Goal: Information Seeking & Learning: Learn about a topic

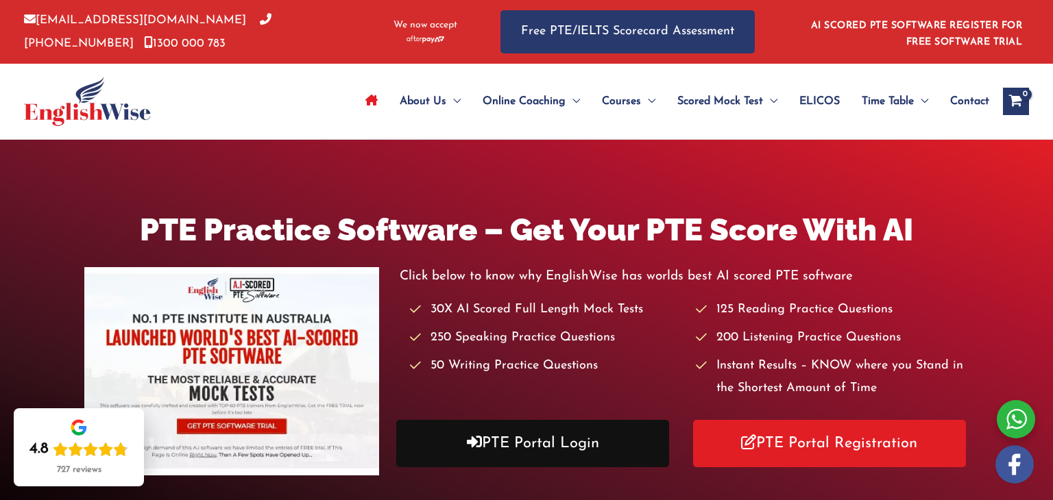
click at [534, 452] on link "PTE Portal Login" at bounding box center [532, 443] width 273 height 47
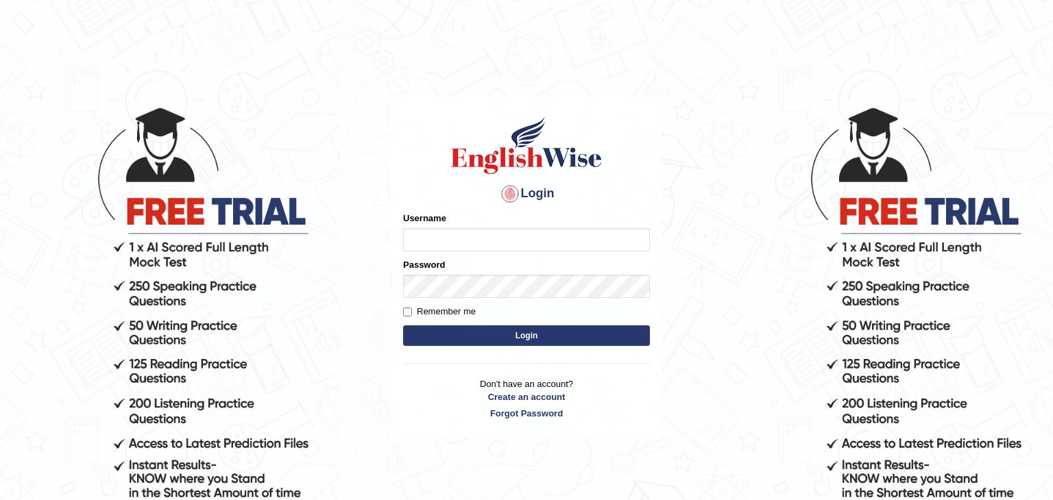
type input "Amitakumari"
click at [524, 341] on button "Login" at bounding box center [526, 335] width 247 height 21
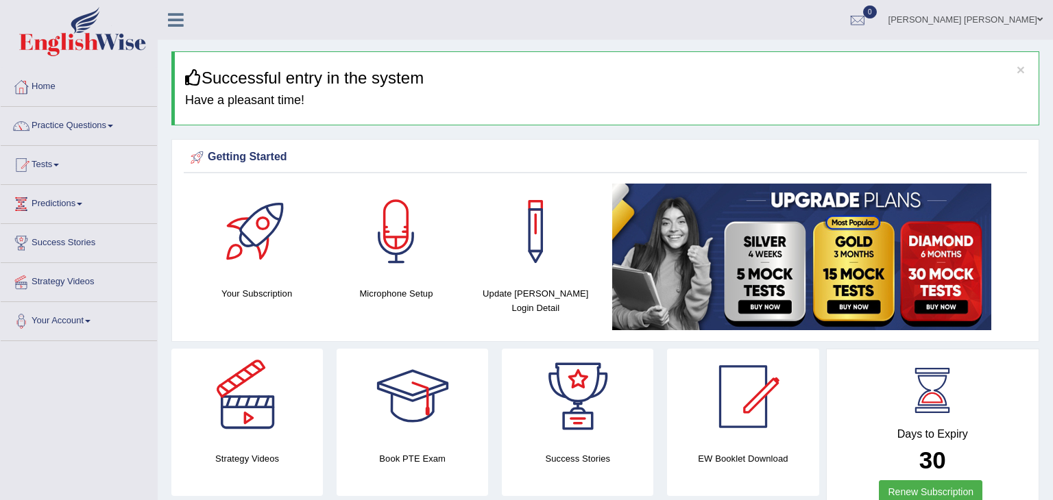
click at [86, 126] on link "Practice Questions" at bounding box center [79, 124] width 156 height 34
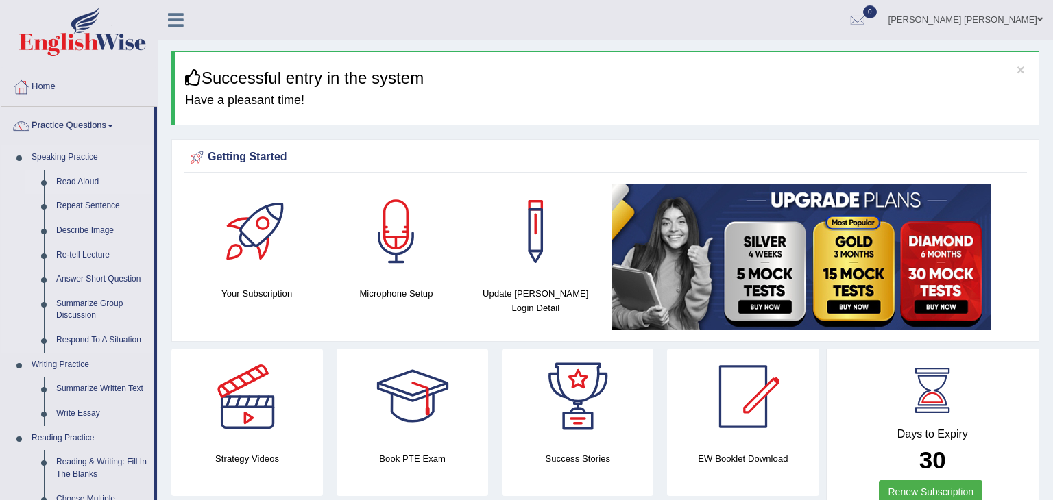
click at [97, 178] on link "Read Aloud" at bounding box center [101, 182] width 103 height 25
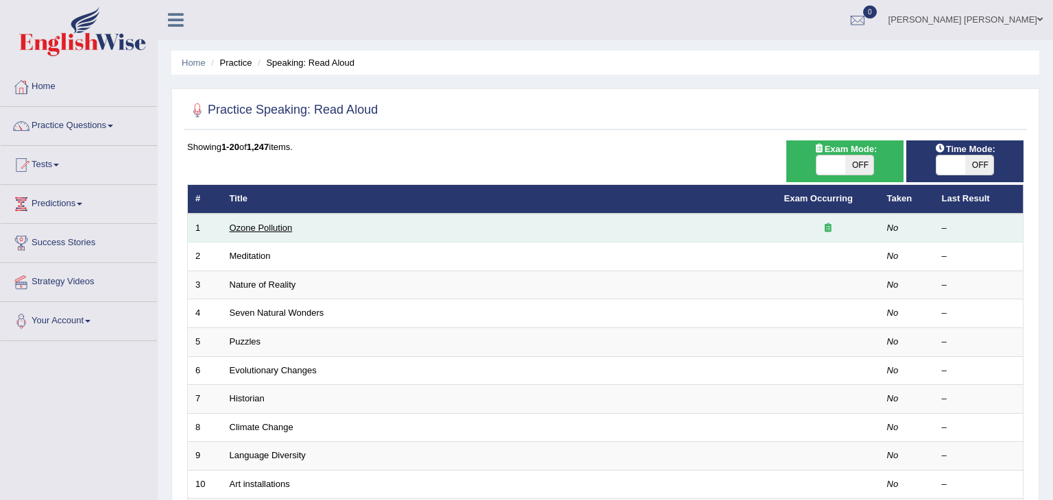
click at [284, 228] on link "Ozone Pollution" at bounding box center [261, 228] width 63 height 10
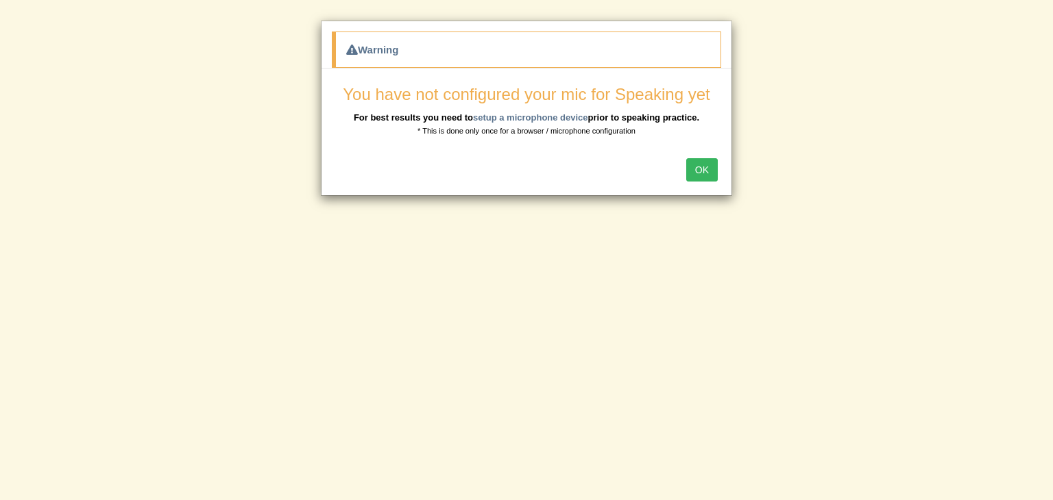
click at [704, 164] on button "OK" at bounding box center [702, 169] width 32 height 23
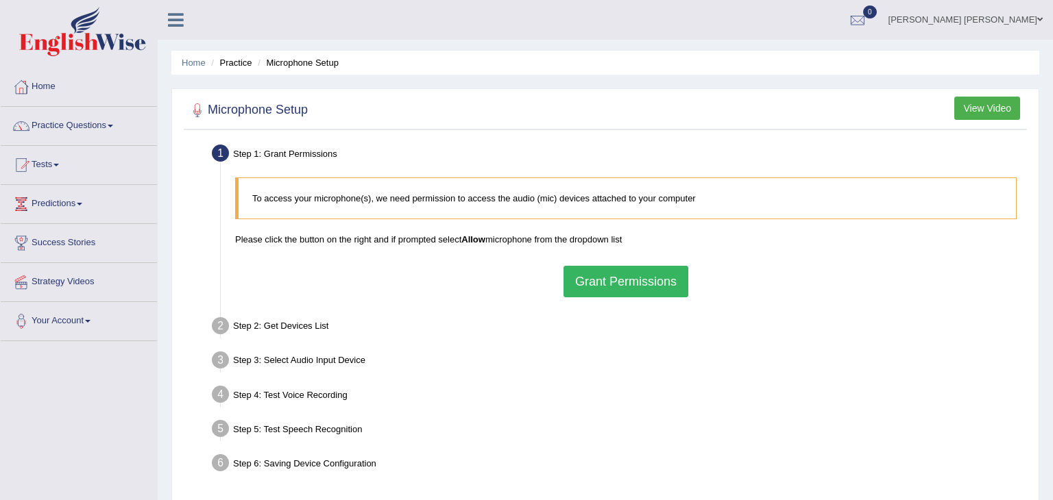
click at [618, 278] on button "Grant Permissions" at bounding box center [625, 282] width 125 height 32
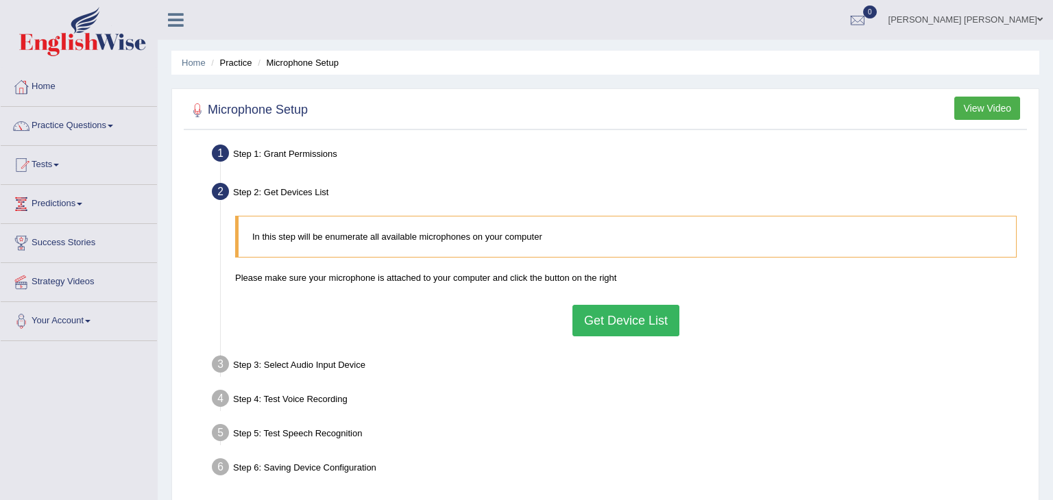
click at [615, 324] on button "Get Device List" at bounding box center [625, 321] width 107 height 32
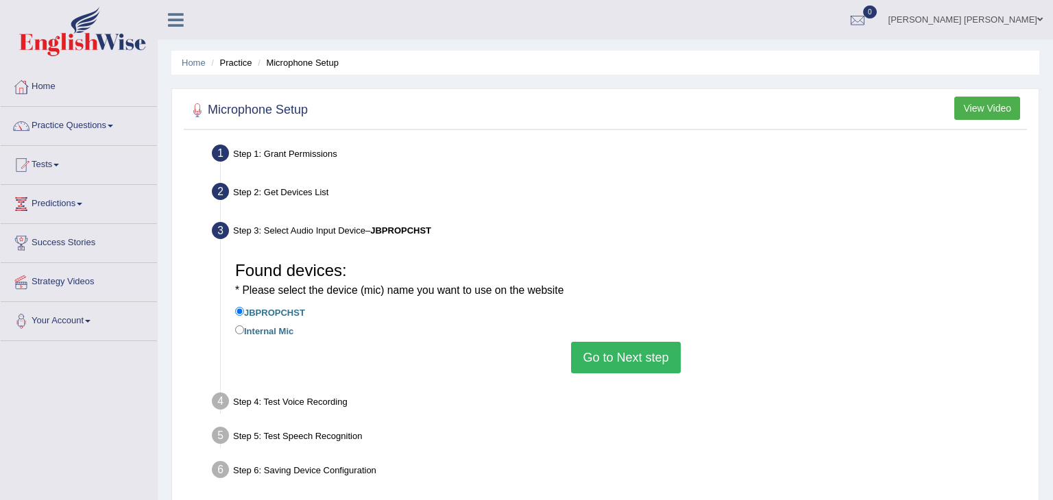
click at [615, 365] on button "Go to Next step" at bounding box center [625, 358] width 109 height 32
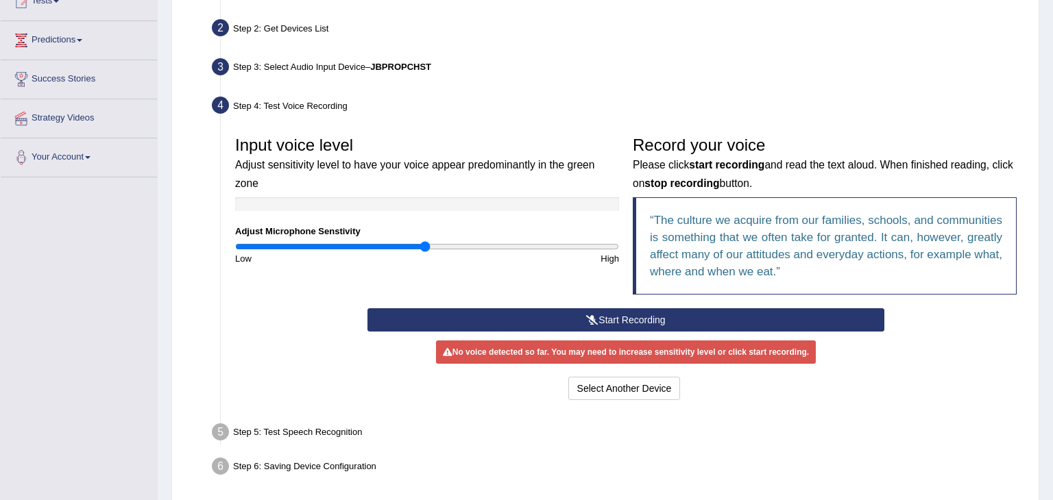
scroll to position [164, 0]
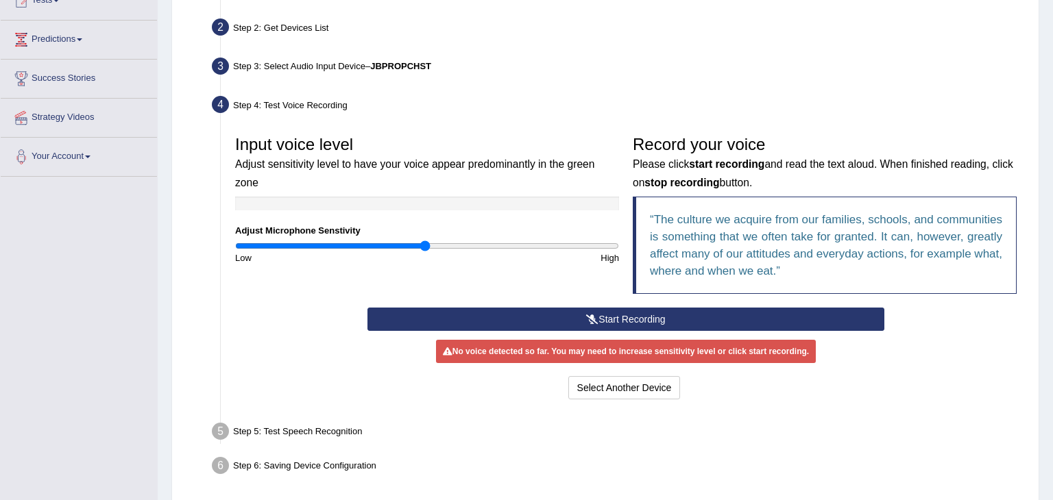
click at [595, 315] on icon at bounding box center [592, 320] width 12 height 10
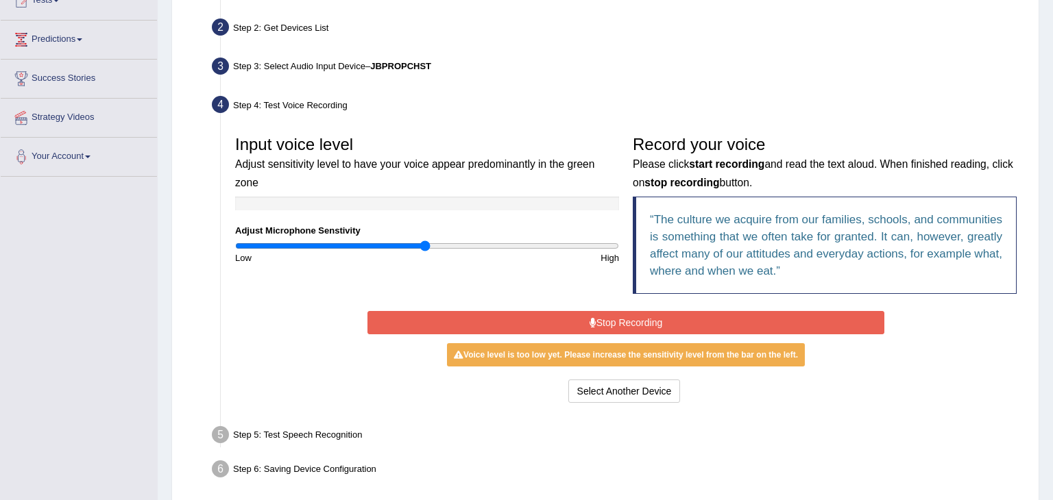
type input "1.14"
click at [452, 241] on input "range" at bounding box center [427, 246] width 384 height 11
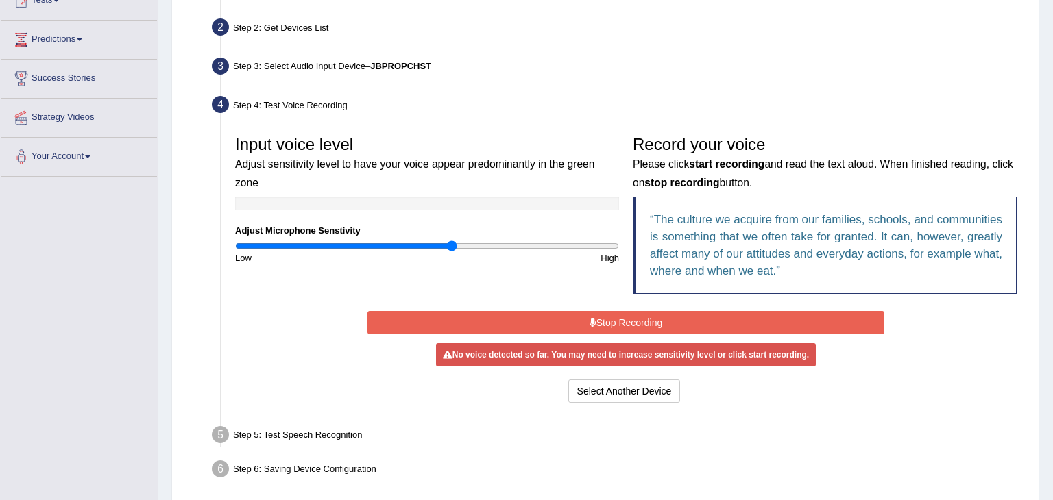
click at [618, 322] on button "Stop Recording" at bounding box center [625, 322] width 516 height 23
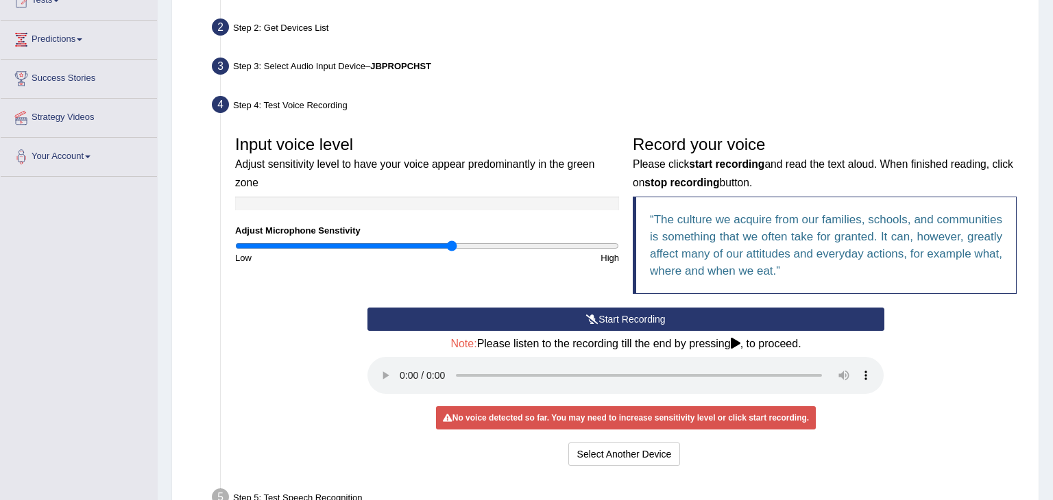
click at [616, 317] on button "Start Recording" at bounding box center [625, 319] width 516 height 23
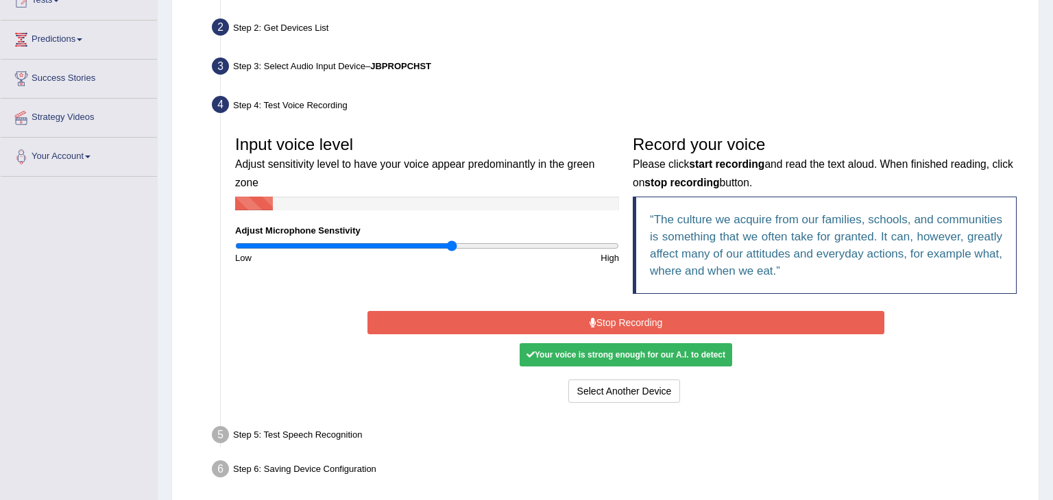
click at [626, 319] on button "Stop Recording" at bounding box center [625, 322] width 516 height 23
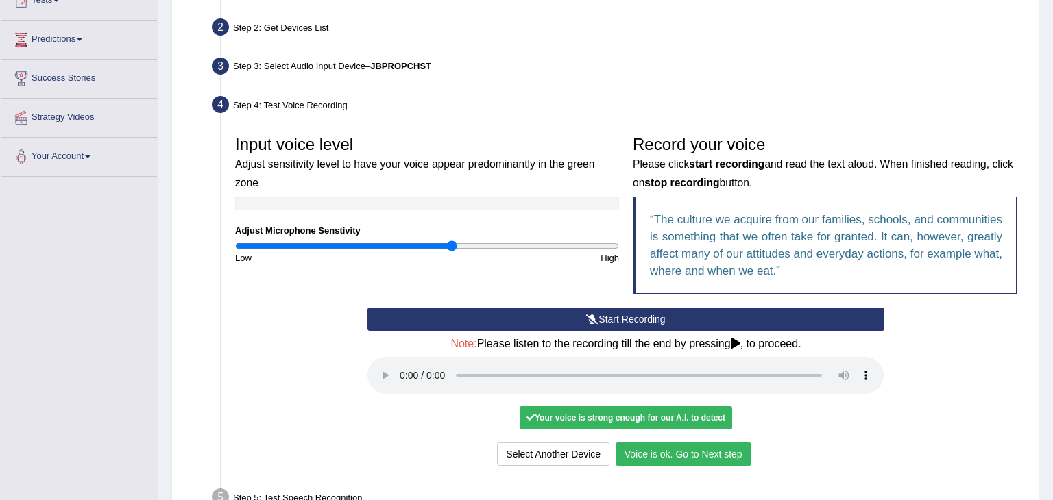
click at [729, 456] on button "Voice is ok. Go to Next step" at bounding box center [683, 454] width 136 height 23
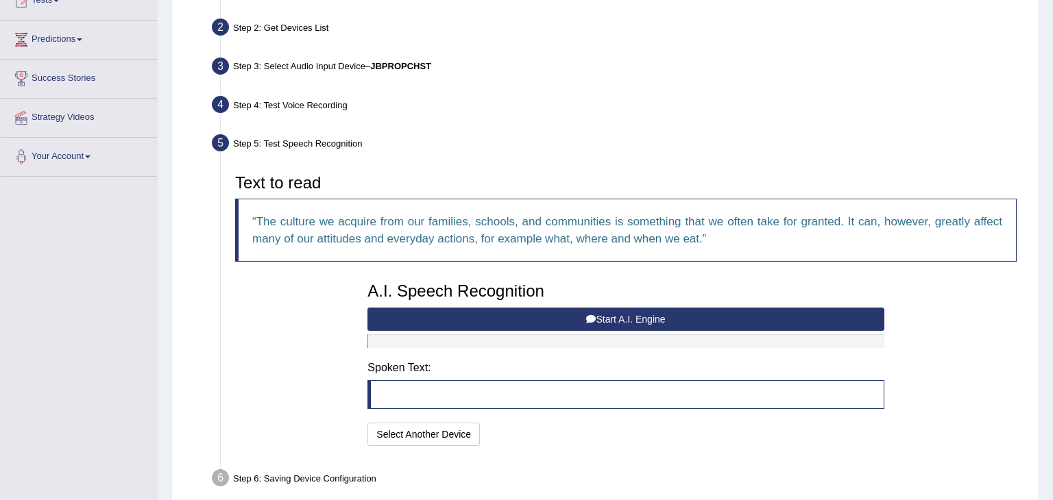
click at [315, 363] on div "Text to read The culture we acquire from our families, schools, and communities…" at bounding box center [625, 308] width 795 height 282
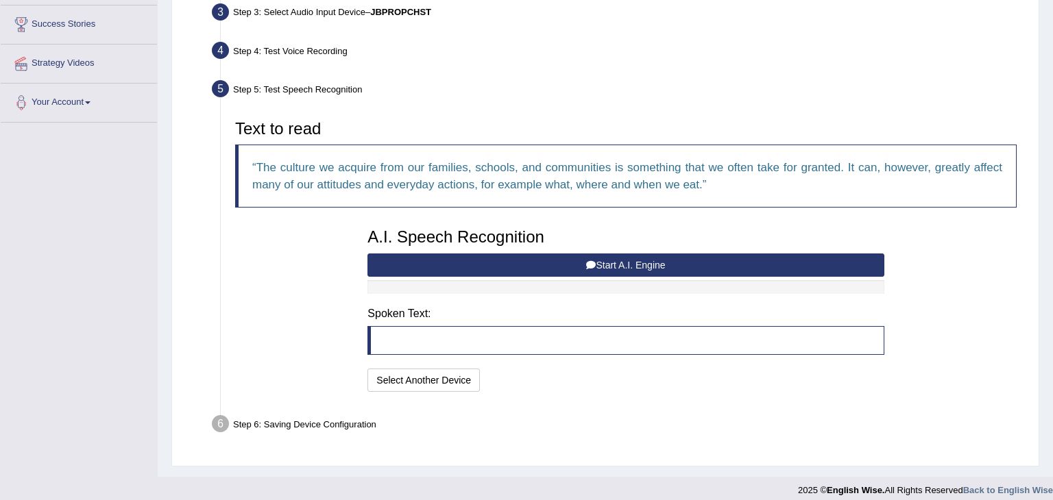
scroll to position [228, 0]
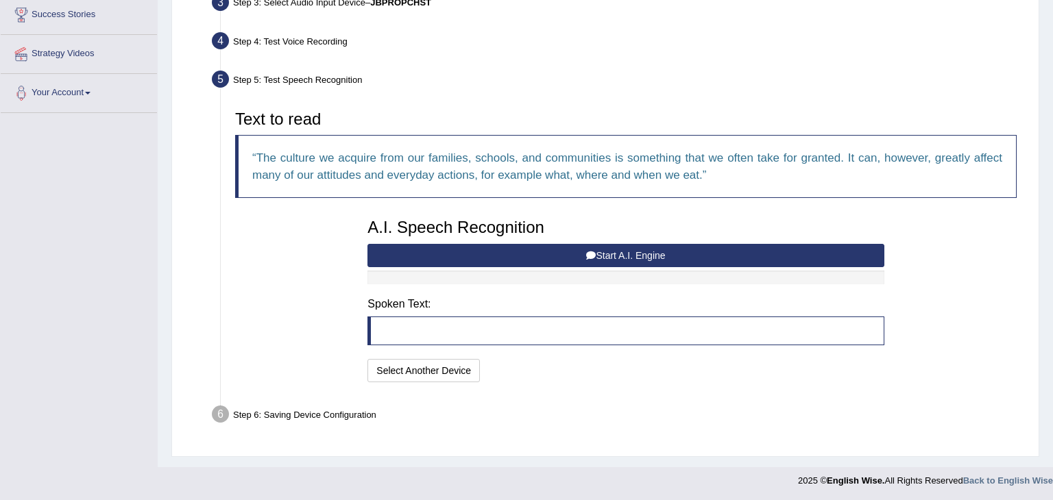
click at [633, 255] on button "Start A.I. Engine" at bounding box center [625, 255] width 516 height 23
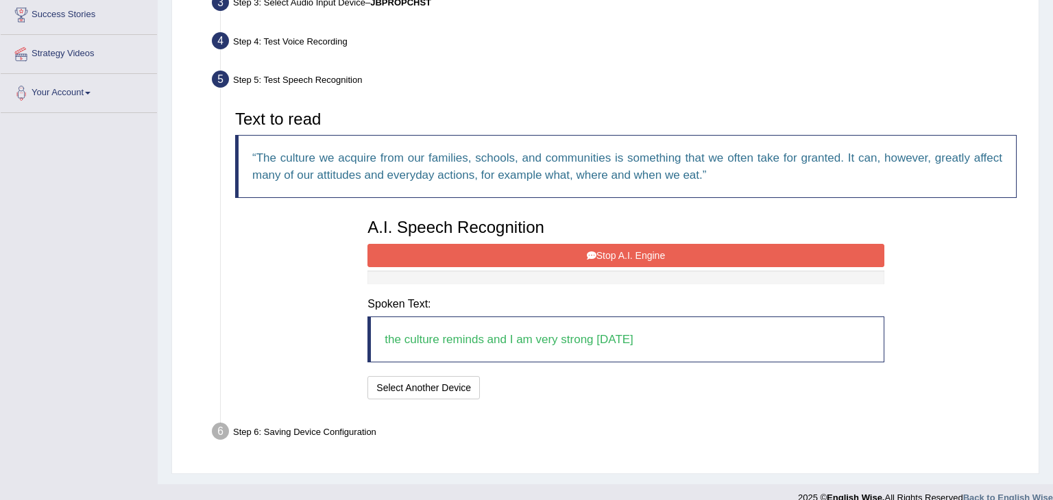
click at [633, 255] on button "Stop A.I. Engine" at bounding box center [625, 255] width 516 height 23
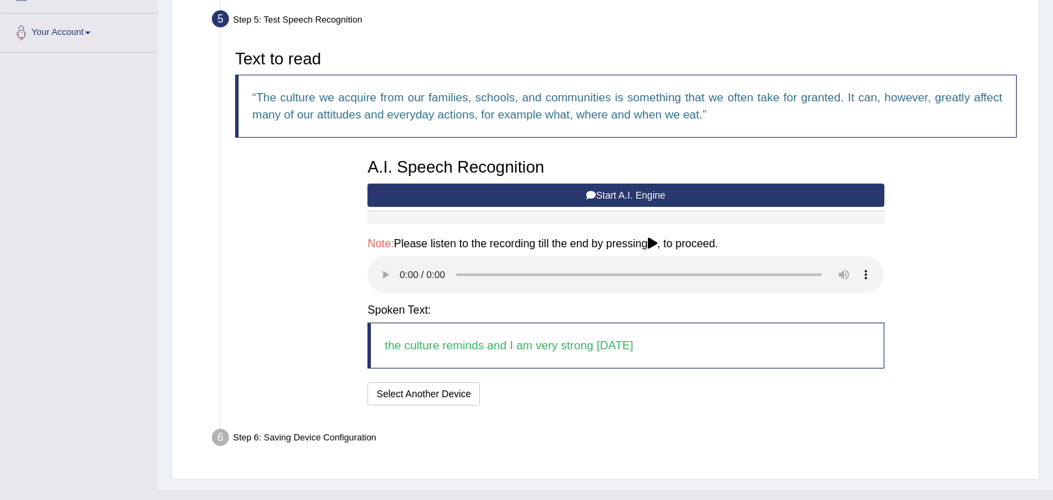
scroll to position [312, 0]
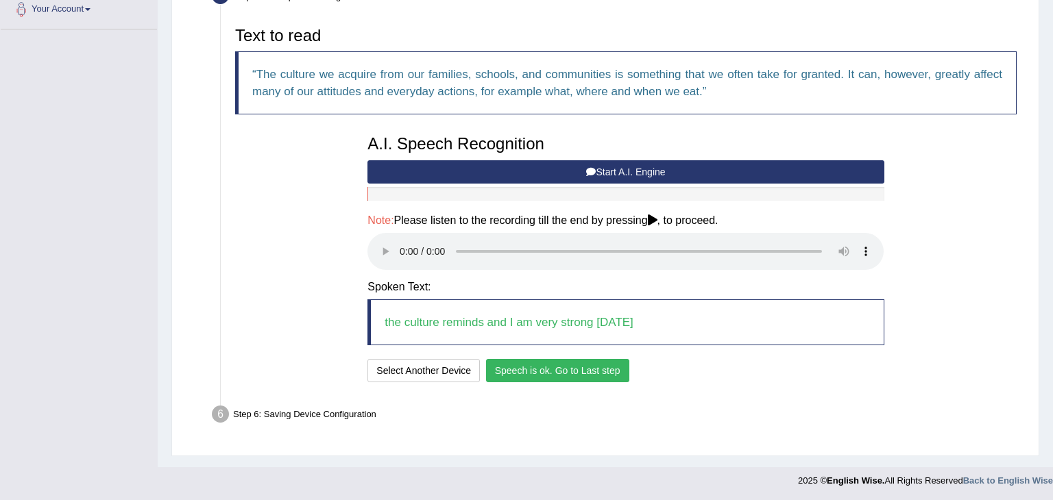
click at [527, 369] on button "Speech is ok. Go to Last step" at bounding box center [557, 370] width 143 height 23
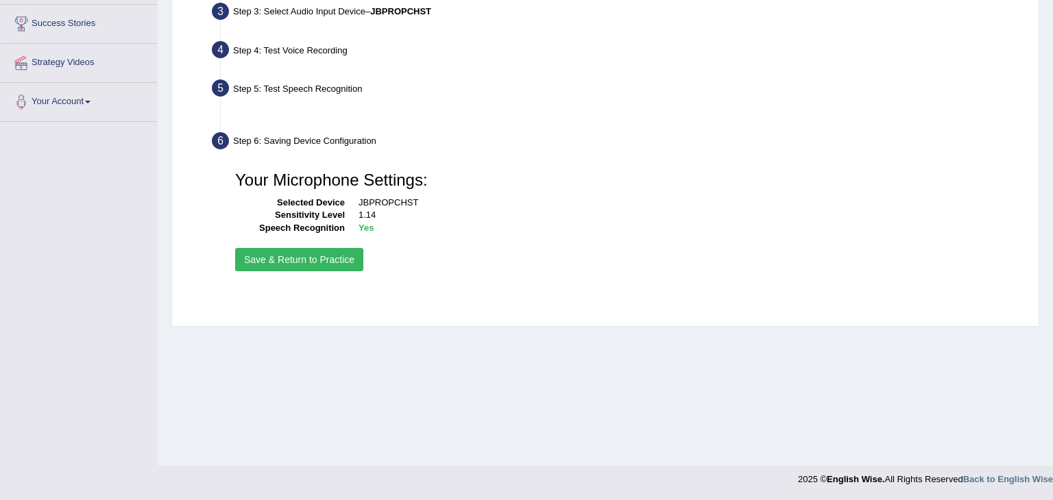
scroll to position [219, 0]
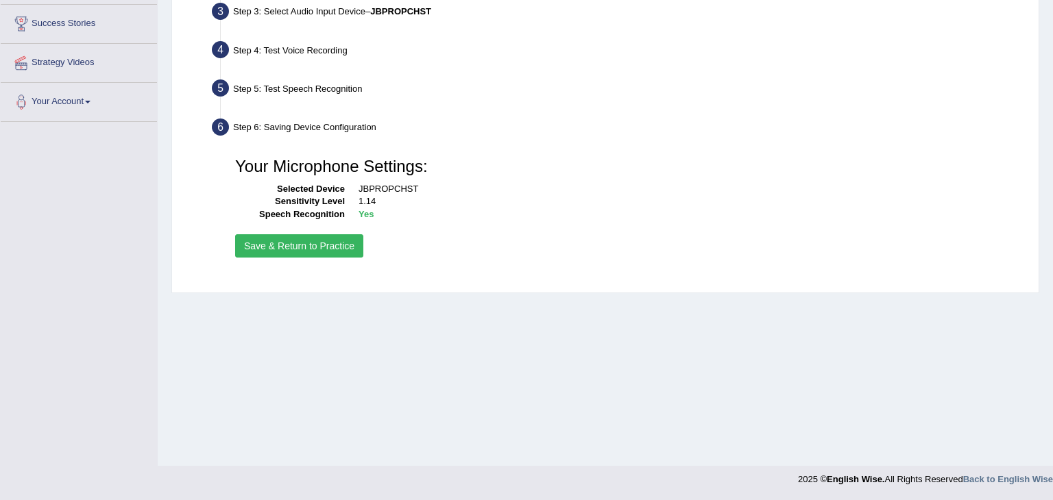
click at [305, 249] on button "Save & Return to Practice" at bounding box center [299, 245] width 128 height 23
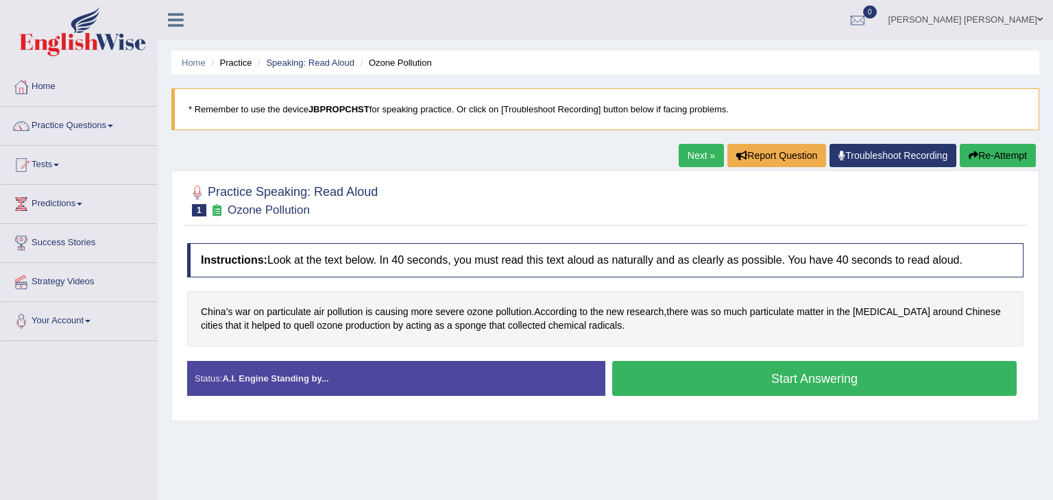
click at [857, 378] on button "Start Answering" at bounding box center [814, 378] width 404 height 35
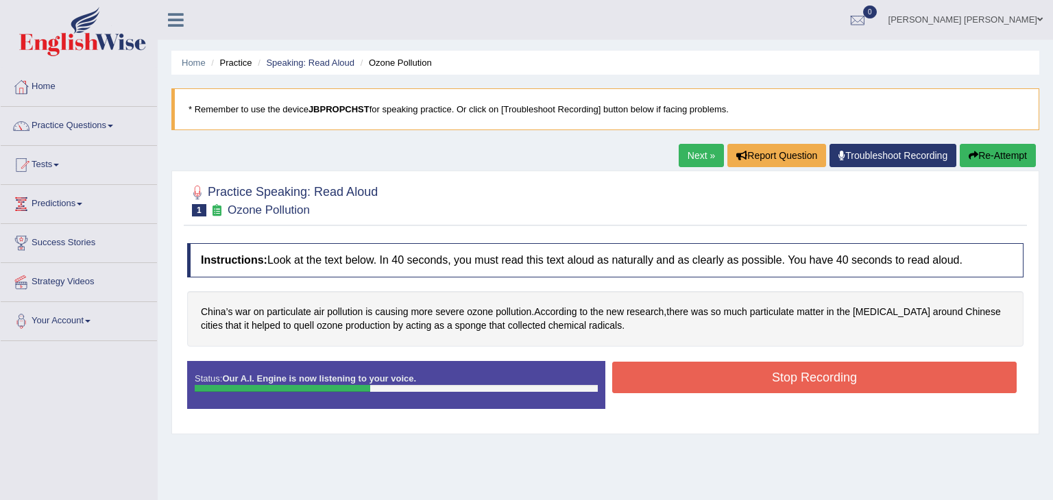
click at [749, 384] on button "Stop Recording" at bounding box center [814, 378] width 404 height 32
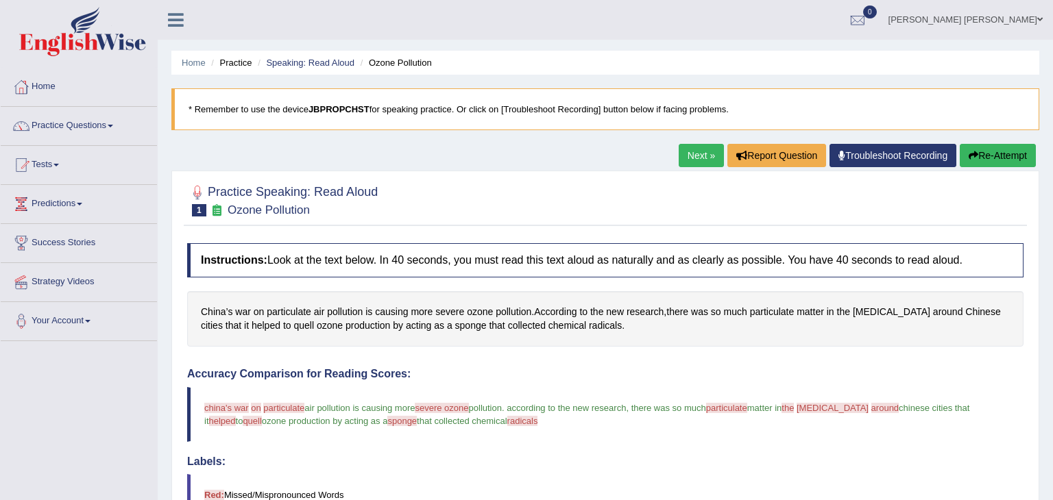
click at [554, 450] on div "Accuracy Comparison for Reading Scores: china's war sinus on warrant particulat…" at bounding box center [605, 472] width 836 height 208
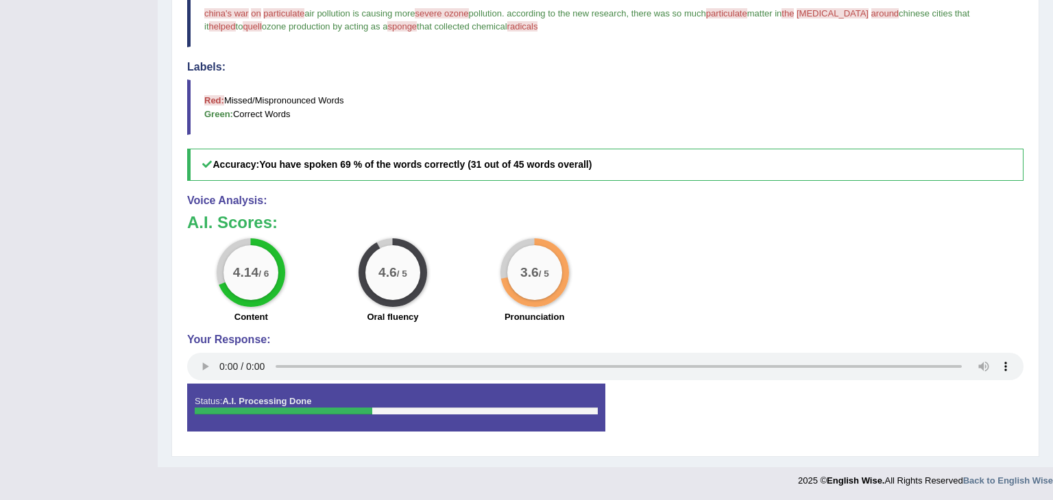
scroll to position [395, 0]
click at [845, 108] on blockquote "Red: Missed/Mispronounced Words Green: Correct Words" at bounding box center [605, 106] width 836 height 55
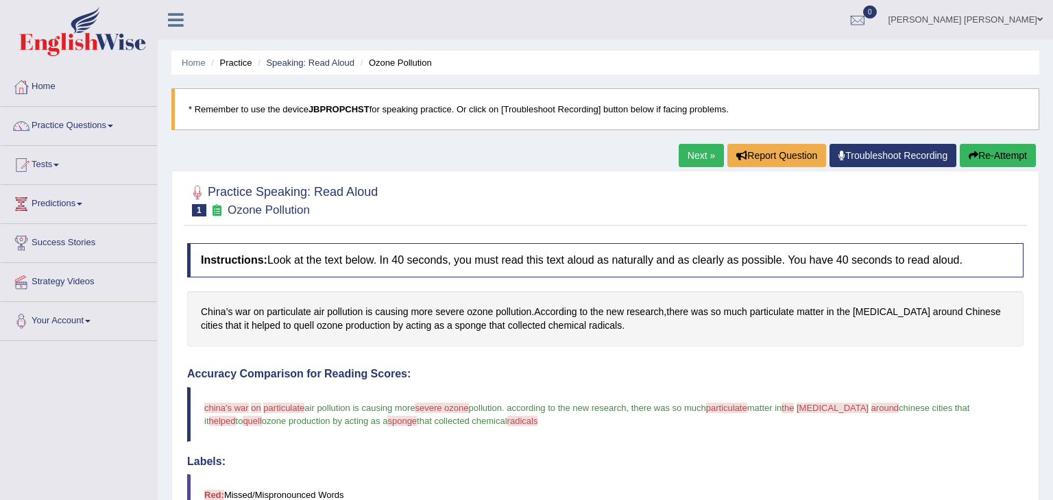
scroll to position [0, 0]
click at [703, 155] on link "Next »" at bounding box center [700, 155] width 45 height 23
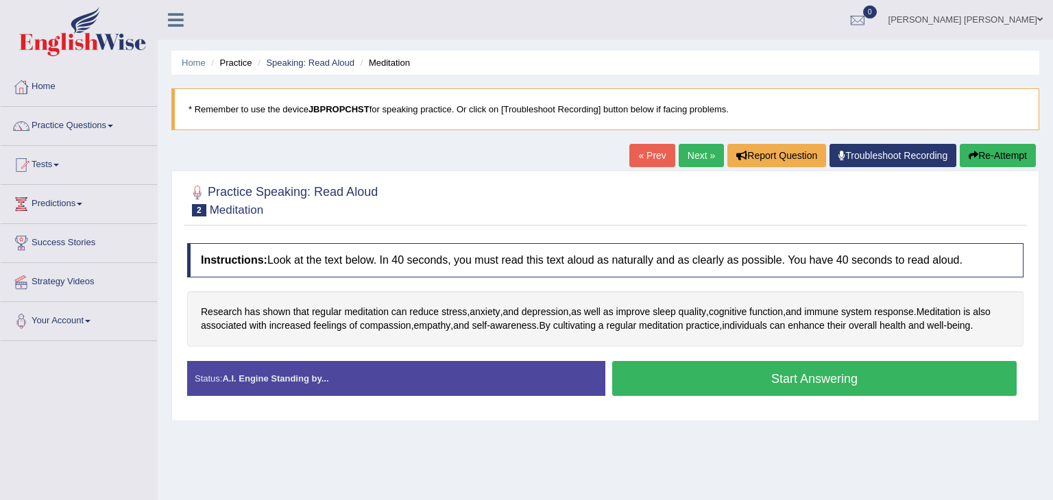
click at [765, 379] on button "Start Answering" at bounding box center [814, 378] width 404 height 35
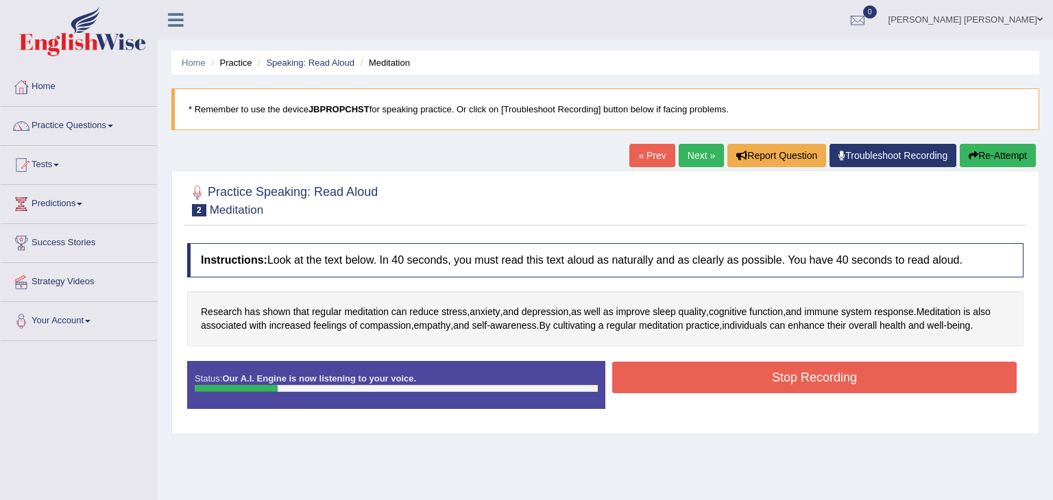
click at [780, 383] on button "Stop Recording" at bounding box center [814, 378] width 404 height 32
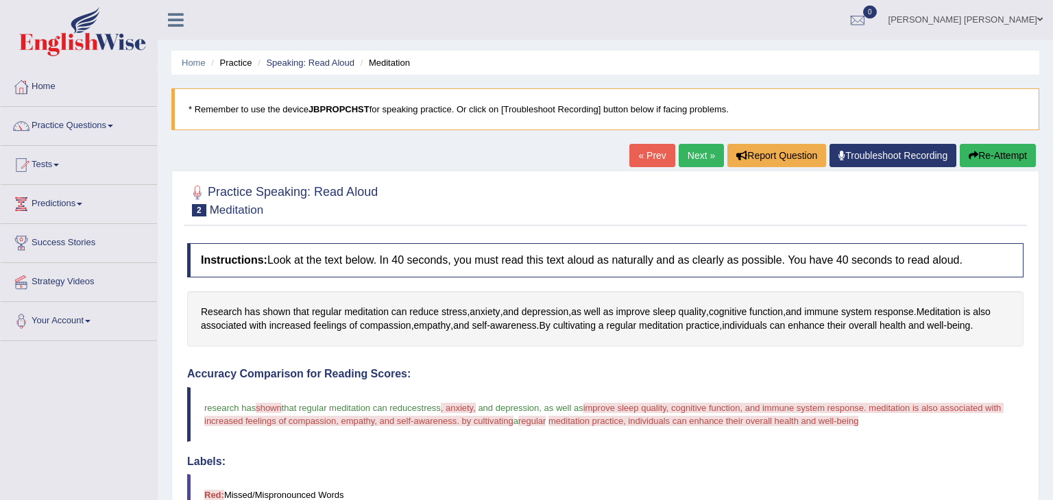
click at [1002, 157] on button "Re-Attempt" at bounding box center [997, 155] width 76 height 23
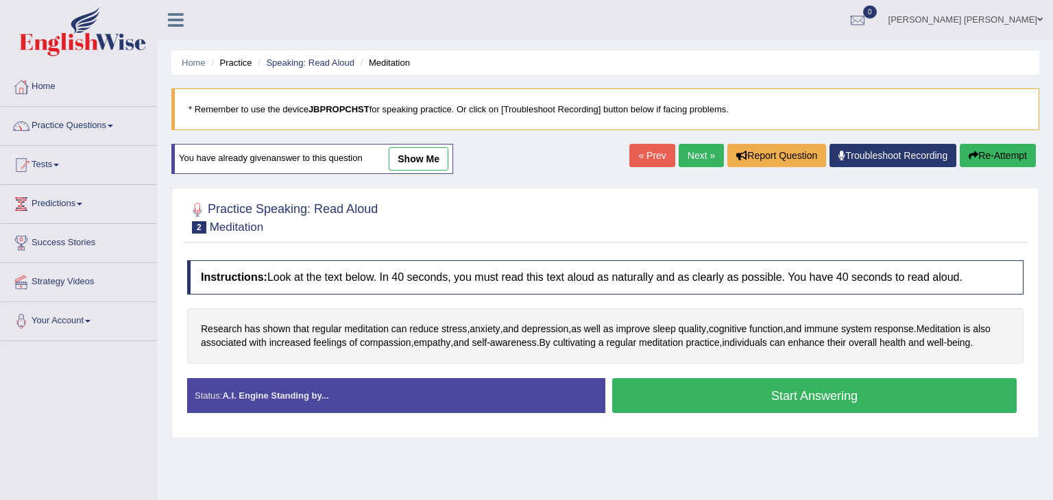
click at [766, 403] on button "Start Answering" at bounding box center [814, 395] width 404 height 35
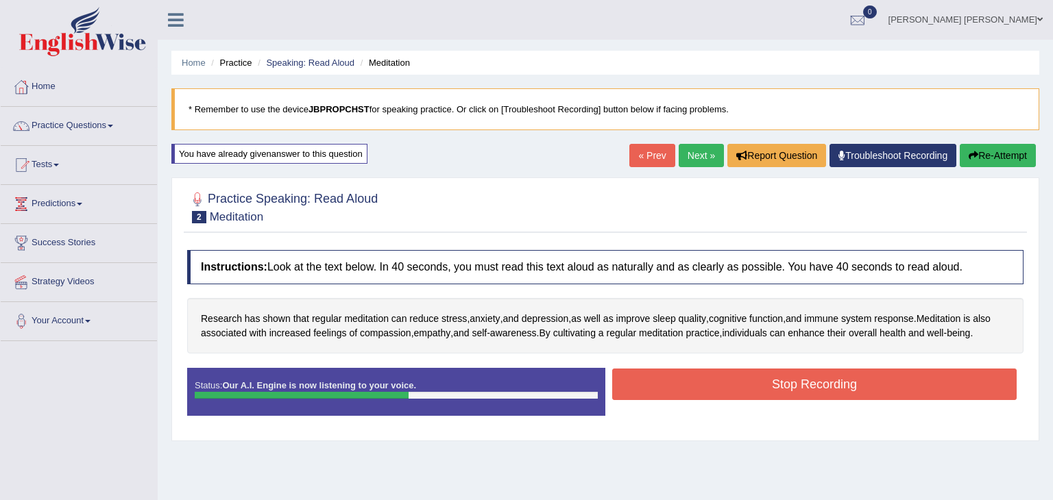
click at [852, 386] on button "Stop Recording" at bounding box center [814, 385] width 404 height 32
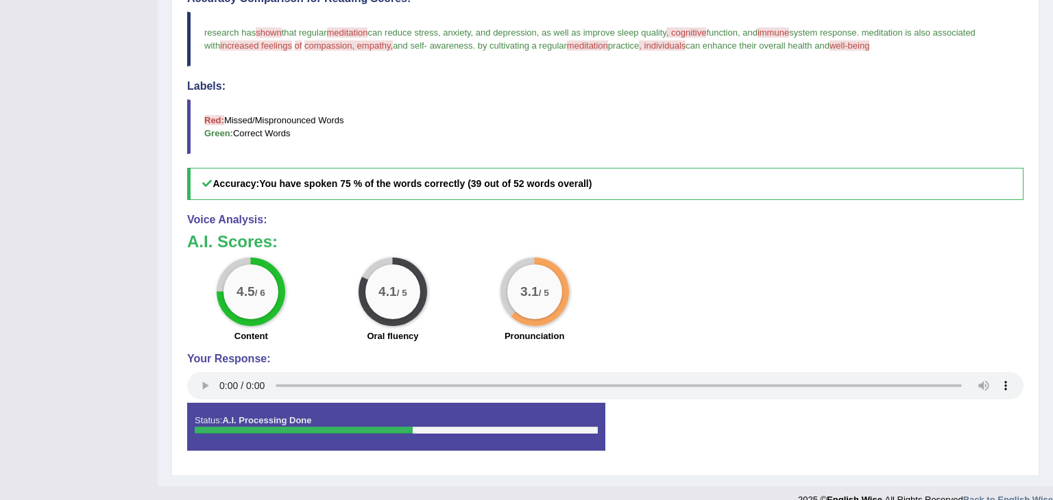
scroll to position [402, 0]
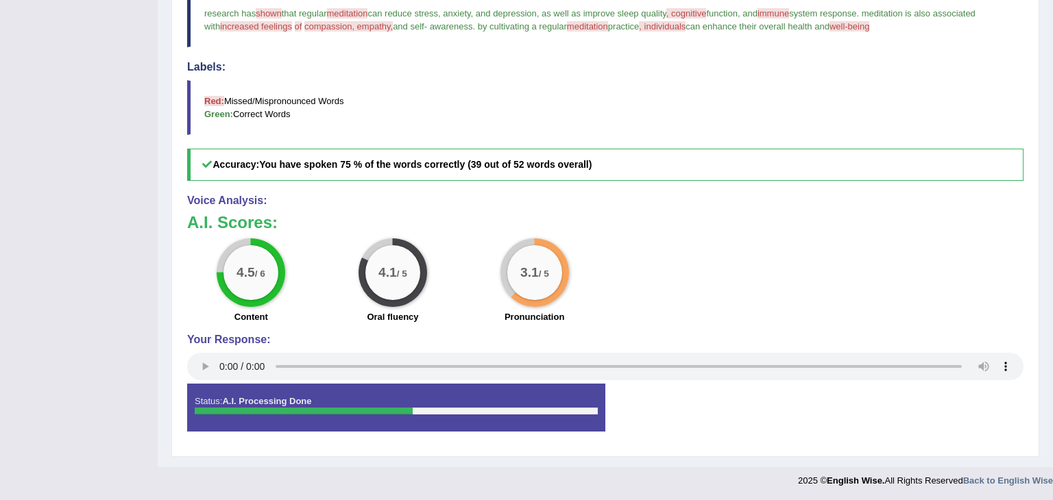
click at [753, 100] on blockquote "Red: Missed/Mispronounced Words Green: Correct Words" at bounding box center [605, 107] width 836 height 55
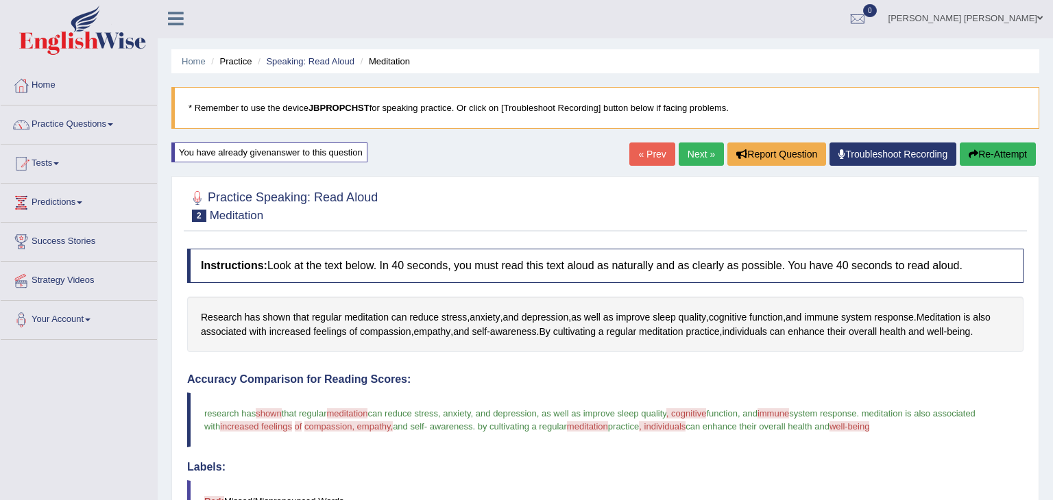
scroll to position [0, 0]
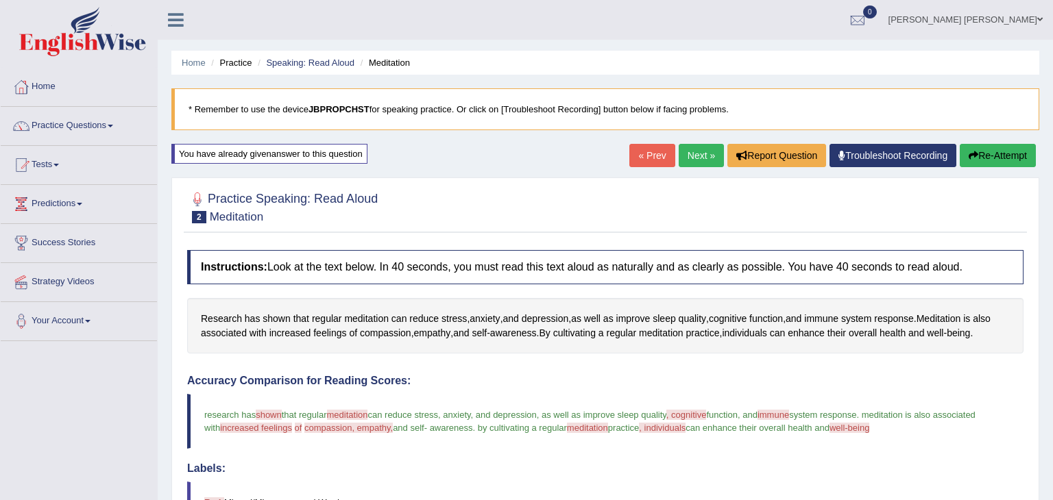
click at [703, 158] on link "Next »" at bounding box center [700, 155] width 45 height 23
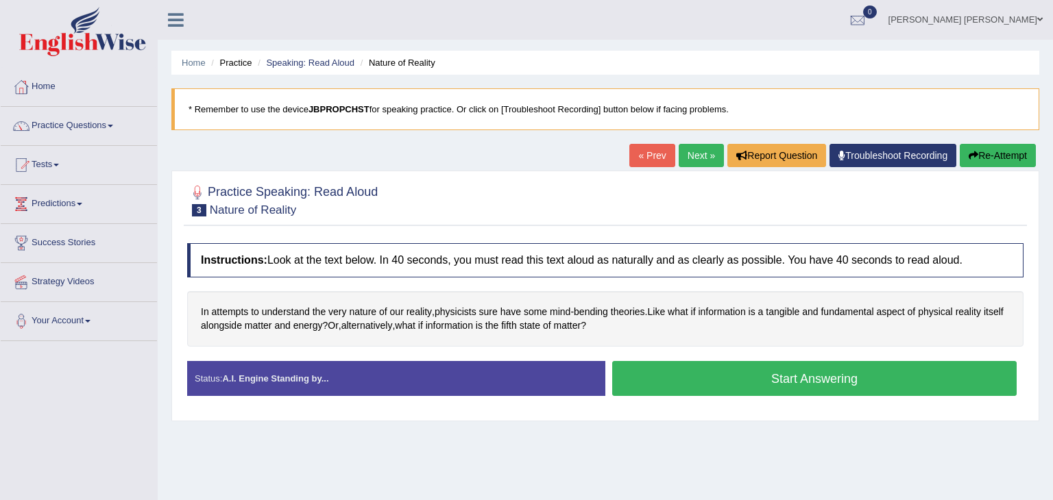
click at [772, 384] on button "Start Answering" at bounding box center [814, 378] width 404 height 35
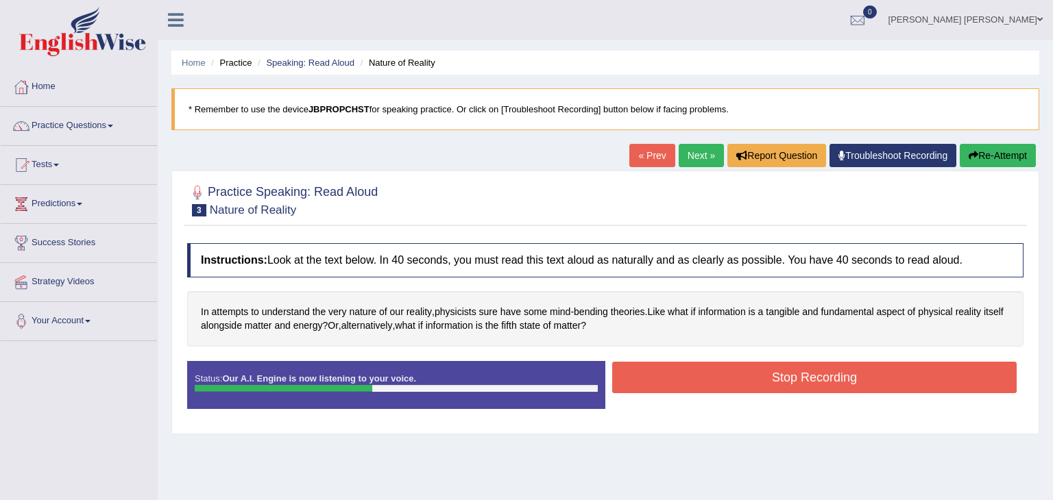
click at [772, 384] on button "Stop Recording" at bounding box center [814, 378] width 404 height 32
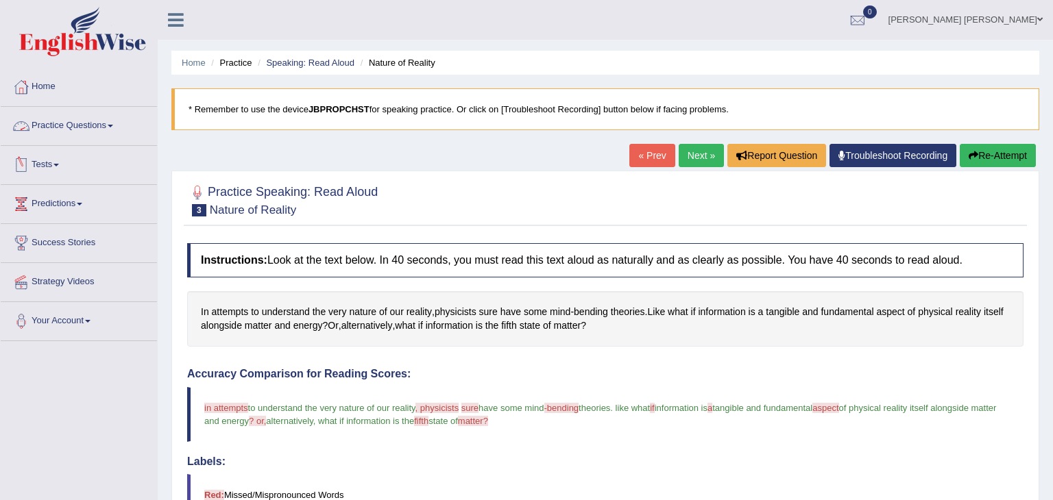
click at [104, 128] on link "Practice Questions" at bounding box center [79, 124] width 156 height 34
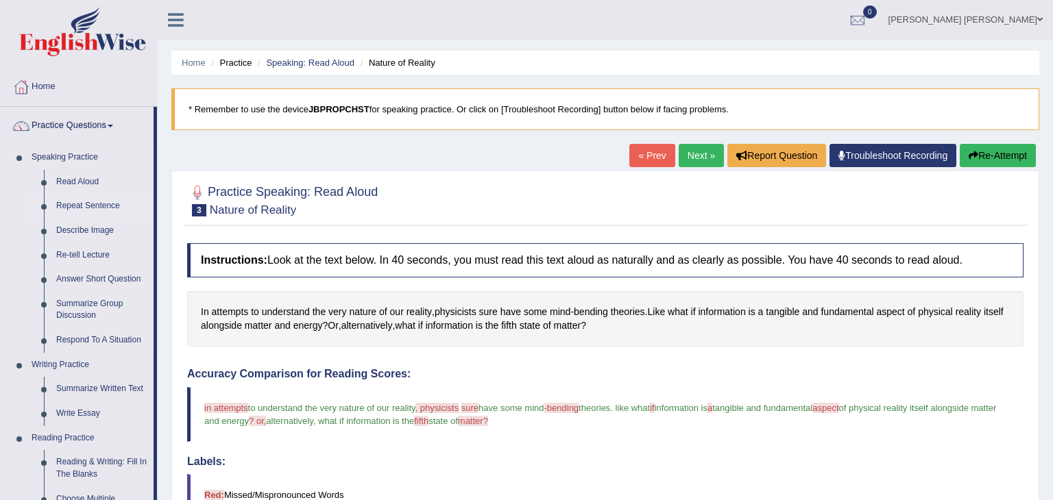
click at [92, 206] on link "Repeat Sentence" at bounding box center [101, 206] width 103 height 25
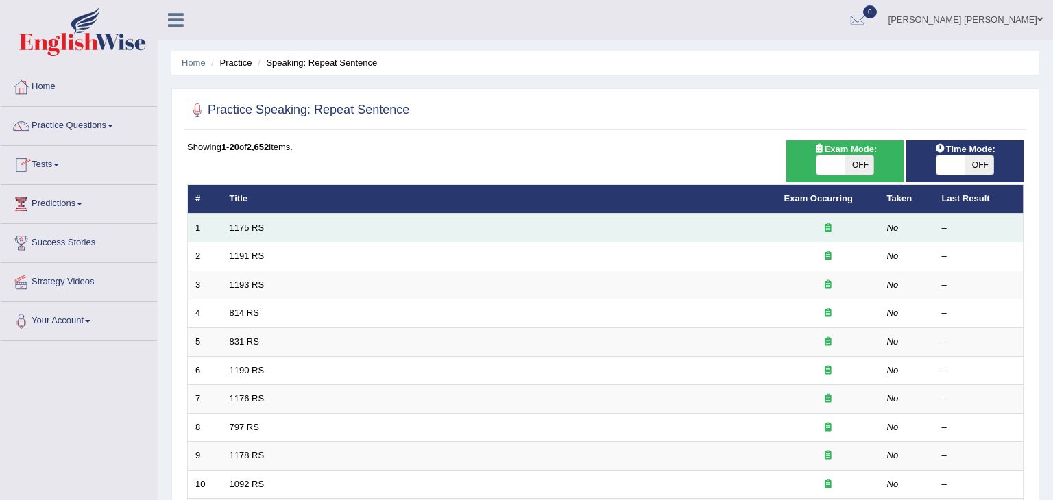
click at [251, 221] on td "1175 RS" at bounding box center [499, 228] width 554 height 29
click at [250, 232] on link "1175 RS" at bounding box center [247, 228] width 35 height 10
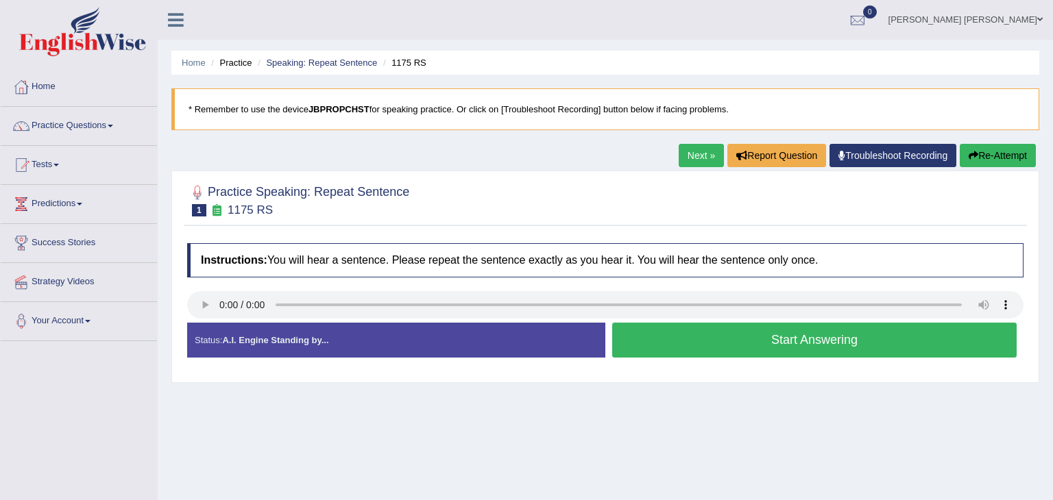
click at [763, 342] on button "Start Answering" at bounding box center [814, 340] width 404 height 35
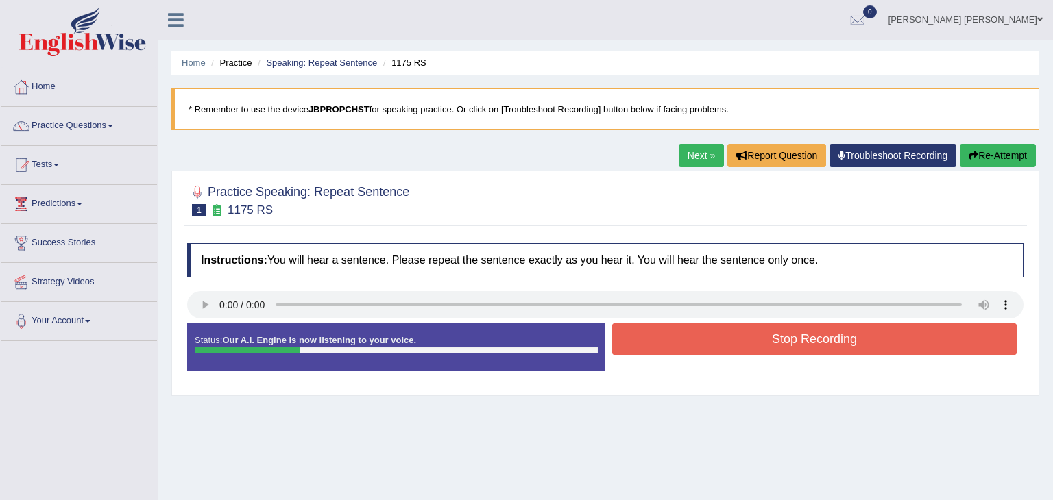
click at [763, 342] on button "Stop Recording" at bounding box center [814, 339] width 404 height 32
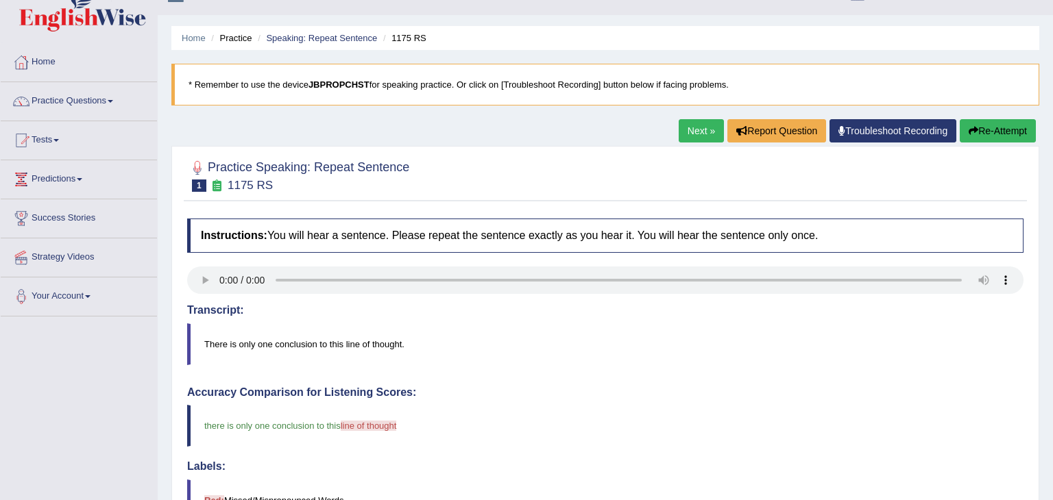
scroll to position [27, 0]
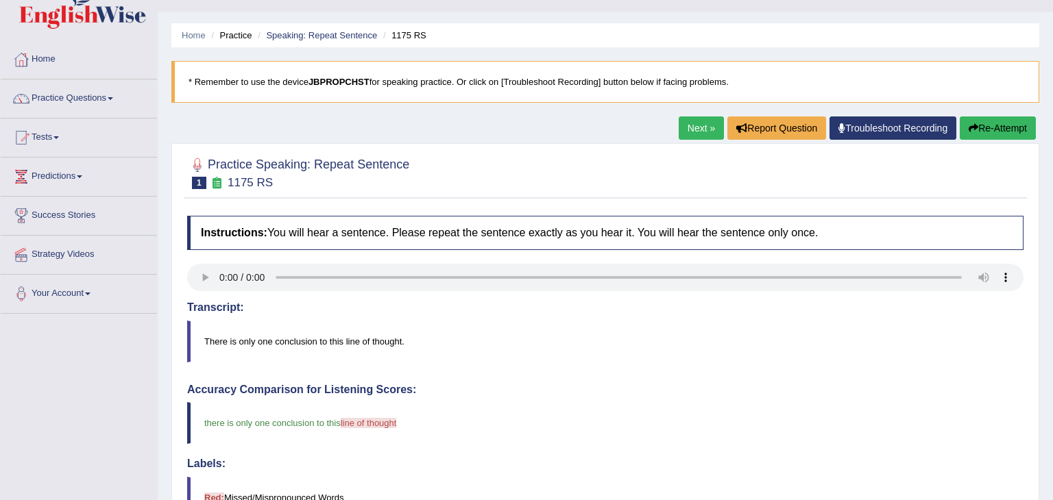
click at [689, 127] on link "Next »" at bounding box center [700, 127] width 45 height 23
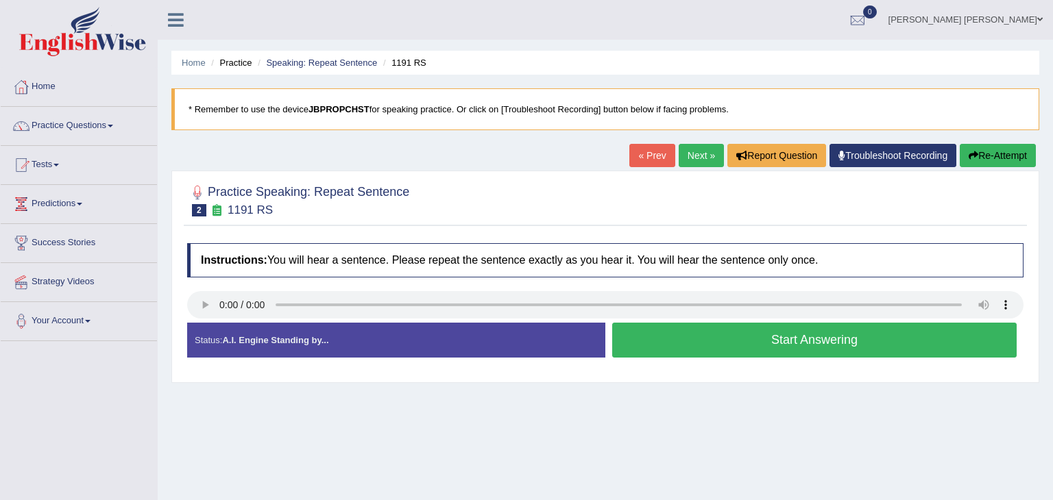
click at [674, 339] on button "Start Answering" at bounding box center [814, 340] width 404 height 35
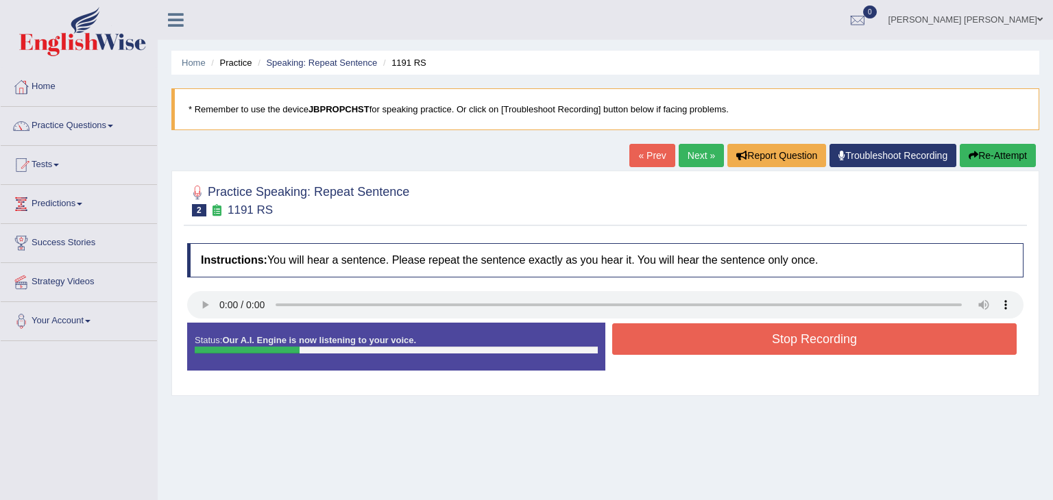
click at [674, 339] on button "Stop Recording" at bounding box center [814, 339] width 404 height 32
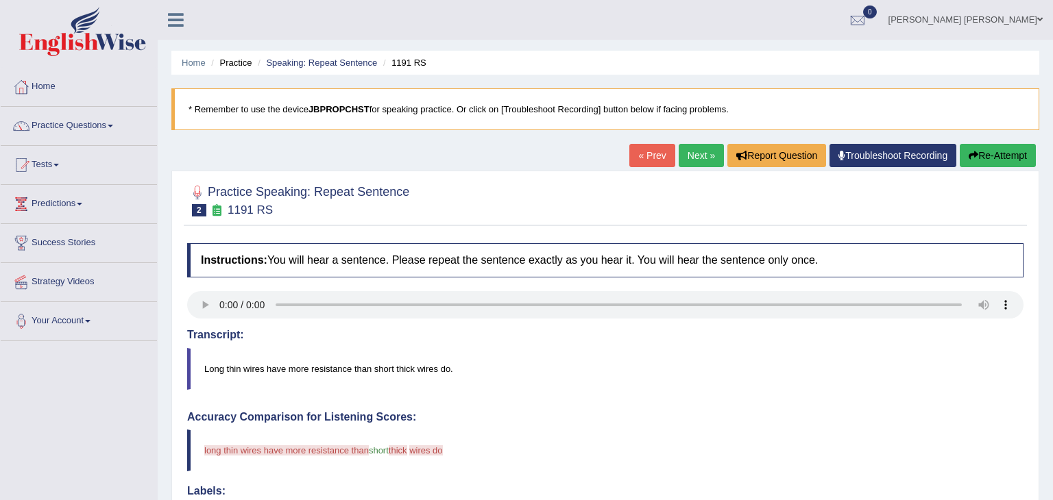
click at [1005, 156] on button "Re-Attempt" at bounding box center [997, 155] width 76 height 23
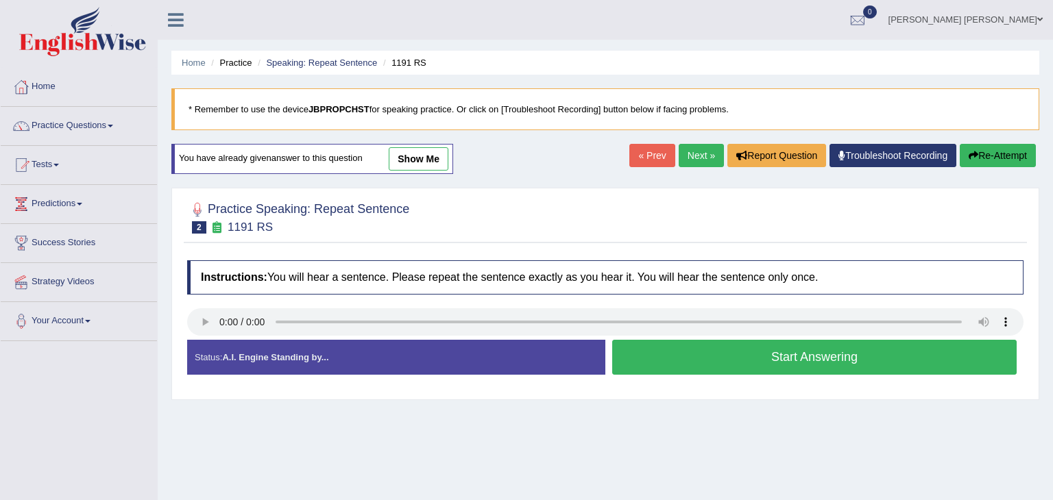
click at [890, 369] on button "Start Answering" at bounding box center [814, 357] width 404 height 35
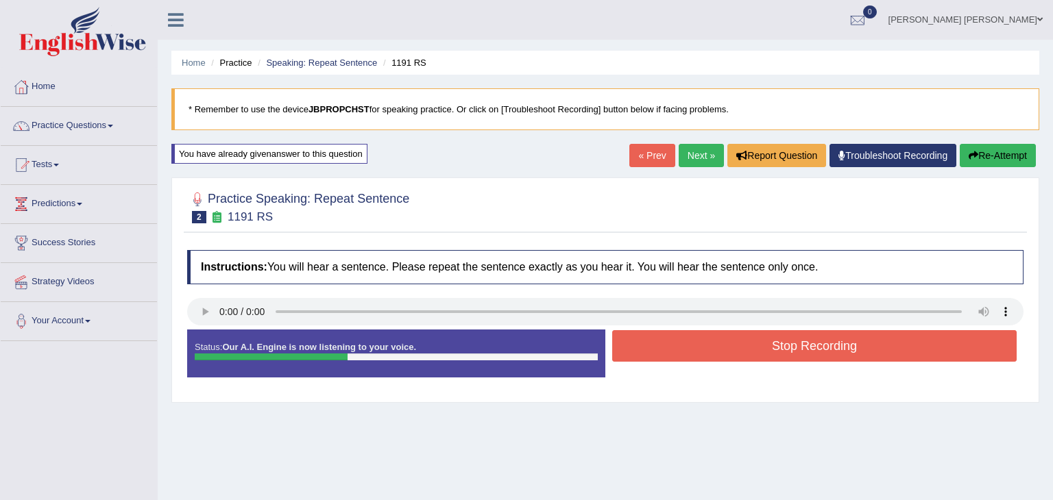
click at [886, 339] on button "Stop Recording" at bounding box center [814, 346] width 404 height 32
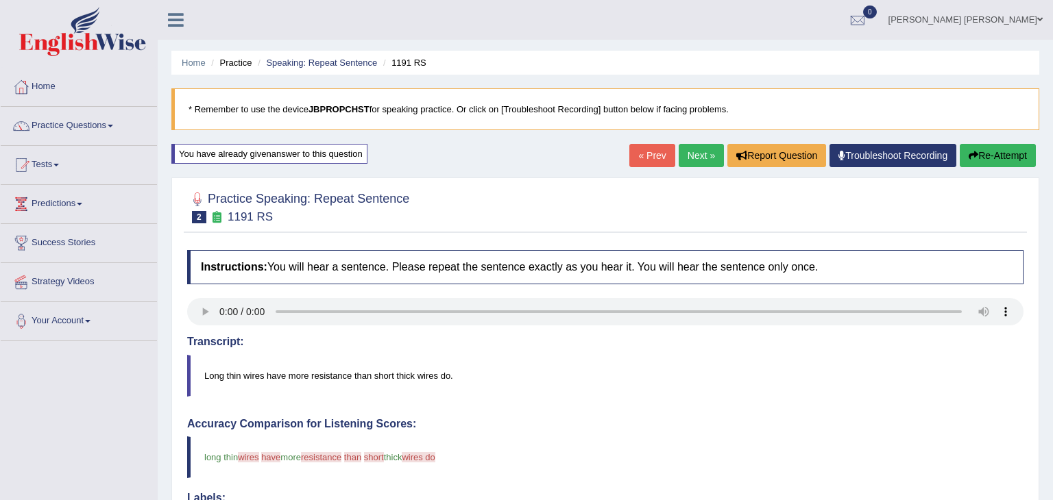
click at [702, 155] on link "Next »" at bounding box center [700, 155] width 45 height 23
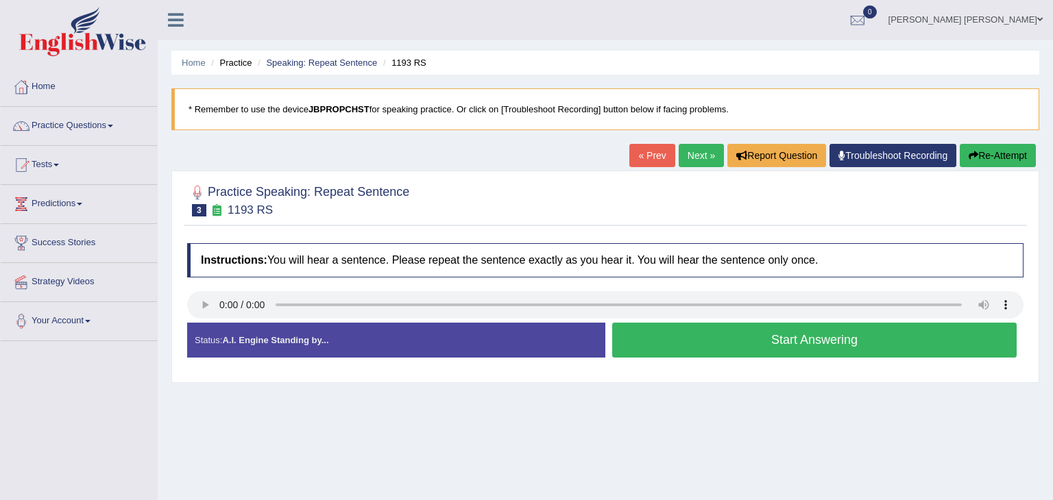
click at [699, 338] on button "Start Answering" at bounding box center [814, 340] width 404 height 35
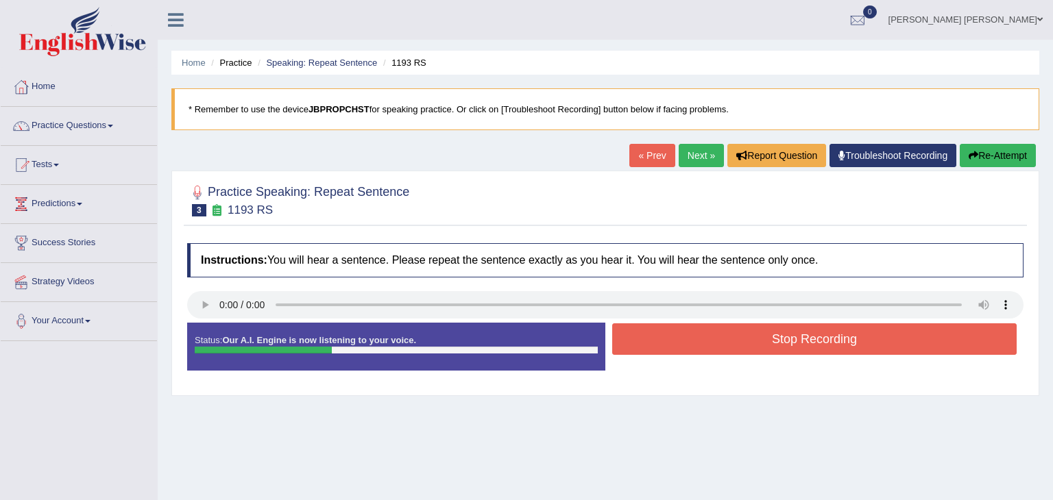
click at [699, 338] on button "Stop Recording" at bounding box center [814, 339] width 404 height 32
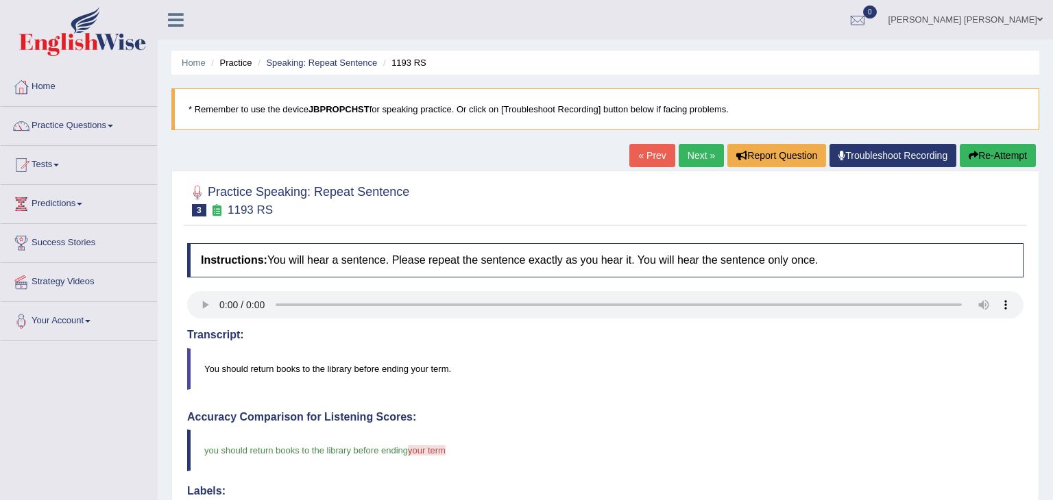
click at [700, 157] on link "Next »" at bounding box center [700, 155] width 45 height 23
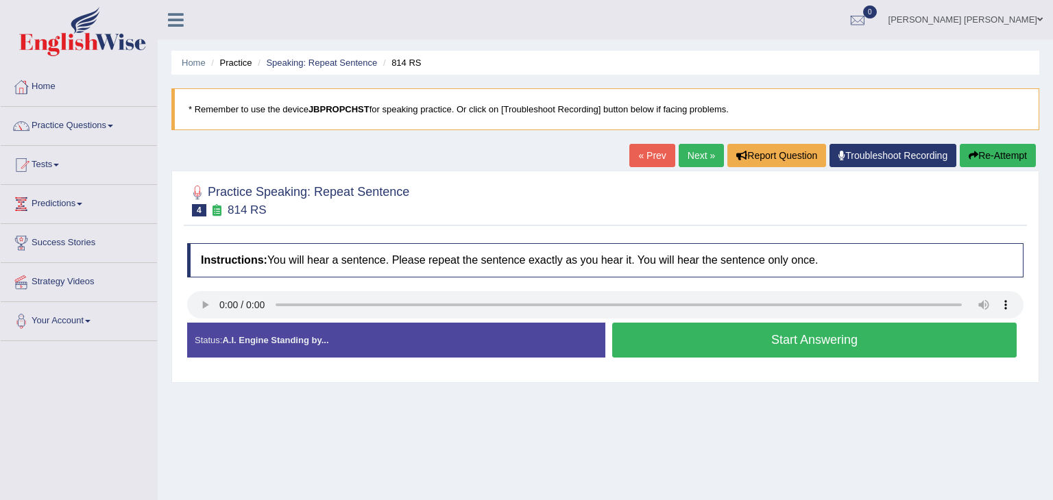
click at [763, 339] on button "Start Answering" at bounding box center [814, 340] width 404 height 35
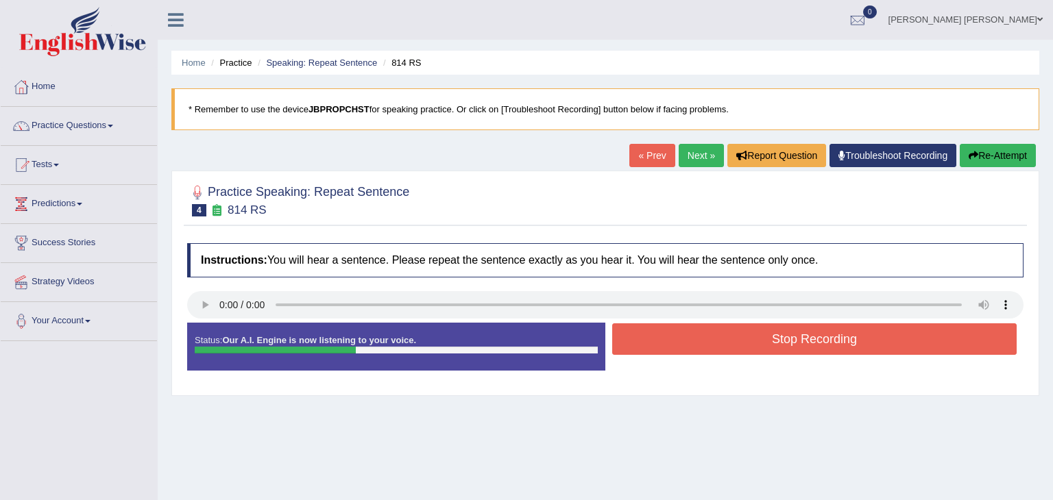
click at [763, 339] on button "Stop Recording" at bounding box center [814, 339] width 404 height 32
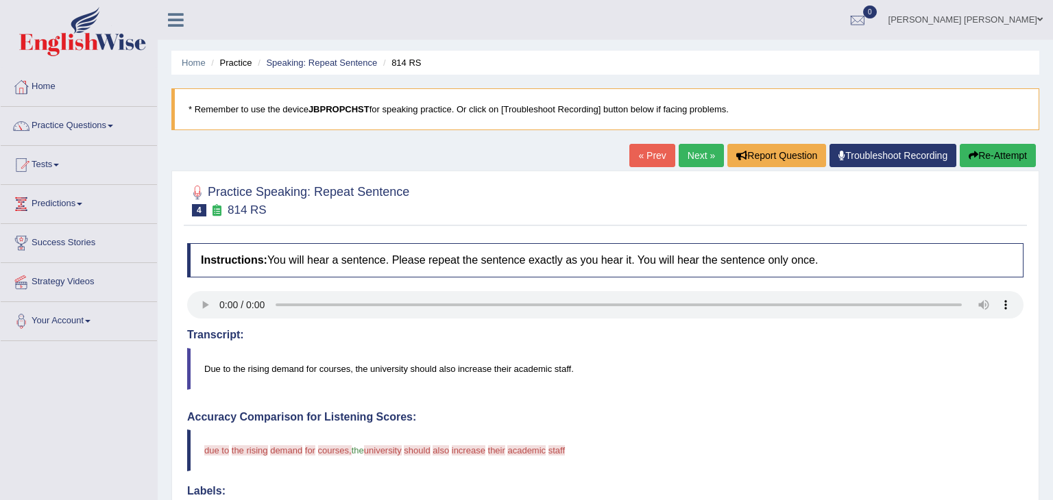
click at [696, 162] on link "Next »" at bounding box center [700, 155] width 45 height 23
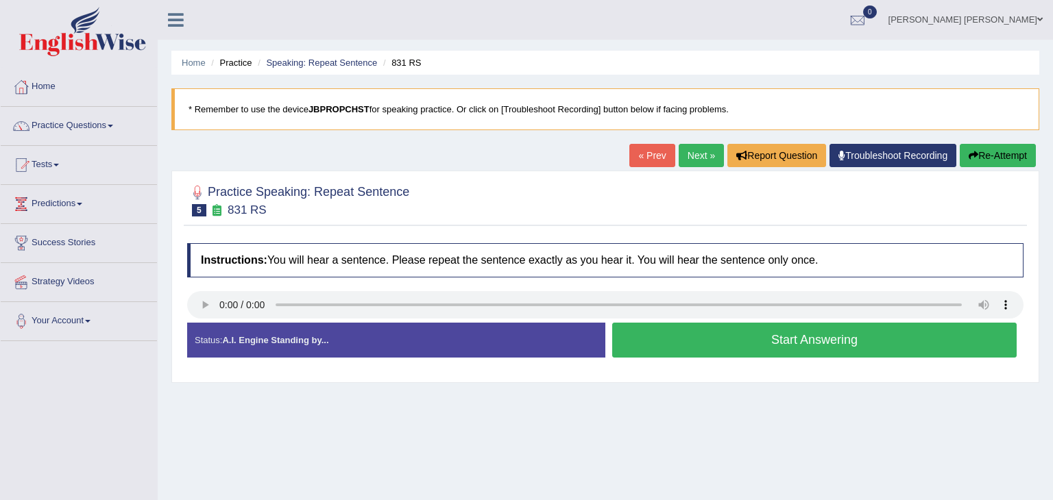
click at [720, 342] on button "Start Answering" at bounding box center [814, 340] width 404 height 35
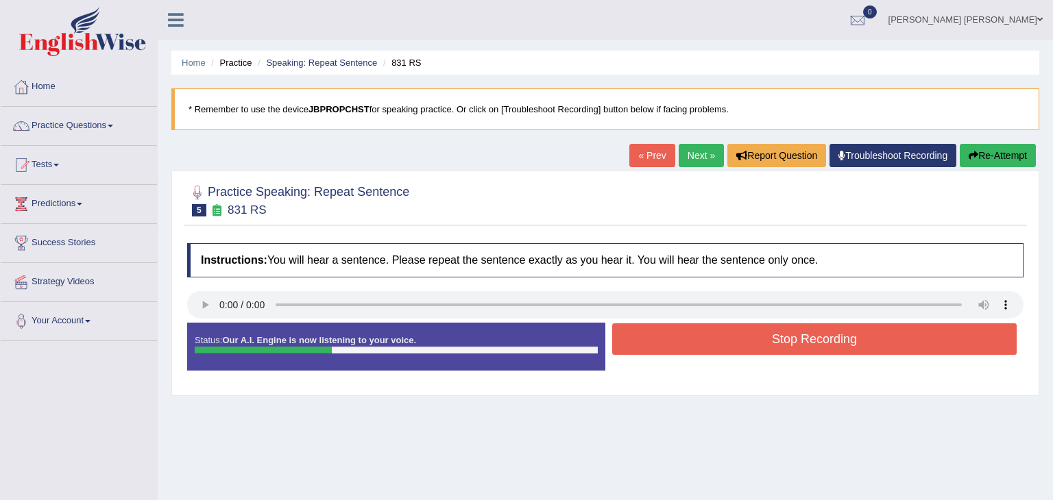
click at [720, 342] on button "Stop Recording" at bounding box center [814, 339] width 404 height 32
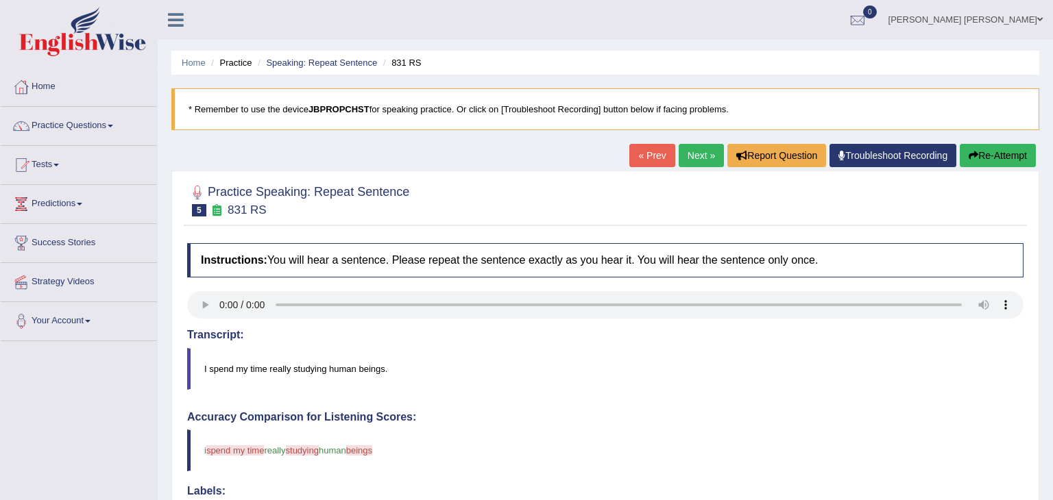
click at [701, 158] on link "Next »" at bounding box center [700, 155] width 45 height 23
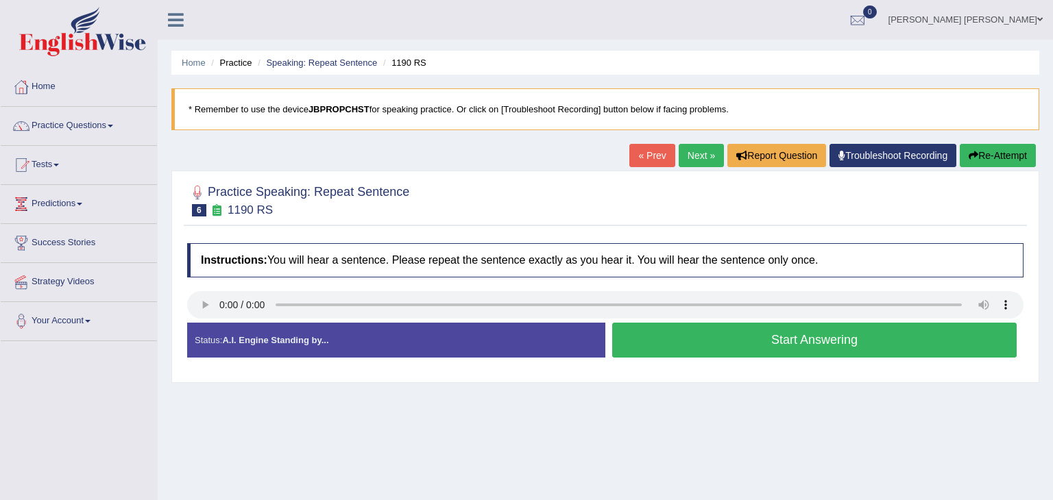
click at [870, 341] on button "Start Answering" at bounding box center [814, 340] width 404 height 35
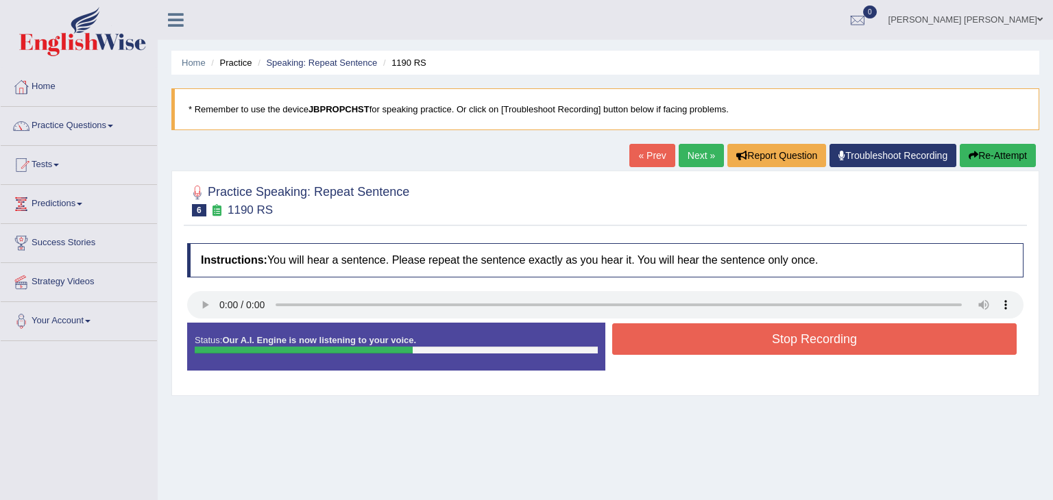
click at [870, 341] on button "Stop Recording" at bounding box center [814, 339] width 404 height 32
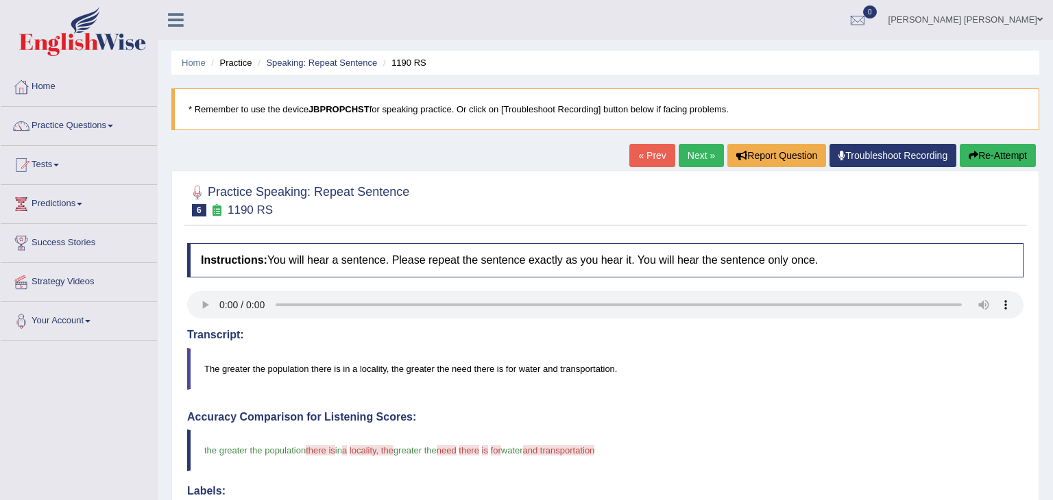
click at [702, 153] on link "Next »" at bounding box center [700, 155] width 45 height 23
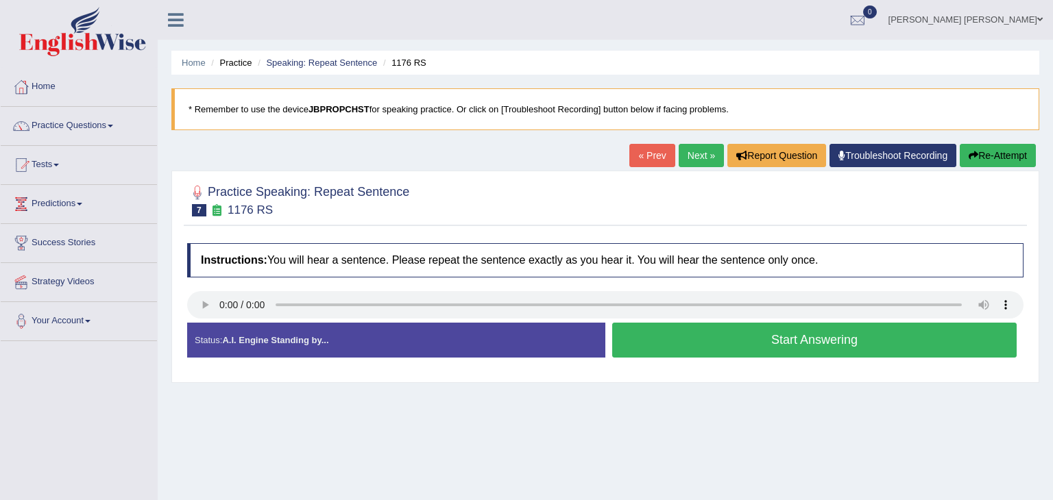
click at [694, 345] on button "Start Answering" at bounding box center [814, 340] width 404 height 35
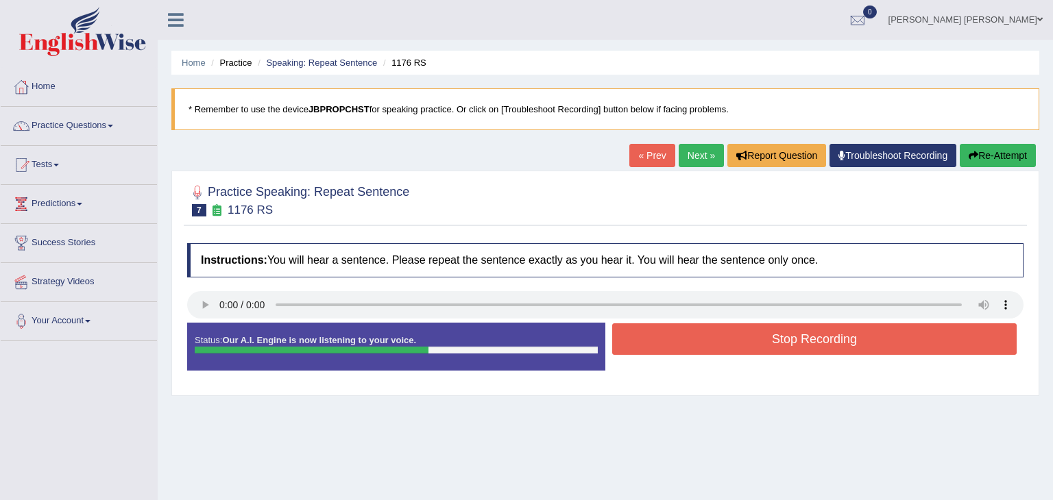
click at [996, 152] on button "Re-Attempt" at bounding box center [997, 155] width 76 height 23
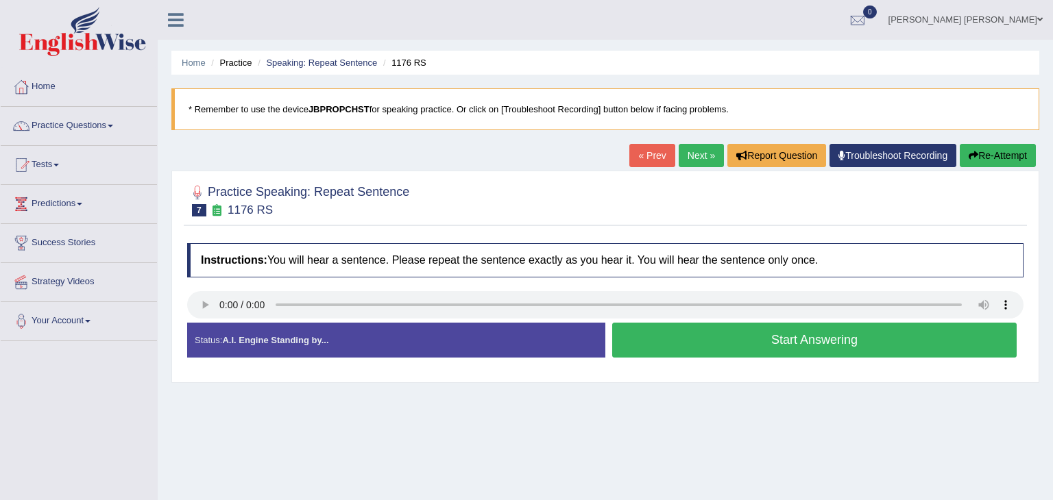
click at [679, 347] on button "Start Answering" at bounding box center [814, 340] width 404 height 35
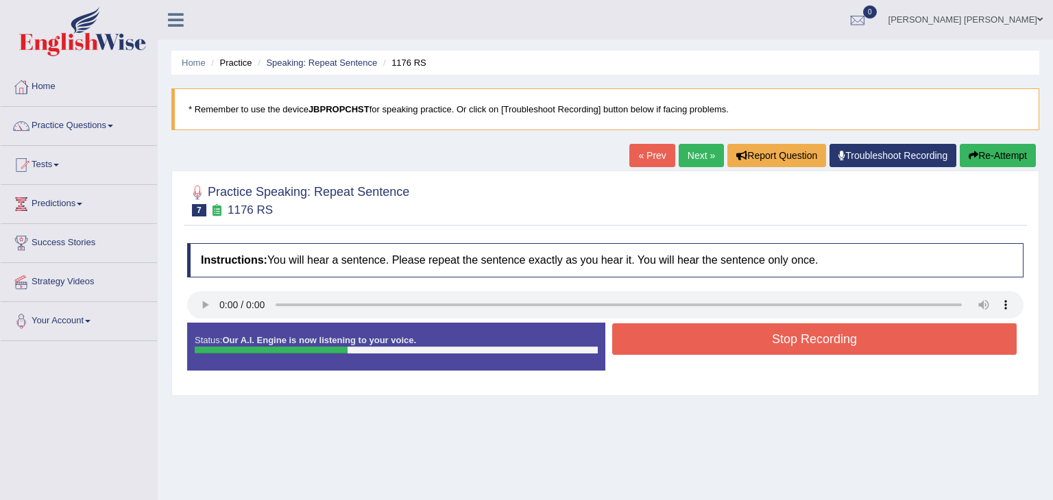
click at [679, 347] on button "Stop Recording" at bounding box center [814, 339] width 404 height 32
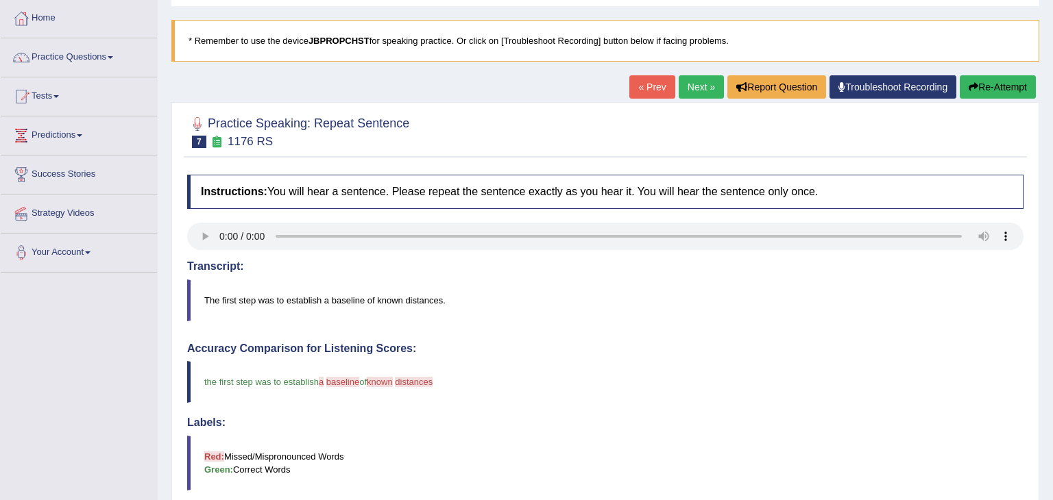
scroll to position [69, 0]
click at [704, 88] on link "Next »" at bounding box center [700, 86] width 45 height 23
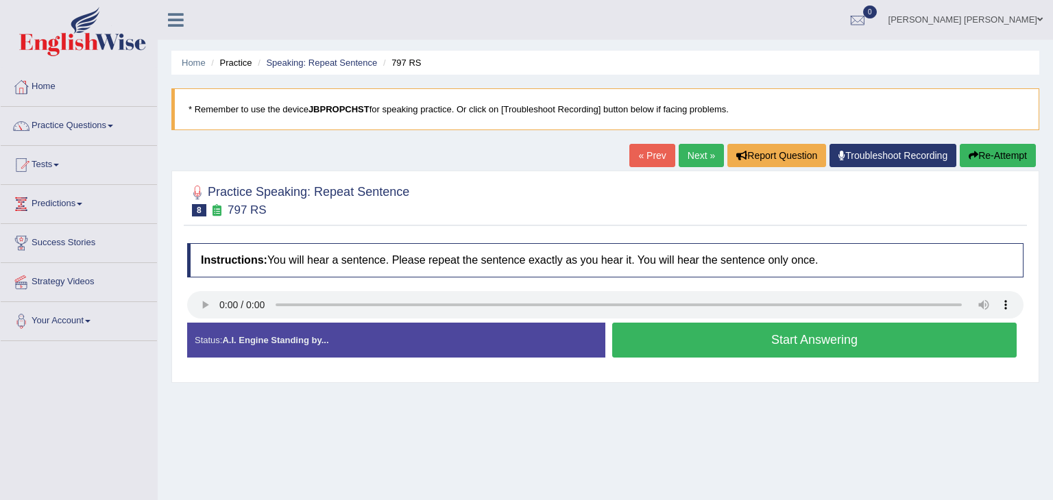
click at [791, 340] on button "Start Answering" at bounding box center [814, 340] width 404 height 35
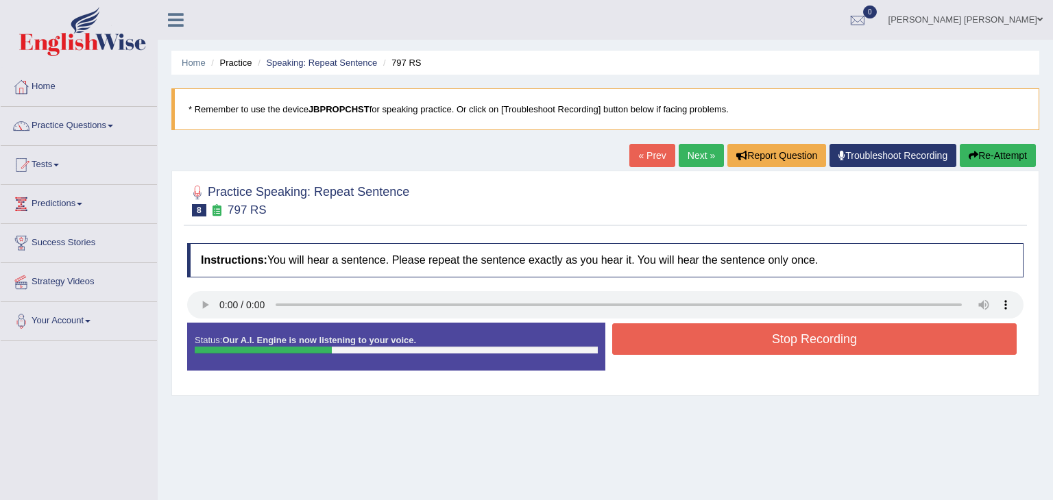
click at [791, 340] on button "Stop Recording" at bounding box center [814, 339] width 404 height 32
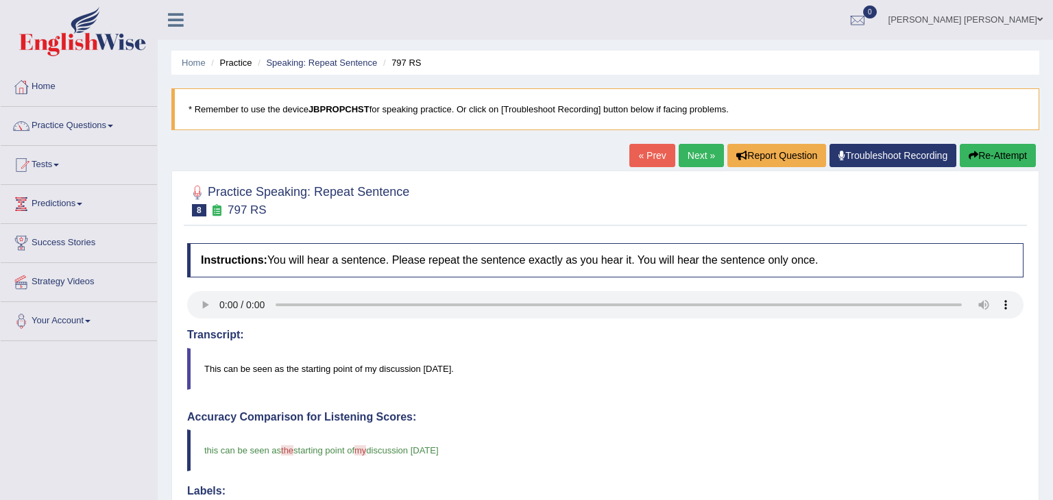
click at [697, 158] on link "Next »" at bounding box center [700, 155] width 45 height 23
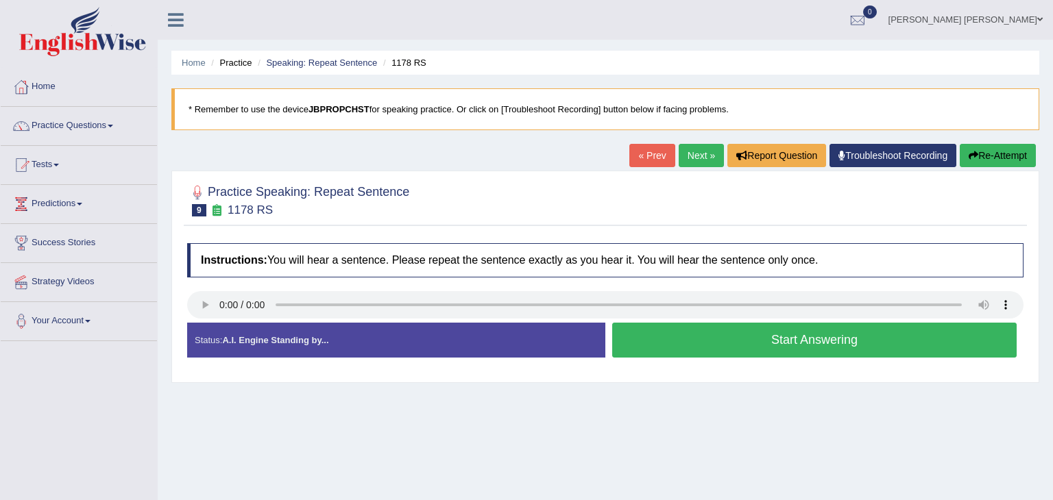
click at [782, 338] on button "Start Answering" at bounding box center [814, 340] width 404 height 35
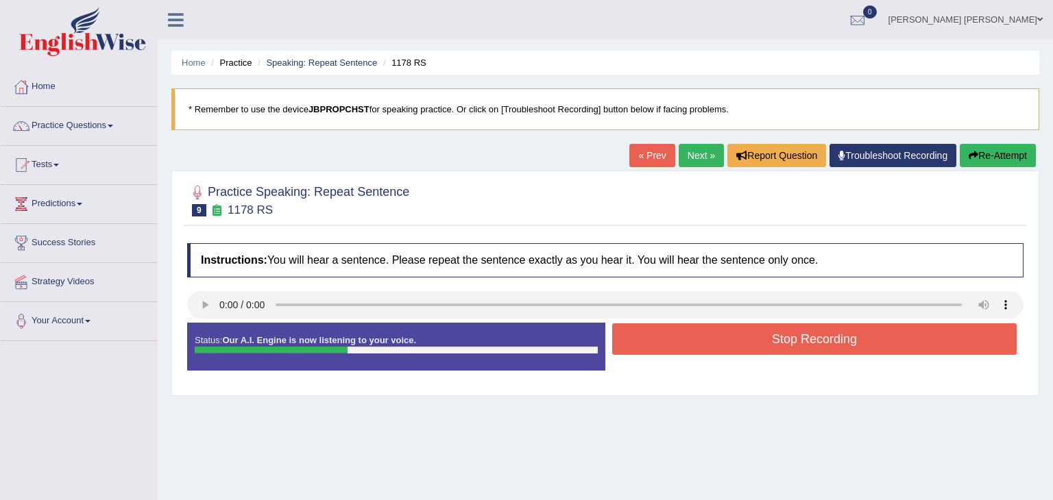
click at [785, 341] on button "Stop Recording" at bounding box center [814, 339] width 404 height 32
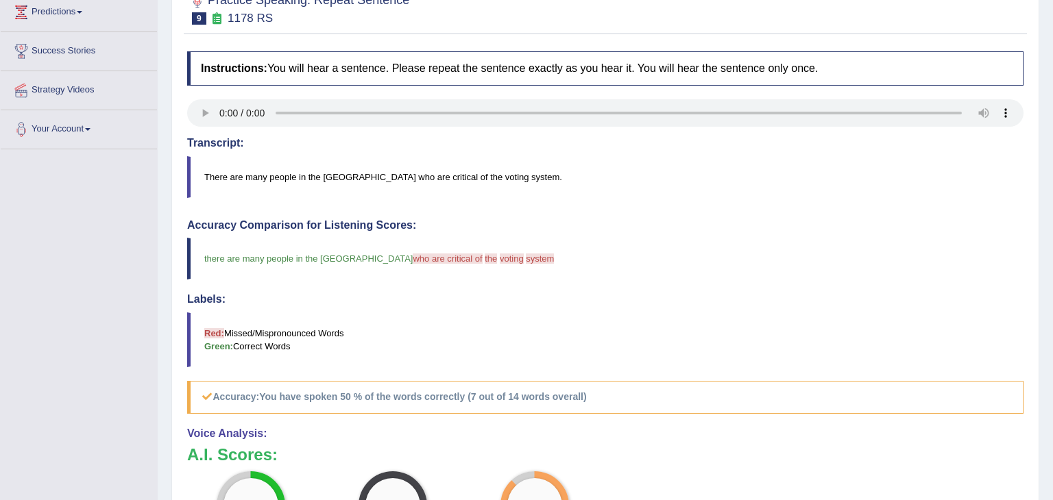
scroll to position [219, 0]
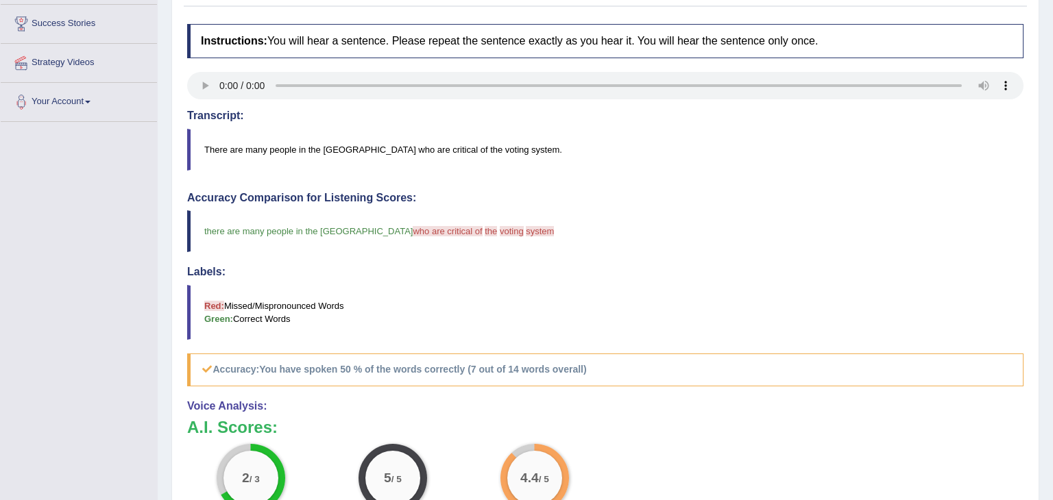
click at [699, 224] on blockquote "there are many people in the usa who are critical of university the voting voti…" at bounding box center [605, 231] width 836 height 42
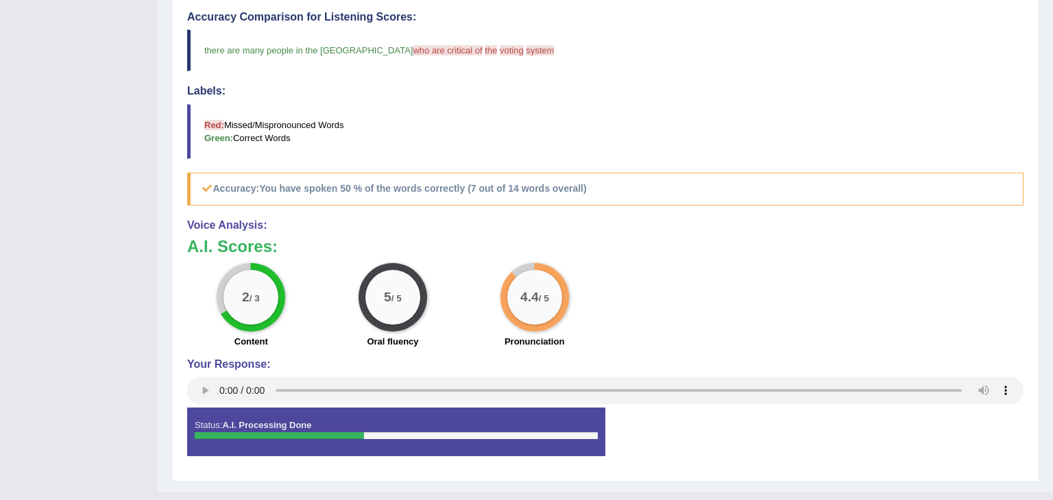
scroll to position [425, 0]
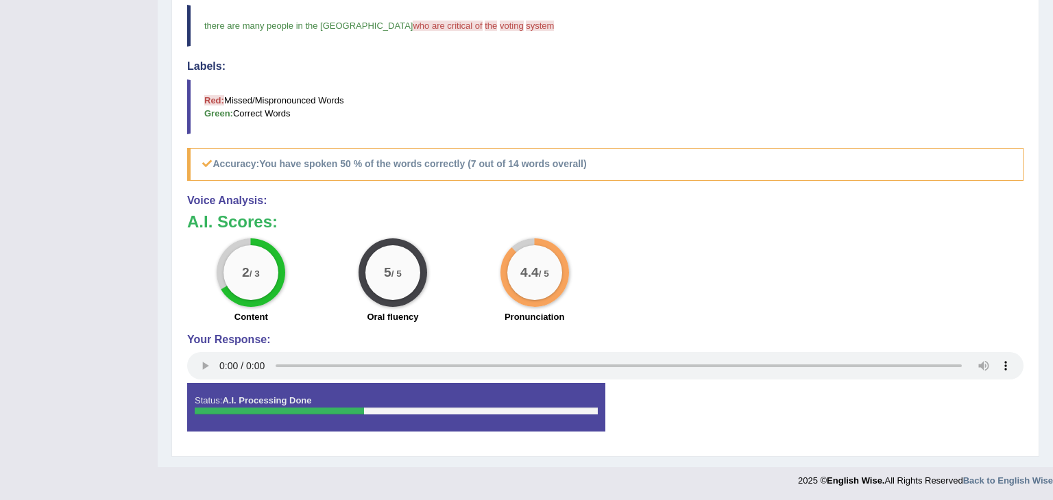
click at [669, 89] on blockquote "Red: Missed/Mispronounced Words Green: Correct Words" at bounding box center [605, 106] width 836 height 55
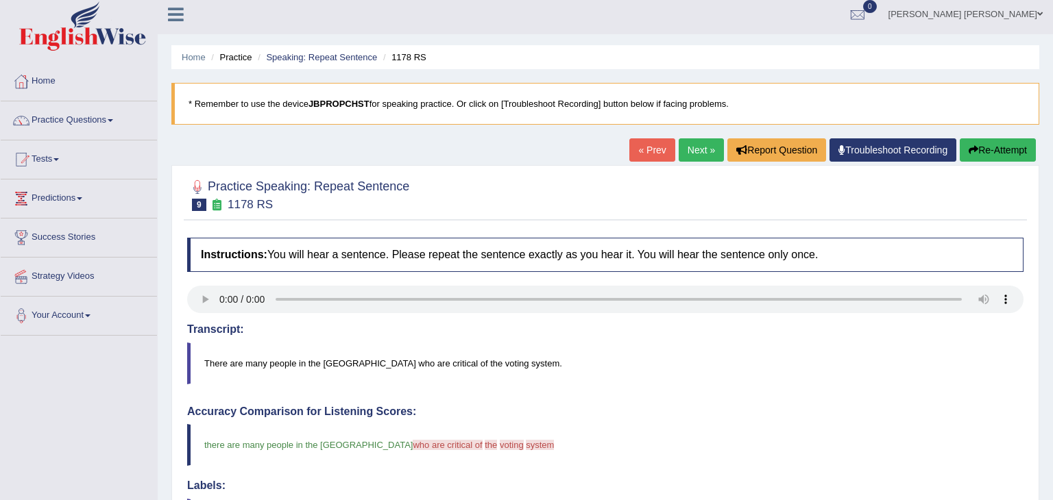
scroll to position [0, 0]
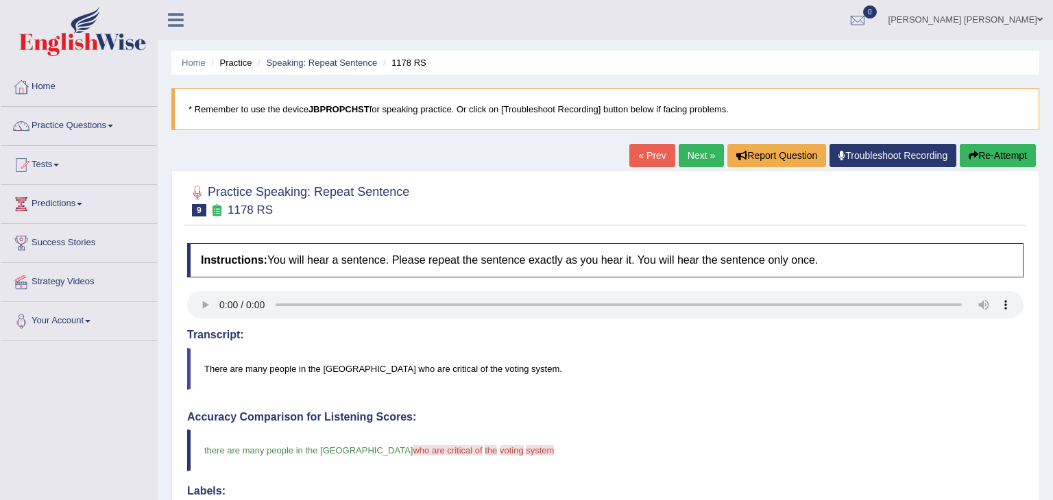
click at [697, 158] on link "Next »" at bounding box center [700, 155] width 45 height 23
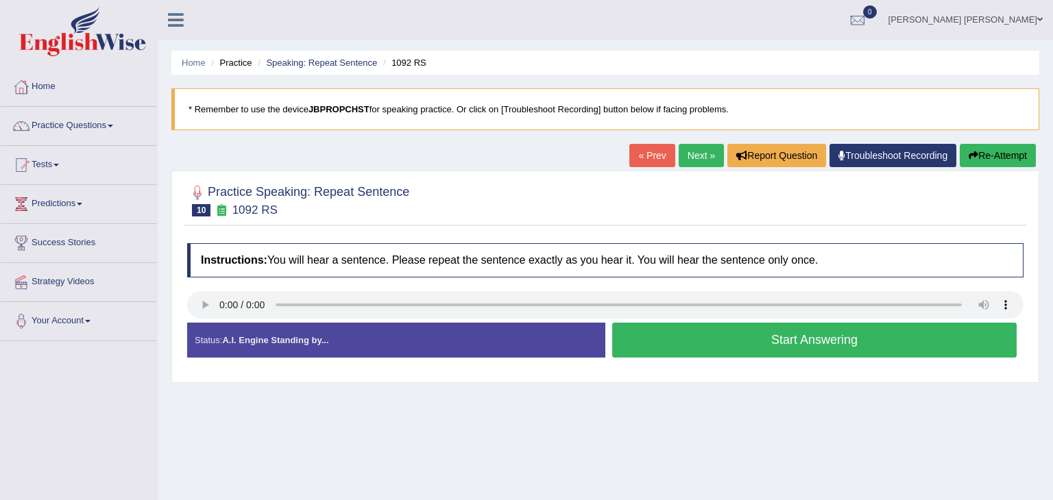
click at [804, 342] on button "Start Answering" at bounding box center [814, 340] width 404 height 35
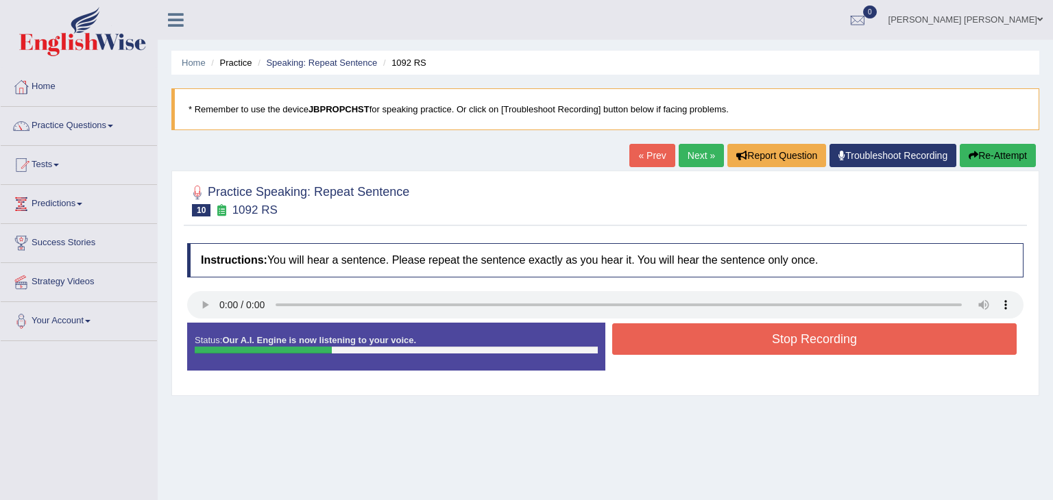
click at [807, 336] on button "Stop Recording" at bounding box center [814, 339] width 404 height 32
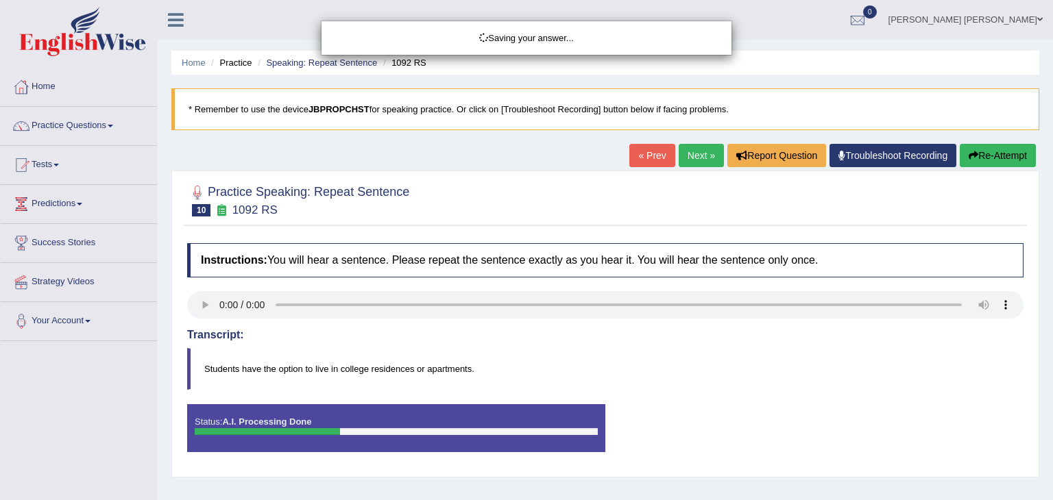
click at [1007, 162] on div "Saving your answer..." at bounding box center [526, 250] width 1053 height 500
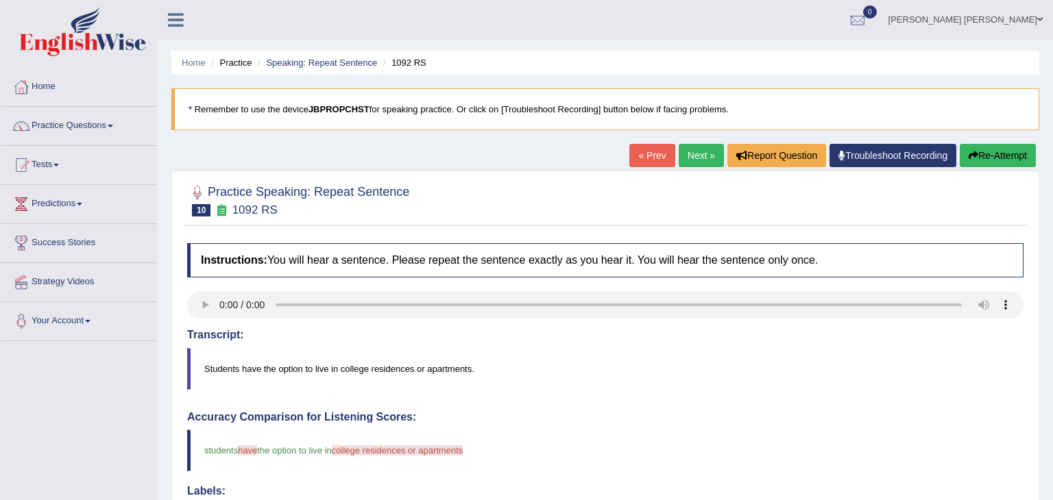
click at [968, 153] on icon "button" at bounding box center [973, 156] width 10 height 10
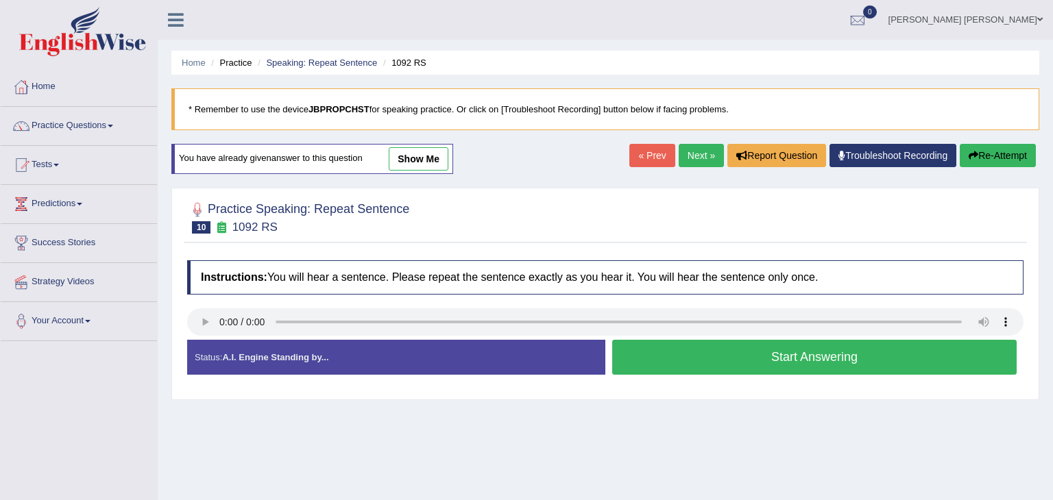
click at [803, 356] on button "Start Answering" at bounding box center [814, 357] width 404 height 35
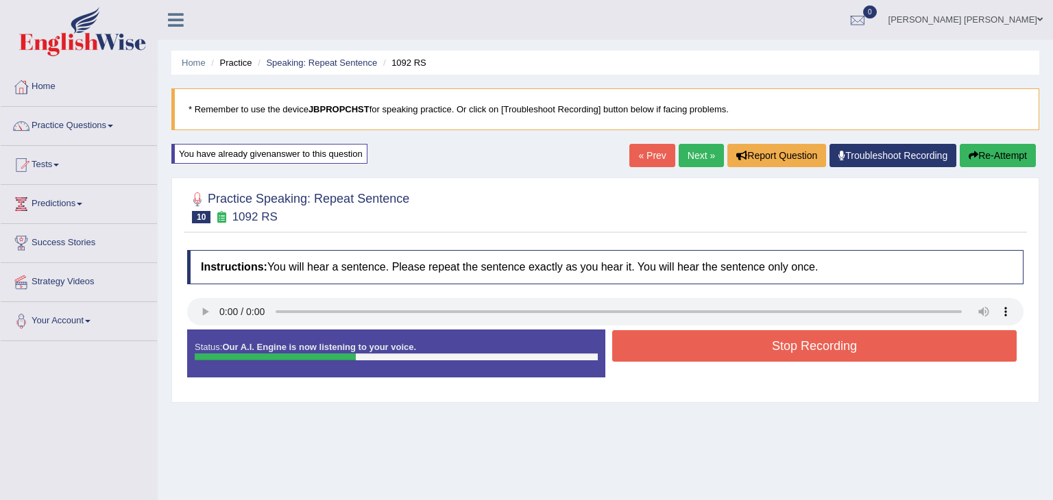
click at [812, 345] on button "Stop Recording" at bounding box center [814, 346] width 404 height 32
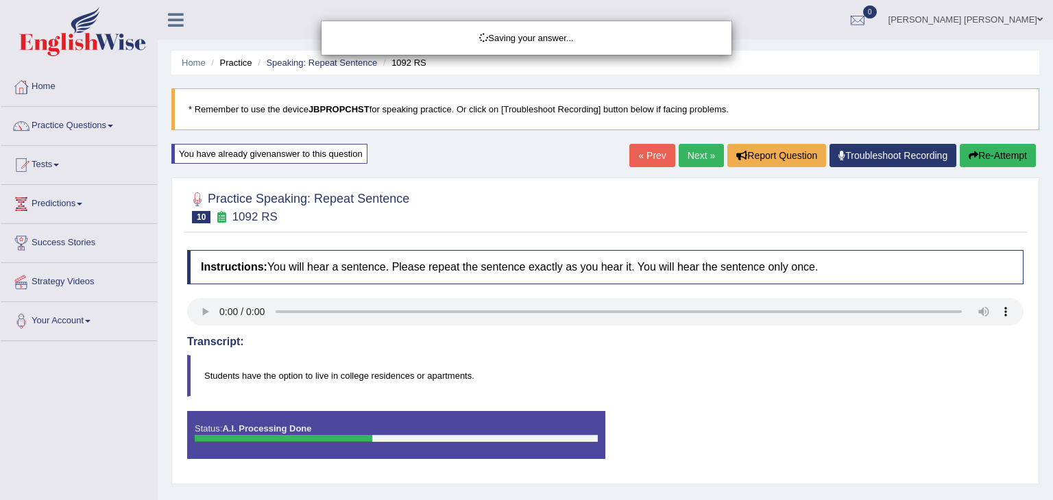
click at [708, 442] on div "Saving your answer..." at bounding box center [526, 250] width 1053 height 500
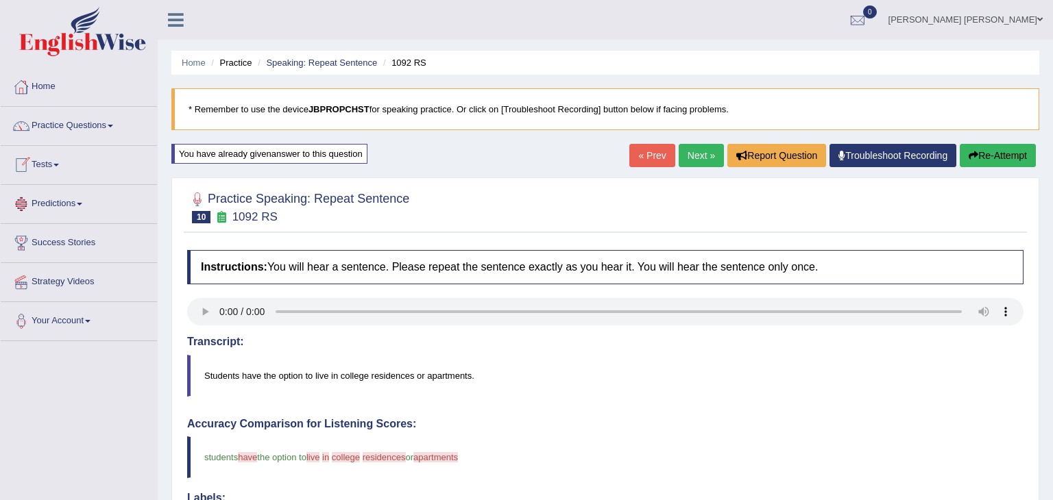
click at [49, 85] on link "Home" at bounding box center [79, 85] width 156 height 34
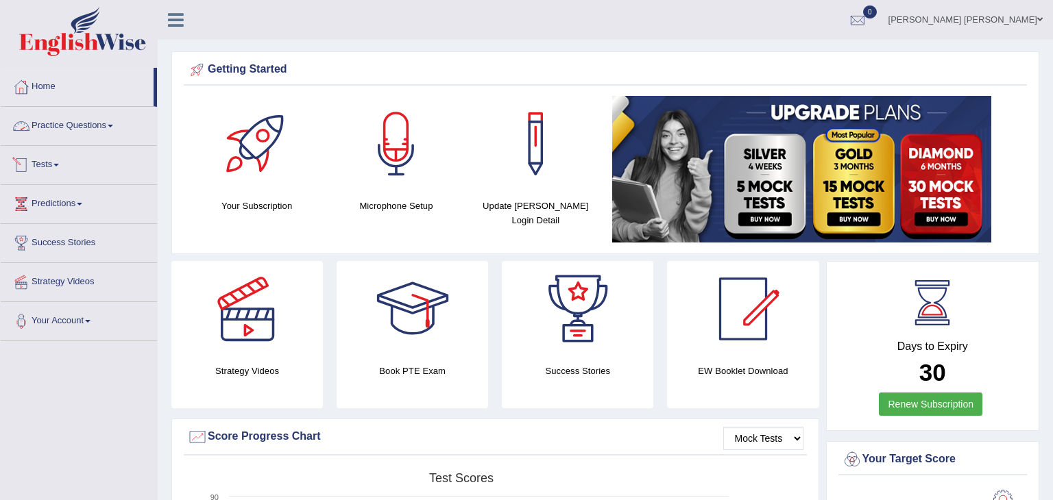
click at [48, 166] on link "Tests" at bounding box center [79, 163] width 156 height 34
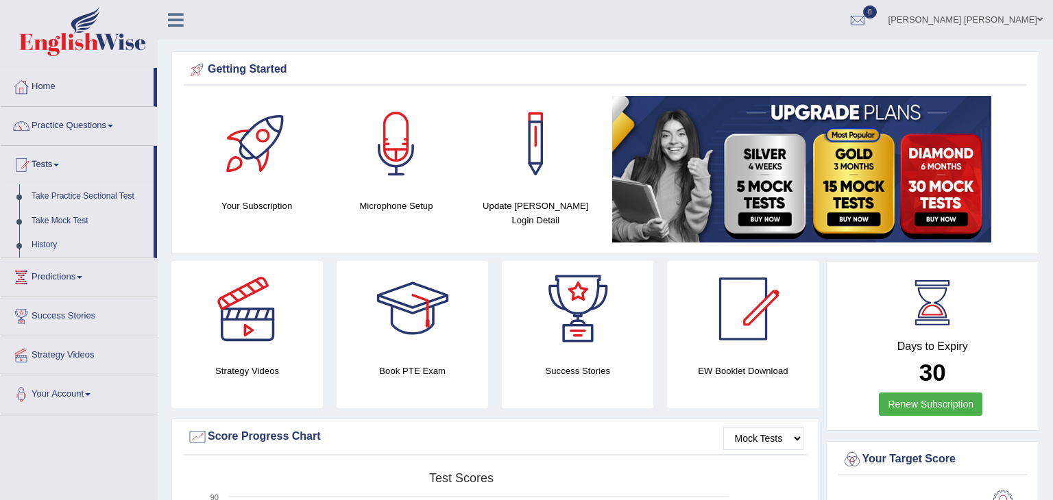
click at [56, 196] on link "Take Practice Sectional Test" at bounding box center [89, 196] width 128 height 25
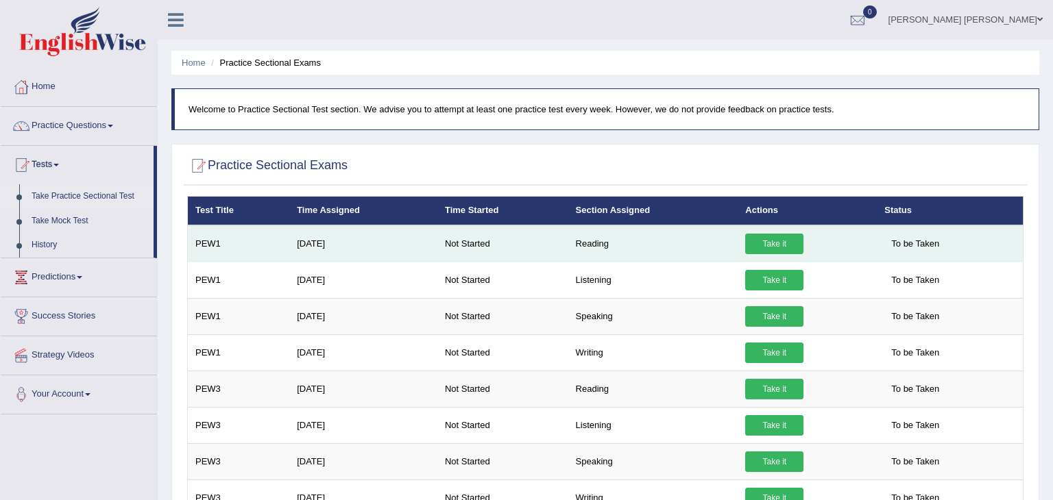
click at [765, 243] on link "Take it" at bounding box center [774, 244] width 58 height 21
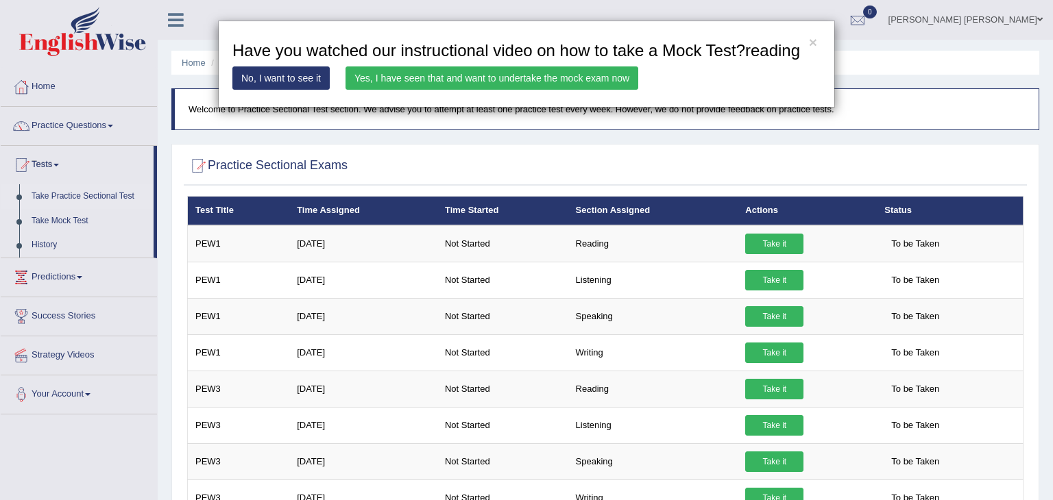
click at [547, 80] on link "Yes, I have seen that and want to undertake the mock exam now" at bounding box center [491, 77] width 293 height 23
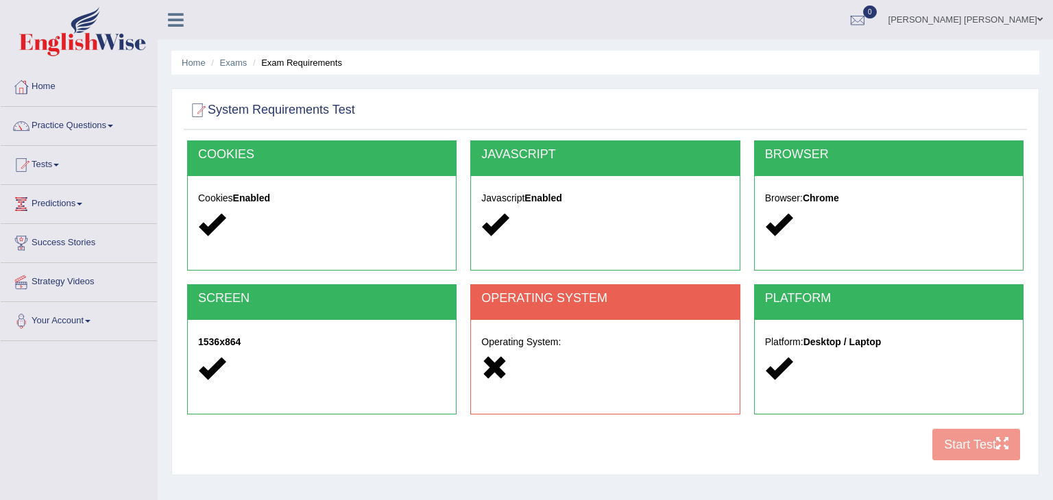
click at [978, 442] on div "COOKIES Cookies Enabled JAVASCRIPT Javascript Enabled BROWSER Browser: Chrome S…" at bounding box center [605, 304] width 843 height 328
click at [550, 365] on div at bounding box center [604, 368] width 247 height 29
click at [53, 83] on link "Home" at bounding box center [79, 85] width 156 height 34
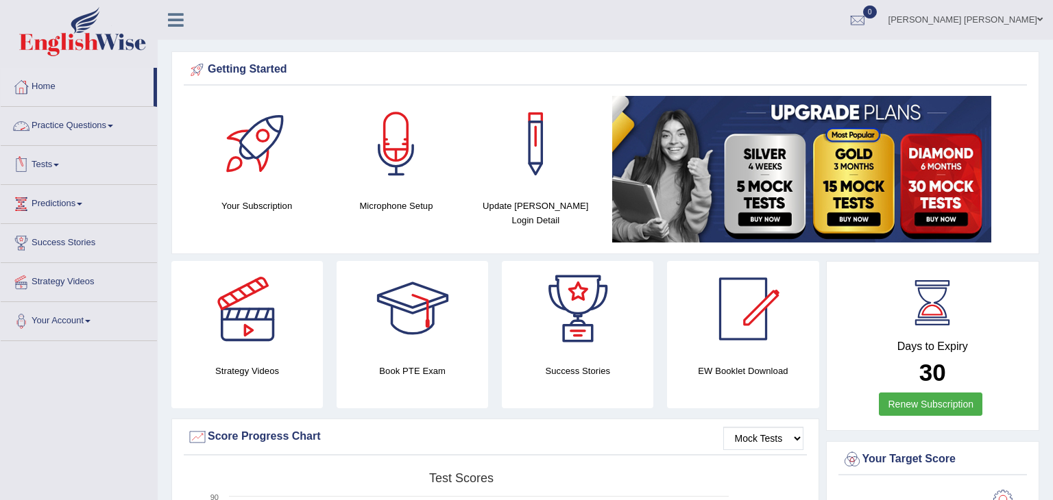
click at [108, 125] on link "Practice Questions" at bounding box center [79, 124] width 156 height 34
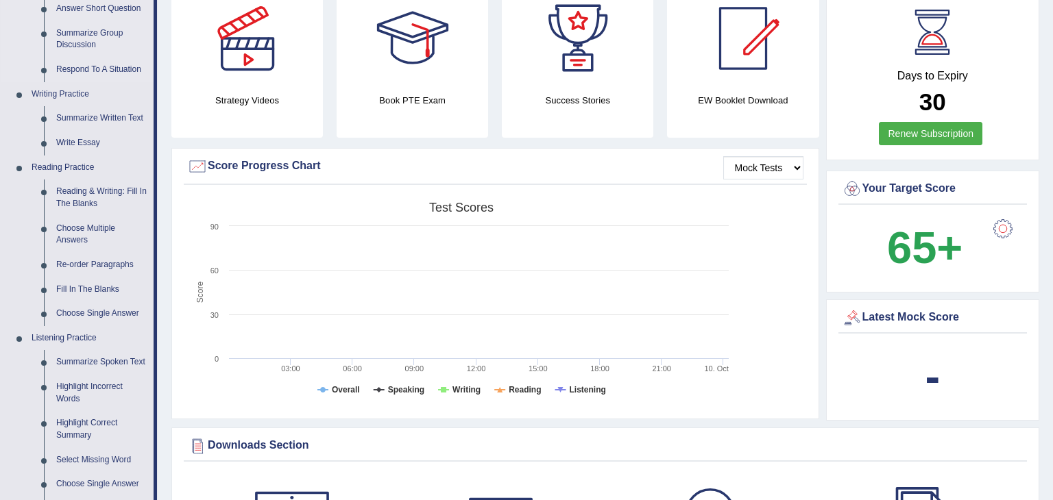
scroll to position [274, 0]
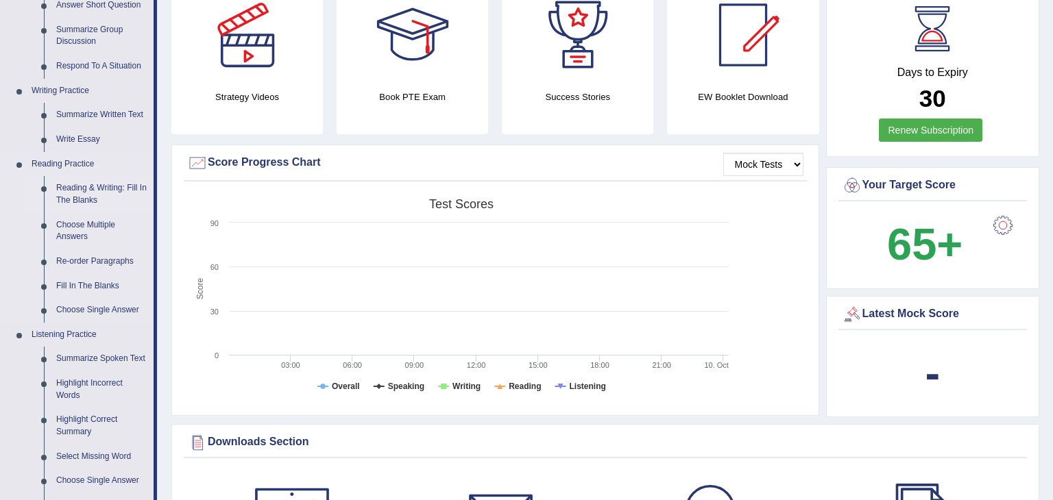
click at [86, 188] on link "Reading & Writing: Fill In The Blanks" at bounding box center [101, 194] width 103 height 36
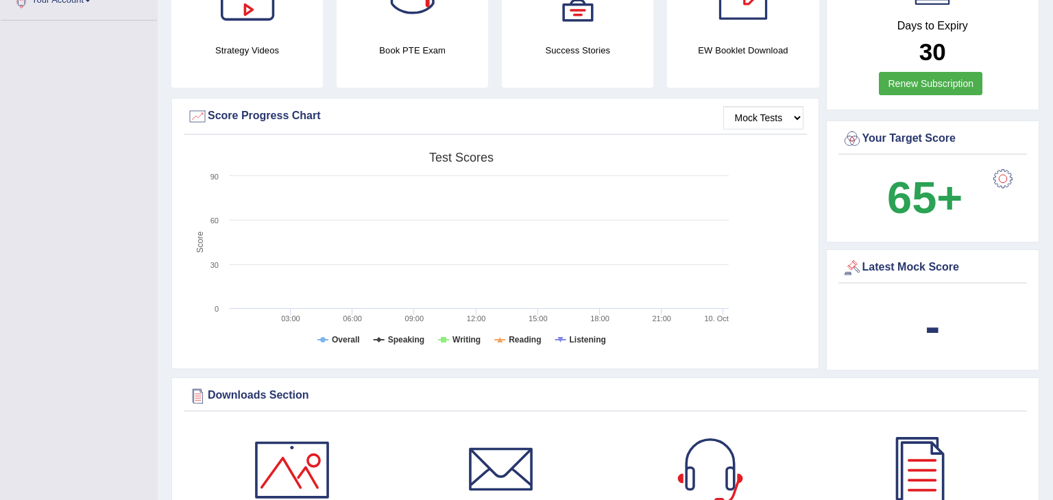
scroll to position [426, 0]
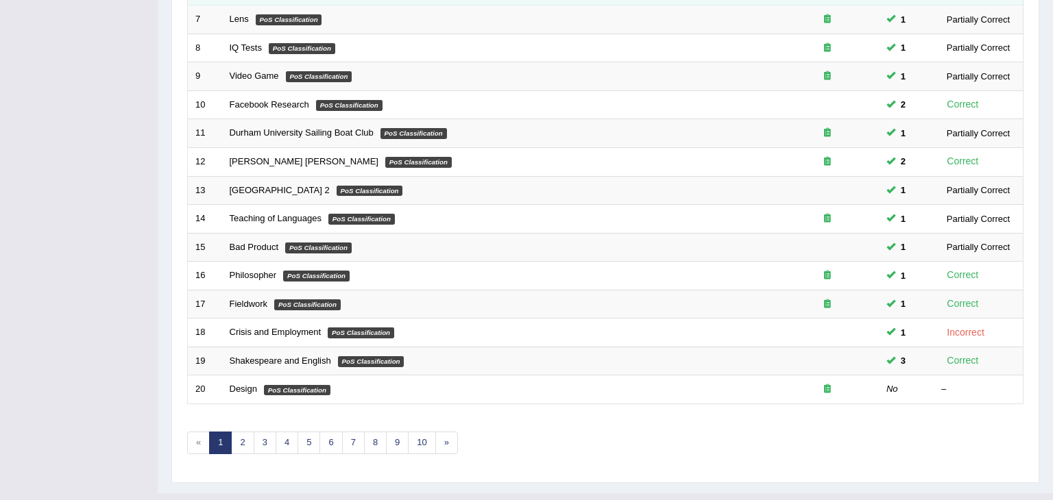
scroll to position [403, 0]
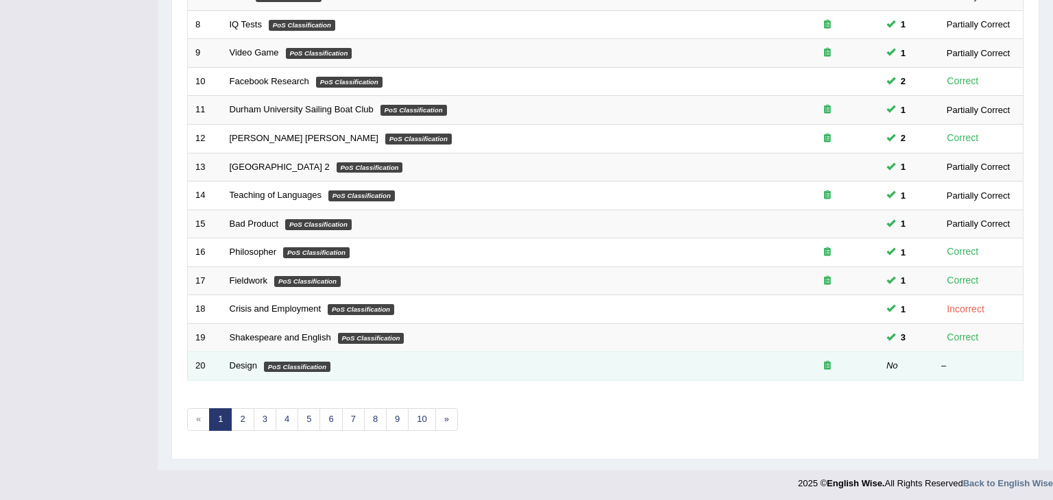
click at [466, 370] on td "Design PoS Classification" at bounding box center [499, 366] width 554 height 29
click at [241, 365] on link "Design" at bounding box center [243, 365] width 27 height 10
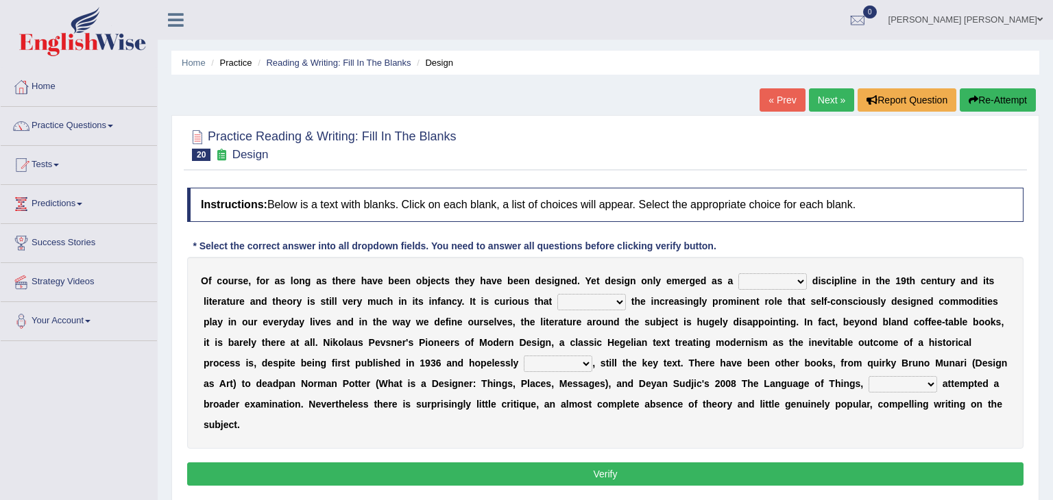
click at [768, 279] on select "bilateral ubiquitous foremost dedicated" at bounding box center [772, 281] width 69 height 16
select select "foremost"
click at [738, 273] on select "bilateral ubiquitous foremost dedicated" at bounding box center [772, 281] width 69 height 16
click at [557, 297] on select "since despite within through" at bounding box center [591, 302] width 69 height 16
select select "within"
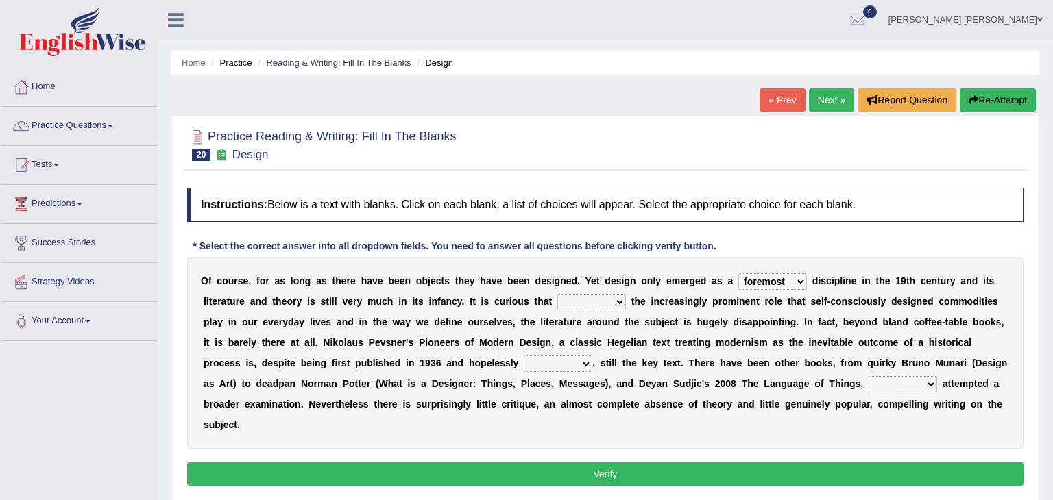
click at [557, 294] on select "since despite within through" at bounding box center [591, 302] width 69 height 16
click at [524, 363] on select "dates dating date dated" at bounding box center [558, 364] width 69 height 16
click at [399, 415] on div "O f c o u r s e , f o r a s l o n g a s t h e r e h a v e b e e n o b j e c t s…" at bounding box center [605, 353] width 836 height 192
click at [524, 360] on select "dates dating date dated" at bounding box center [558, 364] width 69 height 16
select select "dated"
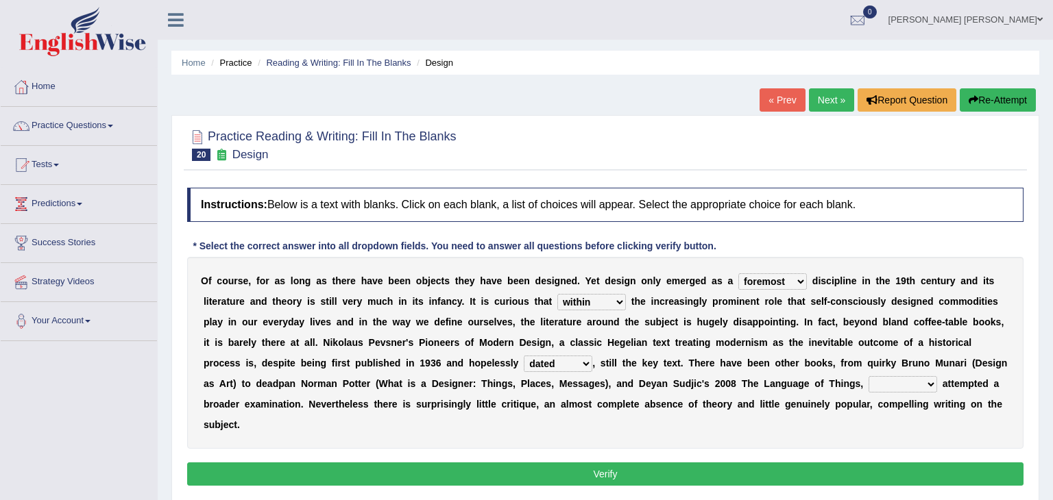
click at [524, 356] on select "dates dating date dated" at bounding box center [558, 364] width 69 height 16
click at [868, 382] on select "which then however as" at bounding box center [902, 384] width 69 height 16
select select "however"
click at [868, 376] on select "which then however as" at bounding box center [902, 384] width 69 height 16
click at [580, 463] on button "Verify" at bounding box center [605, 474] width 836 height 23
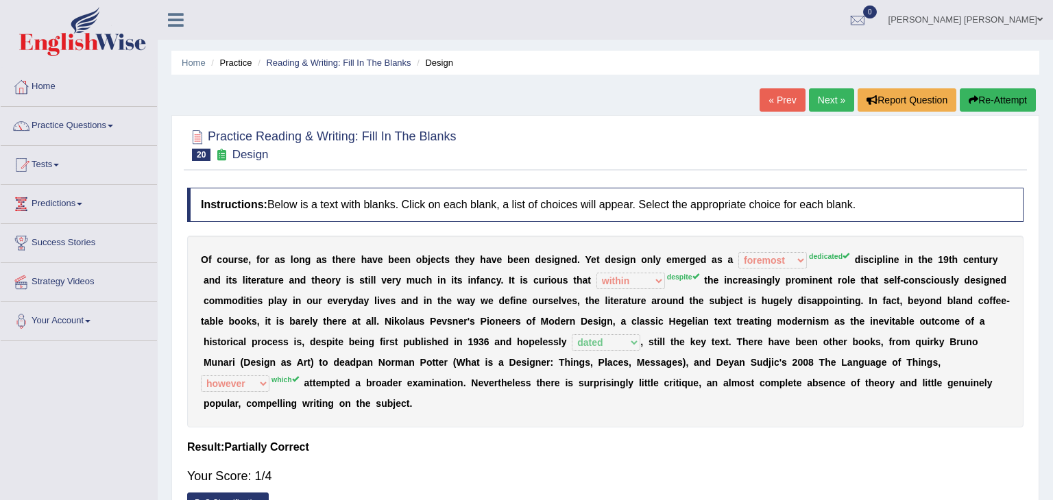
click at [999, 103] on button "Re-Attempt" at bounding box center [997, 99] width 76 height 23
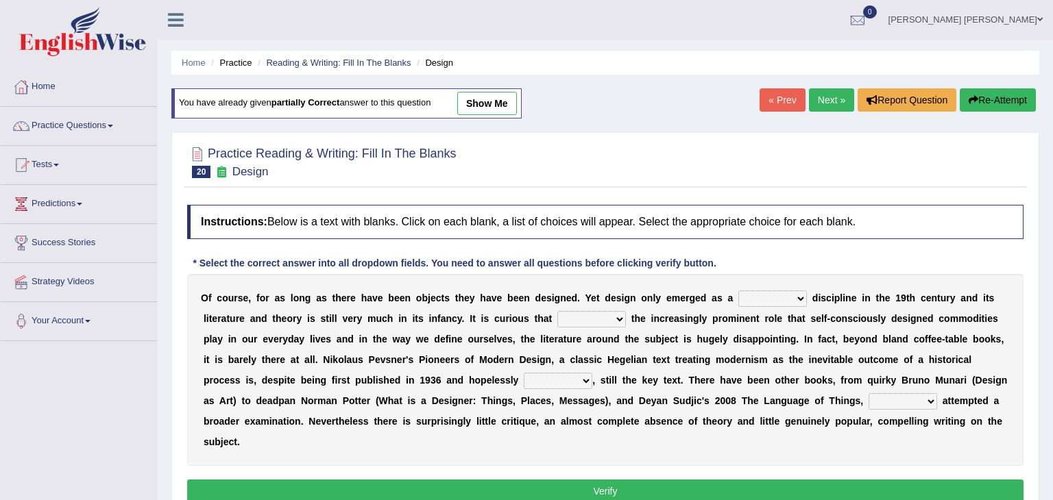
click at [765, 297] on select "bilateral ubiquitous foremost dedicated" at bounding box center [772, 299] width 69 height 16
select select "dedicated"
click at [738, 291] on select "bilateral ubiquitous foremost dedicated" at bounding box center [772, 299] width 69 height 16
click at [557, 317] on select "since despite within through" at bounding box center [591, 319] width 69 height 16
select select "despite"
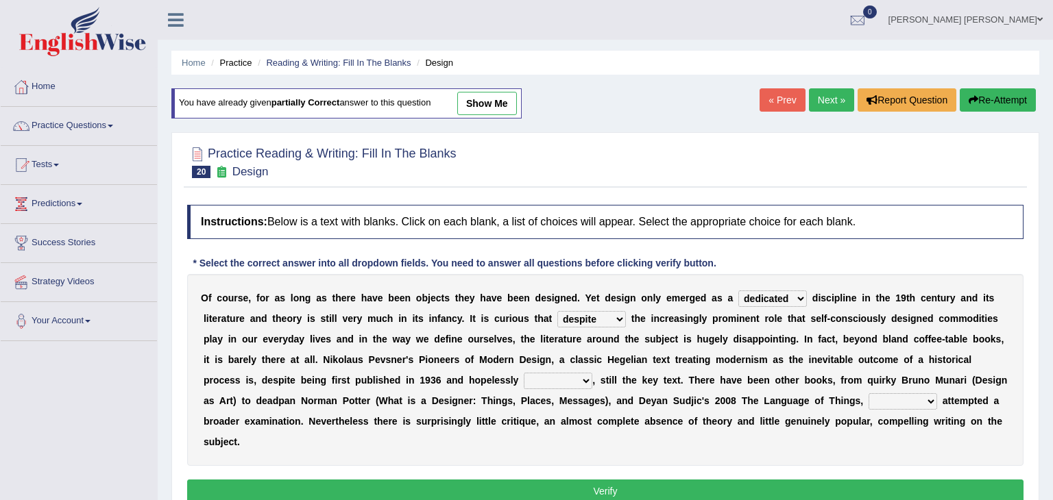
click at [557, 311] on select "since despite within through" at bounding box center [591, 319] width 69 height 16
click at [524, 378] on select "dates dating date dated" at bounding box center [558, 381] width 69 height 16
select select "dated"
click at [524, 373] on select "dates dating date dated" at bounding box center [558, 381] width 69 height 16
click at [868, 402] on select "which then however as" at bounding box center [902, 401] width 69 height 16
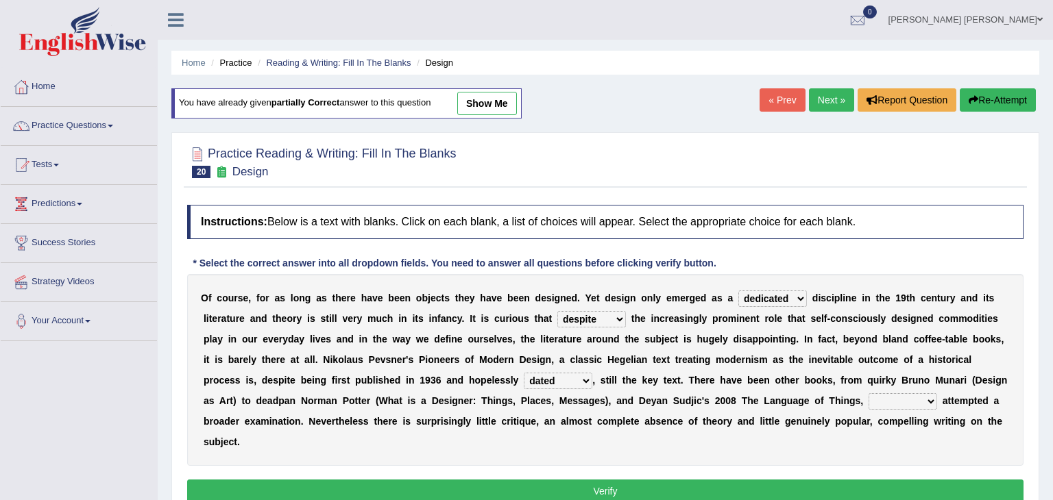
select select "which"
click at [868, 393] on select "which then however as" at bounding box center [902, 401] width 69 height 16
click at [580, 480] on button "Verify" at bounding box center [605, 491] width 836 height 23
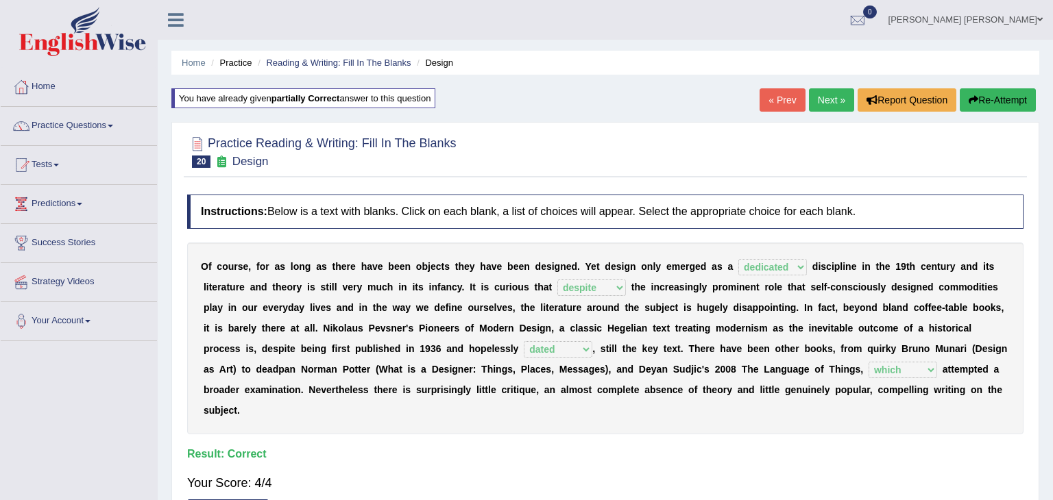
click at [836, 103] on link "Next »" at bounding box center [831, 99] width 45 height 23
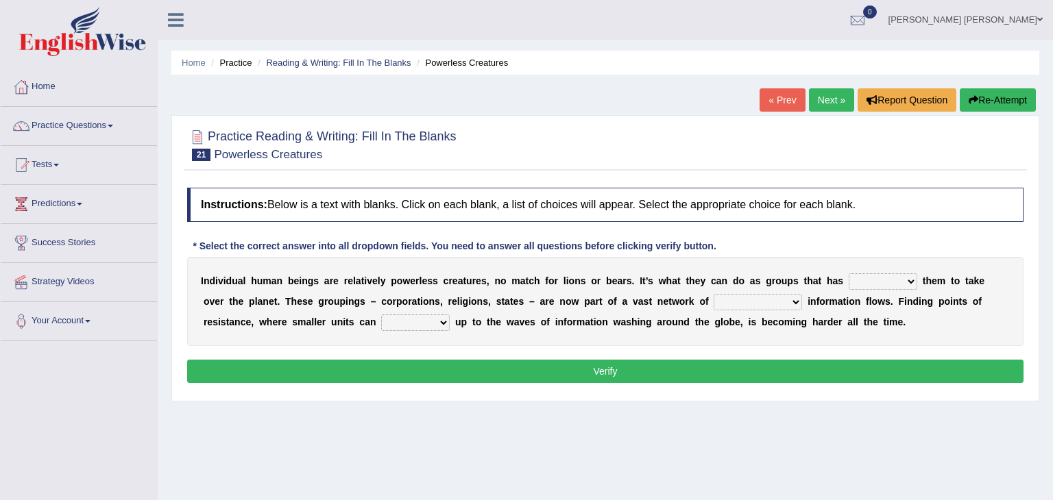
click at [864, 277] on select "enabled contended embodied conjured" at bounding box center [882, 281] width 69 height 16
select select "enabled"
click at [848, 273] on select "enabled contended embodied conjured" at bounding box center [882, 281] width 69 height 16
click at [715, 300] on select "interconnected overlapping fastened exploited" at bounding box center [757, 302] width 88 height 16
select select "overlapping"
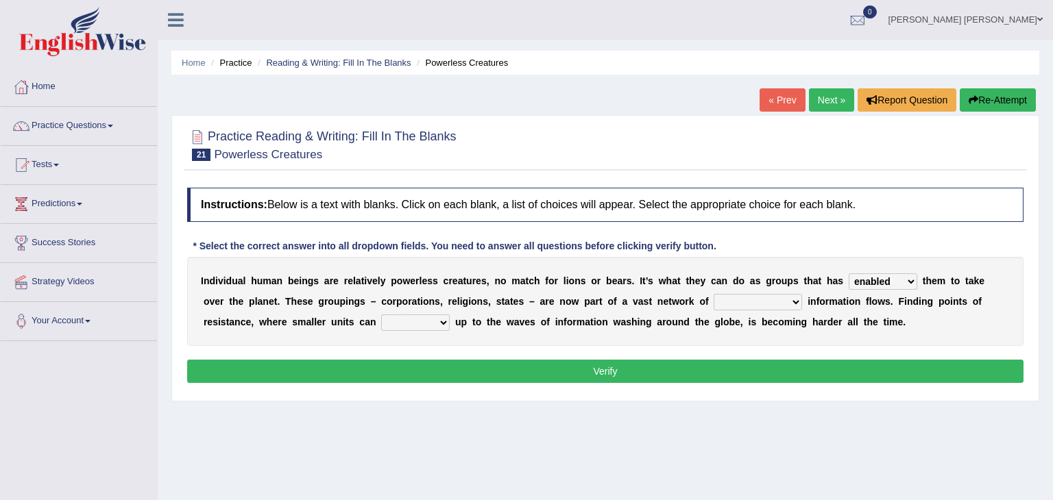
click at [713, 294] on select "interconnected overlapping fastened exploited" at bounding box center [757, 302] width 88 height 16
click at [381, 319] on select "stand raise hail pump" at bounding box center [415, 323] width 69 height 16
click at [868, 323] on div "I n d i v i d u a l h u m a n b e i n g s a r e r e l a t i v e l y p o w e r l…" at bounding box center [605, 301] width 836 height 89
click at [381, 321] on select "stand raise hail pump" at bounding box center [415, 323] width 69 height 16
select select "raise"
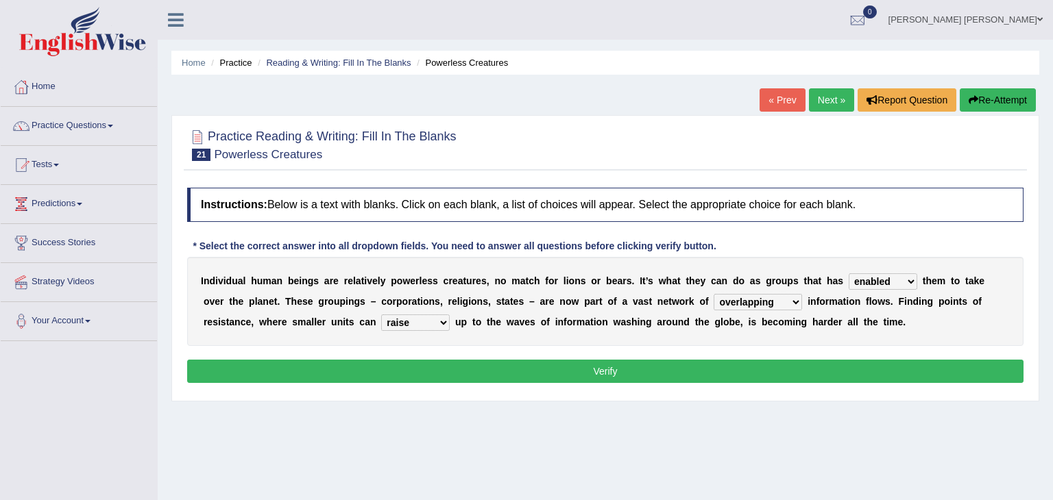
click at [381, 315] on select "stand raise hail pump" at bounding box center [415, 323] width 69 height 16
click at [381, 366] on button "Verify" at bounding box center [605, 371] width 836 height 23
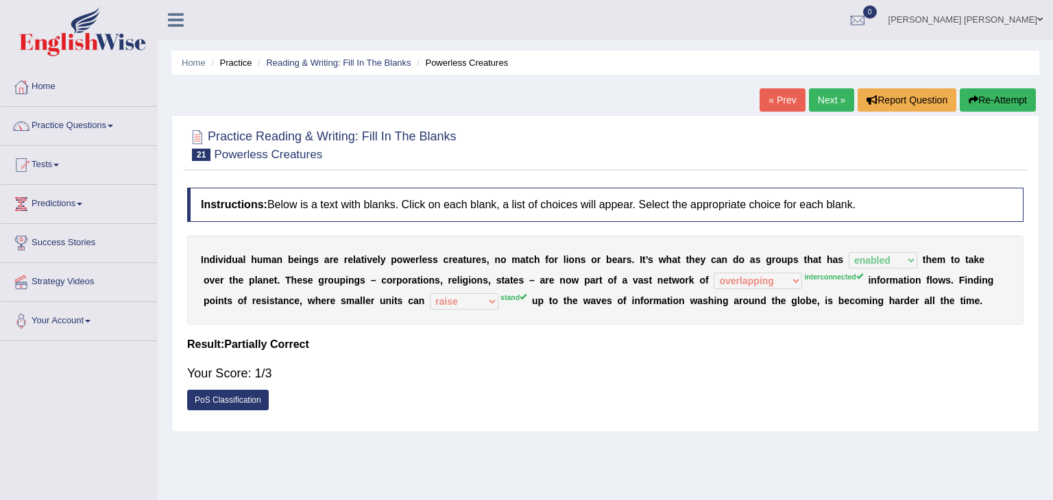
click at [833, 99] on link "Next »" at bounding box center [831, 99] width 45 height 23
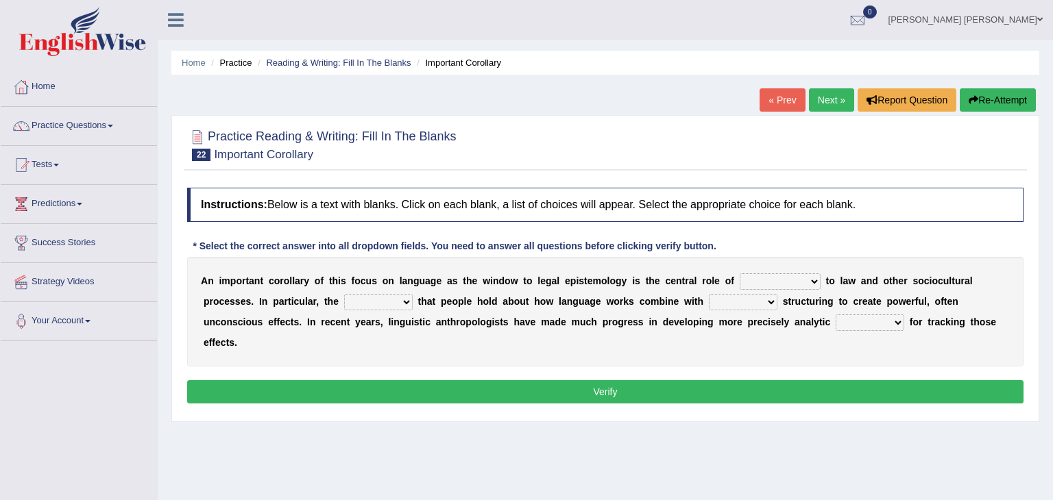
click at [776, 281] on select "discourse epoch dialect acquaintance" at bounding box center [779, 281] width 81 height 16
select select "discourse"
click at [739, 273] on select "discourse epoch dialect acquaintance" at bounding box center [779, 281] width 81 height 16
click at [413, 299] on b at bounding box center [415, 301] width 5 height 11
click at [344, 297] on select "deviation besmirch consent ideas" at bounding box center [378, 302] width 69 height 16
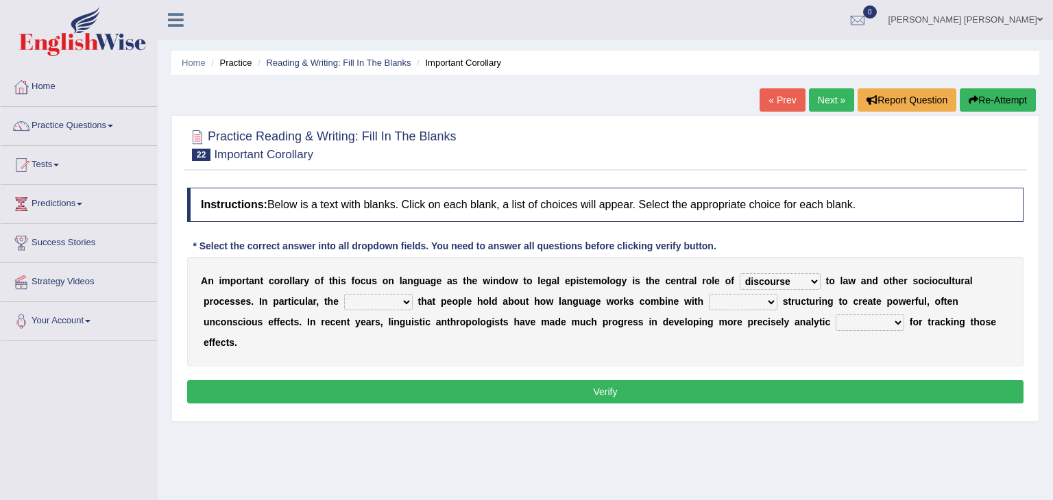
select select "ideas"
click at [344, 294] on select "deviation besmirch consent ideas" at bounding box center [378, 302] width 69 height 16
click at [709, 299] on select "mandatory linguistic legitimate customary" at bounding box center [743, 302] width 69 height 16
select select "linguistic"
click at [709, 294] on select "mandatory linguistic legitimate customary" at bounding box center [743, 302] width 69 height 16
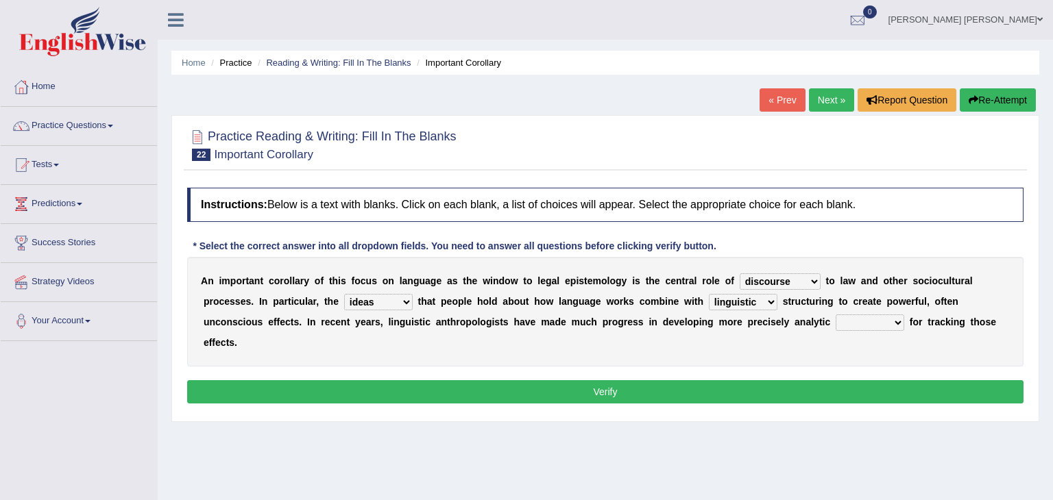
click at [835, 321] on select "tools appetite albums stroke" at bounding box center [869, 323] width 69 height 16
select select "tools"
click at [835, 315] on select "tools appetite albums stroke" at bounding box center [869, 323] width 69 height 16
click at [656, 380] on button "Verify" at bounding box center [605, 391] width 836 height 23
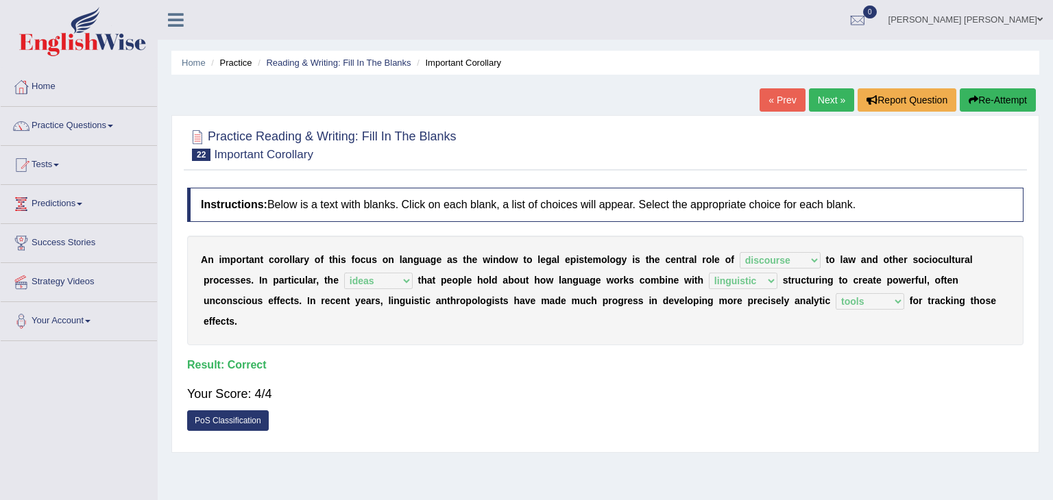
click at [832, 97] on link "Next »" at bounding box center [831, 99] width 45 height 23
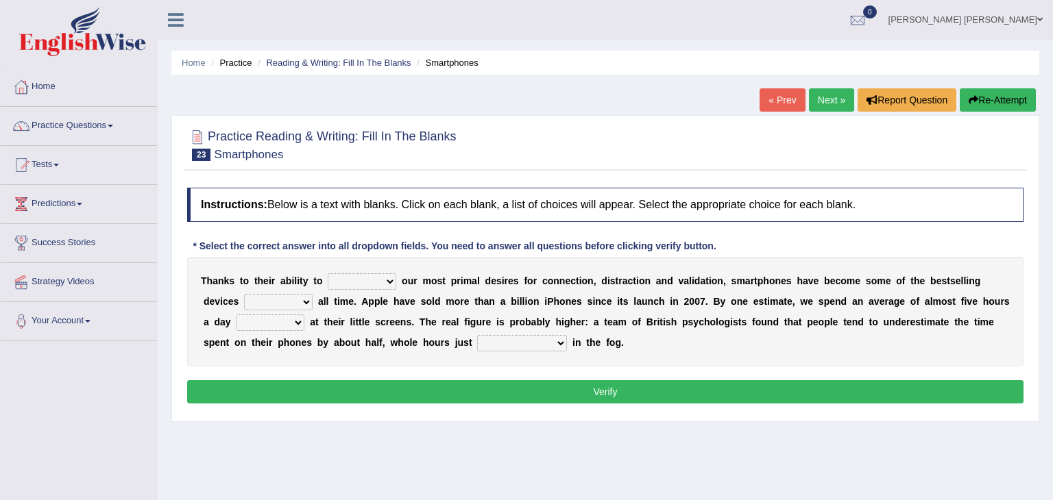
click at [382, 279] on select "hijack describe sharpen conserve" at bounding box center [362, 281] width 69 height 16
select select "describe"
click at [328, 273] on select "hijack describe sharpen conserve" at bounding box center [362, 281] width 69 height 16
click at [265, 301] on select "of and in on" at bounding box center [278, 302] width 69 height 16
select select "of"
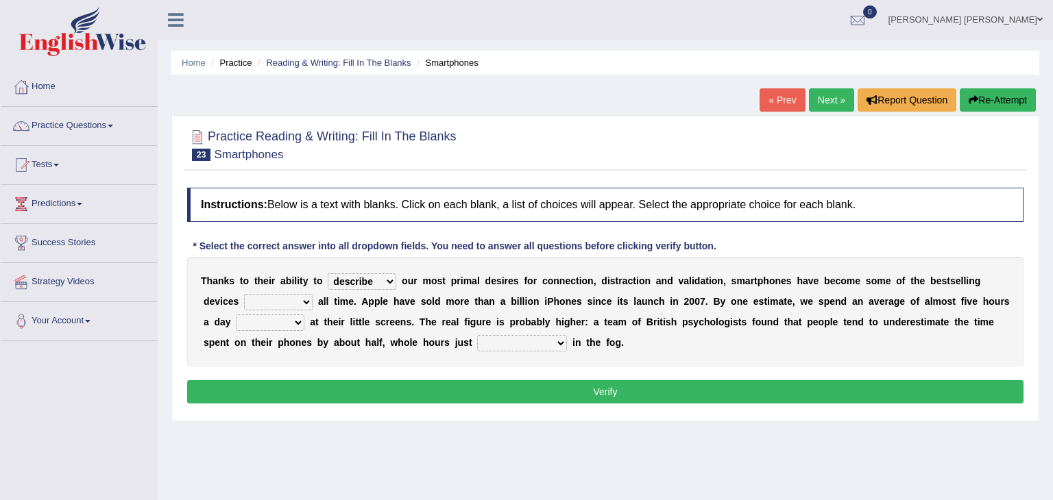
click at [244, 294] on select "of and in on" at bounding box center [278, 302] width 69 height 16
click at [264, 319] on select "watching waggling snoring staring" at bounding box center [270, 323] width 69 height 16
select select "watching"
click at [236, 315] on select "watching waggling snoring staring" at bounding box center [270, 323] width 69 height 16
click at [477, 341] on select "has evaporated evaporating evaporate evaporates" at bounding box center [522, 343] width 90 height 16
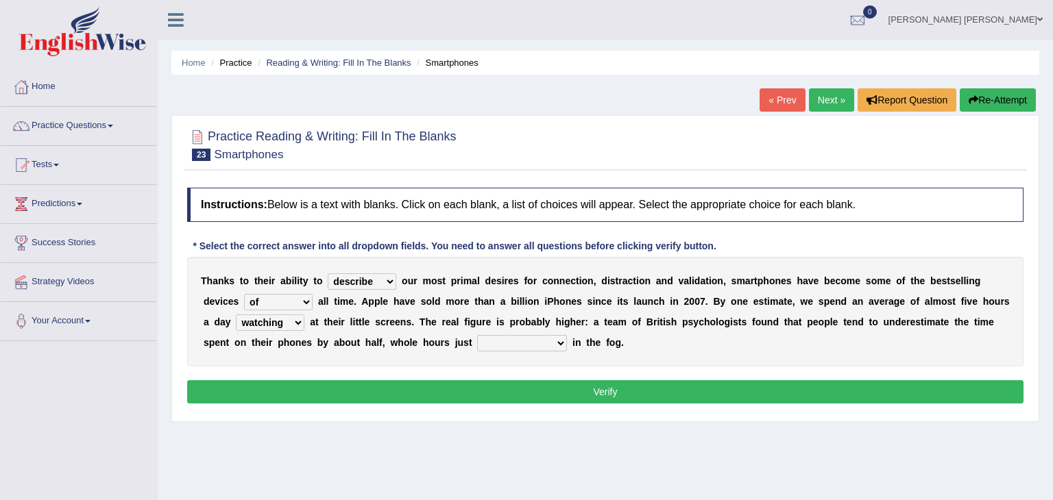
select select "evaporates"
click at [477, 335] on select "has evaporated evaporating evaporate evaporates" at bounding box center [522, 343] width 90 height 16
click at [445, 394] on button "Verify" at bounding box center [605, 391] width 836 height 23
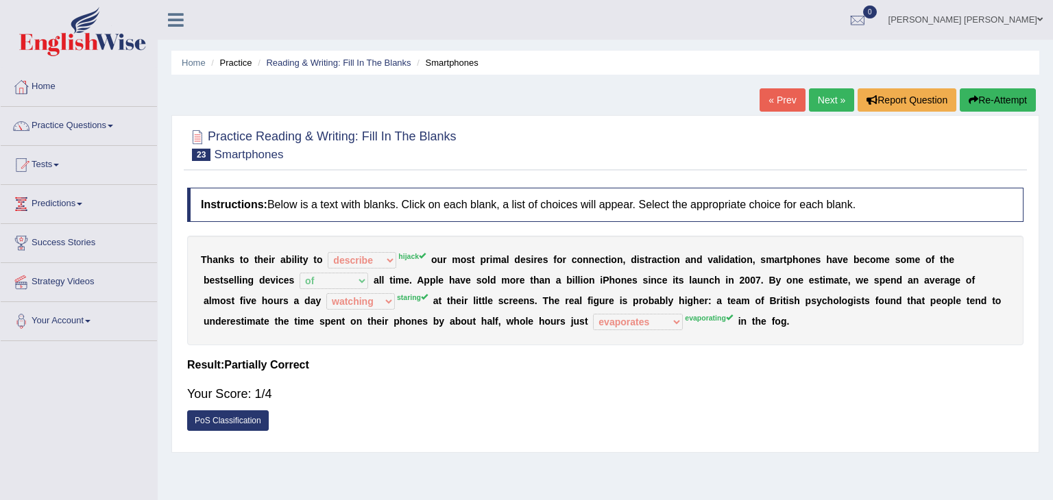
click at [826, 97] on link "Next »" at bounding box center [831, 99] width 45 height 23
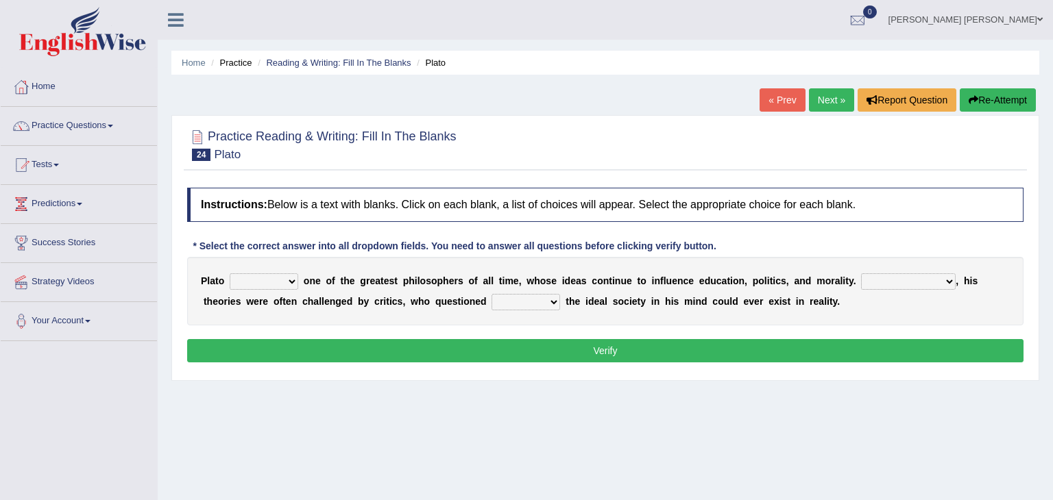
click at [293, 279] on select "keeps comes claims remains" at bounding box center [264, 281] width 69 height 16
select select "remains"
click at [230, 273] on select "keeps comes claims remains" at bounding box center [264, 281] width 69 height 16
click at [955, 280] on b "," at bounding box center [956, 280] width 3 height 11
click at [903, 280] on select "Notwithstanding So However Whatever" at bounding box center [908, 281] width 95 height 16
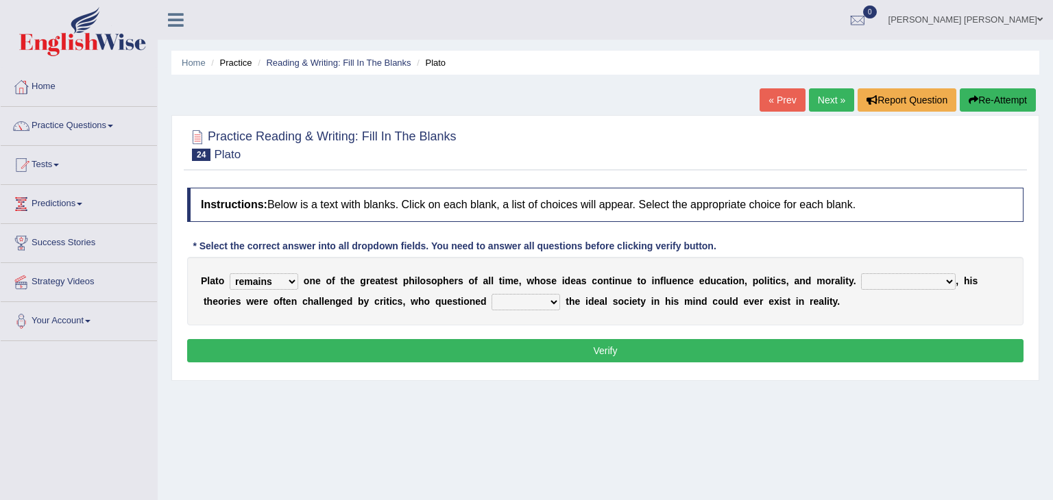
click at [929, 310] on div "P l a t o keeps comes claims remains o n e o f t h e g r e a t e s t p h i l o …" at bounding box center [605, 291] width 836 height 69
click at [907, 278] on select "Notwithstanding So However Whatever" at bounding box center [908, 281] width 95 height 16
click at [861, 273] on select "Notwithstanding So However Whatever" at bounding box center [908, 281] width 95 height 16
click at [906, 279] on select "Notwithstanding So However Whatever" at bounding box center [908, 281] width 95 height 16
select select "However"
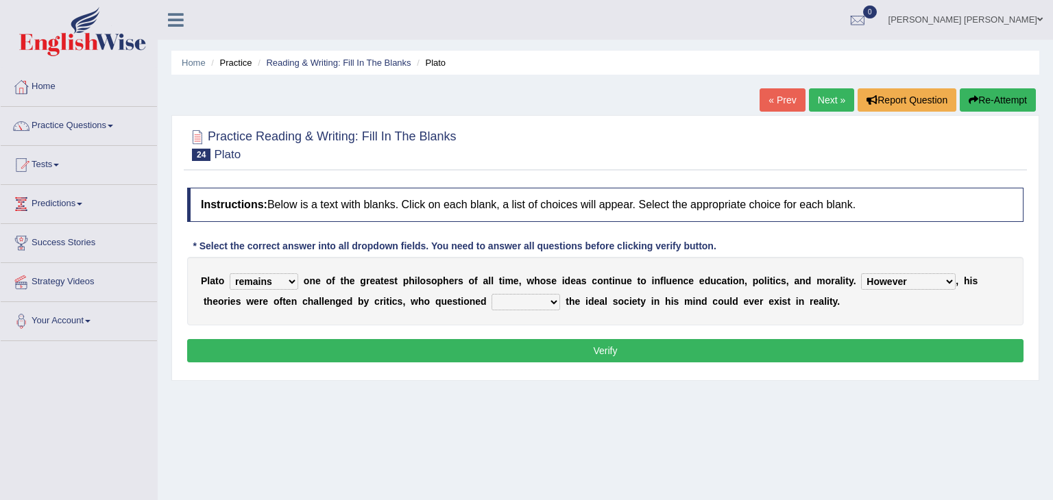
click at [861, 273] on select "Notwithstanding So However Whatever" at bounding box center [908, 281] width 95 height 16
click at [491, 299] on select "which what that whether" at bounding box center [525, 302] width 69 height 16
select select "whether"
click at [491, 294] on select "which what that whether" at bounding box center [525, 302] width 69 height 16
click at [441, 352] on button "Verify" at bounding box center [605, 350] width 836 height 23
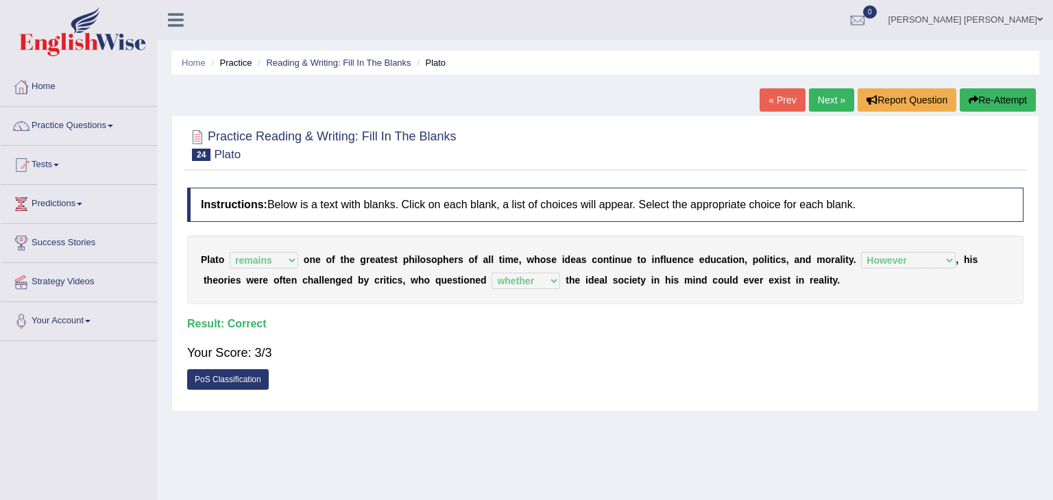
click at [828, 97] on link "Next »" at bounding box center [831, 99] width 45 height 23
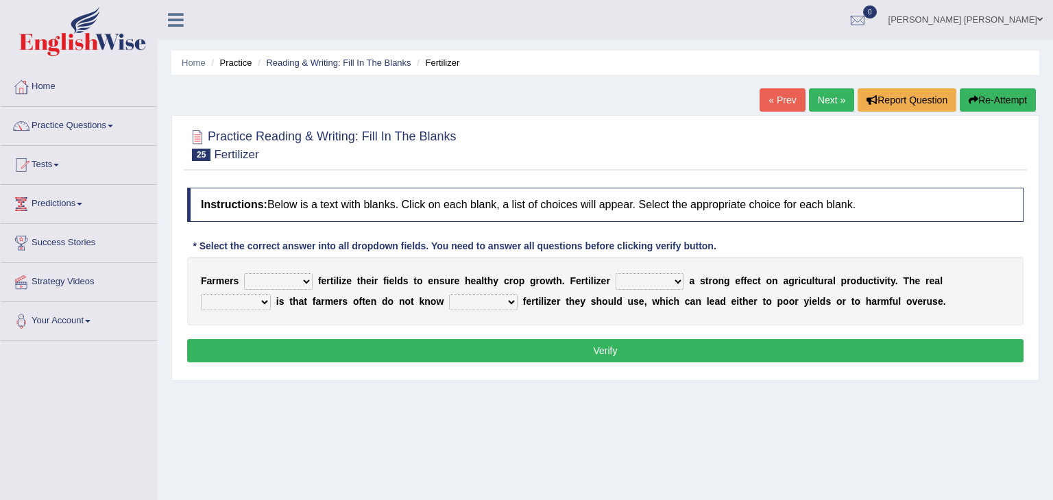
click at [672, 69] on ul "Home Practice Reading & Writing: Fill In The Blanks Fertilizer" at bounding box center [605, 63] width 868 height 24
click at [306, 280] on select "must should need can" at bounding box center [278, 281] width 69 height 16
select select "should"
click at [244, 273] on select "must should need can" at bounding box center [278, 281] width 69 height 16
click at [661, 279] on select "has had have having" at bounding box center [649, 281] width 69 height 16
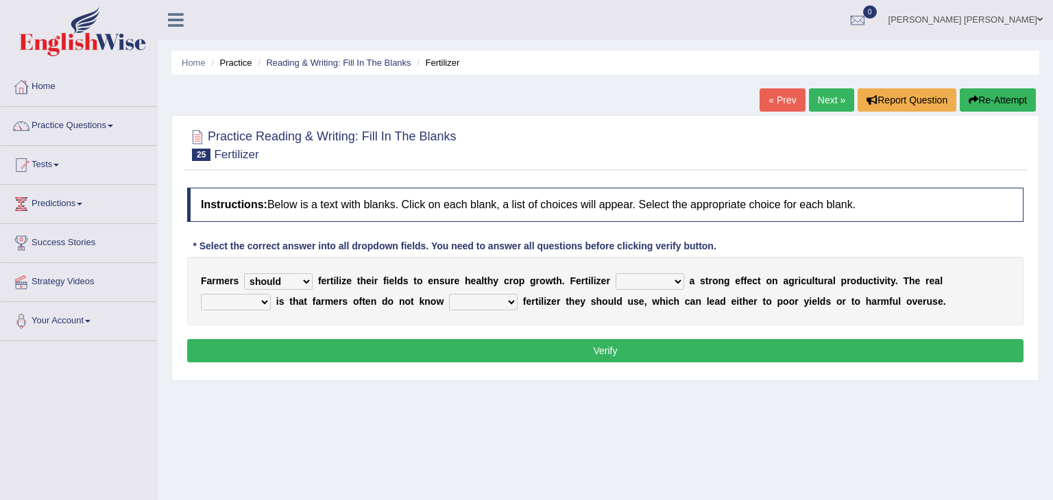
click at [546, 401] on div "Home Practice Reading & Writing: Fill In The Blanks Fertilizer « Prev Next » Re…" at bounding box center [605, 342] width 895 height 685
click at [660, 279] on select "has had have having" at bounding box center [649, 281] width 69 height 16
select select "has"
click at [615, 273] on select "has had have having" at bounding box center [649, 281] width 69 height 16
click at [271, 294] on select "problem question conclusion answer" at bounding box center [236, 302] width 70 height 16
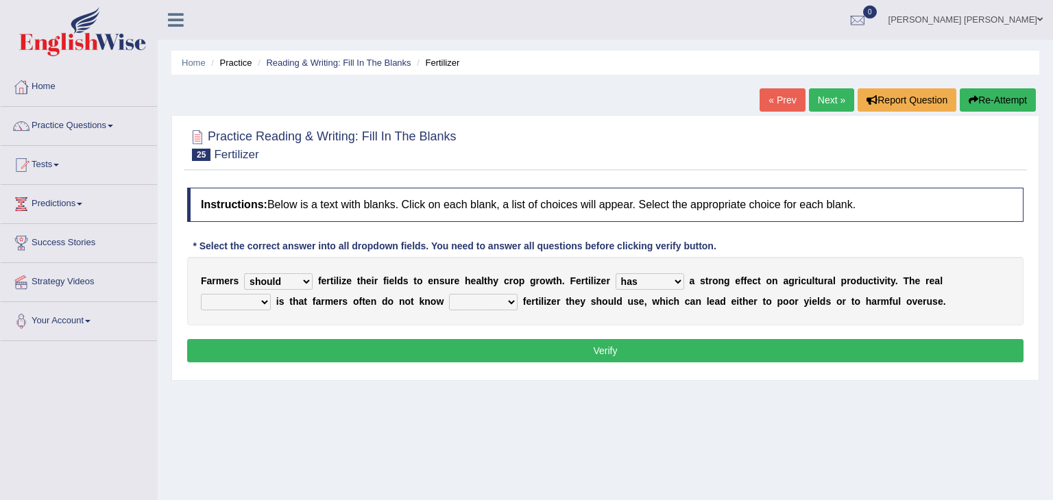
select select "problem"
click at [271, 294] on select "problem question conclusion answer" at bounding box center [236, 302] width 70 height 16
click at [449, 297] on select "how much how many however so much" at bounding box center [483, 302] width 69 height 16
click at [448, 329] on div "Instructions: Below is a text with blanks. Click on each blank, a list of choic…" at bounding box center [605, 277] width 843 height 193
click at [449, 298] on select "how much how many however so much" at bounding box center [483, 302] width 69 height 16
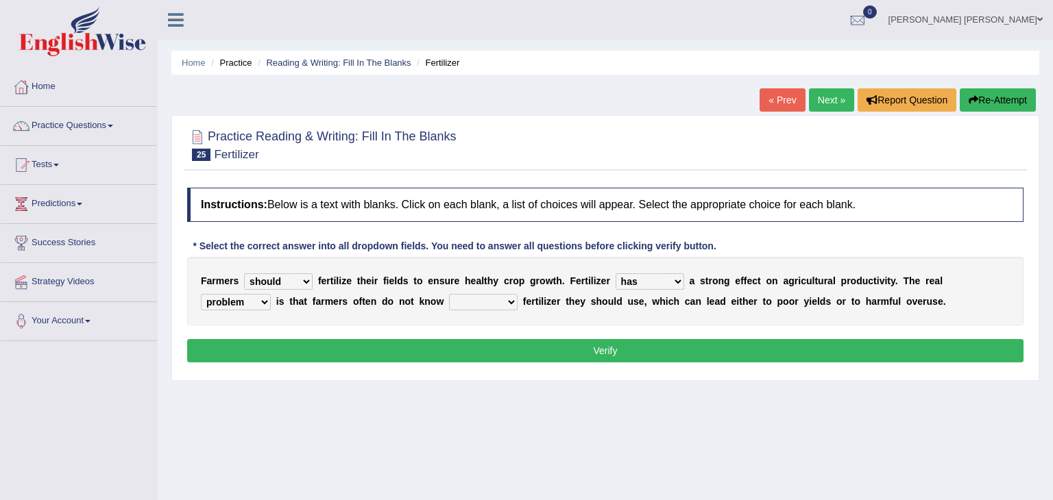
select select "how much"
click at [449, 294] on select "how much how many however so much" at bounding box center [483, 302] width 69 height 16
click at [513, 354] on button "Verify" at bounding box center [605, 350] width 836 height 23
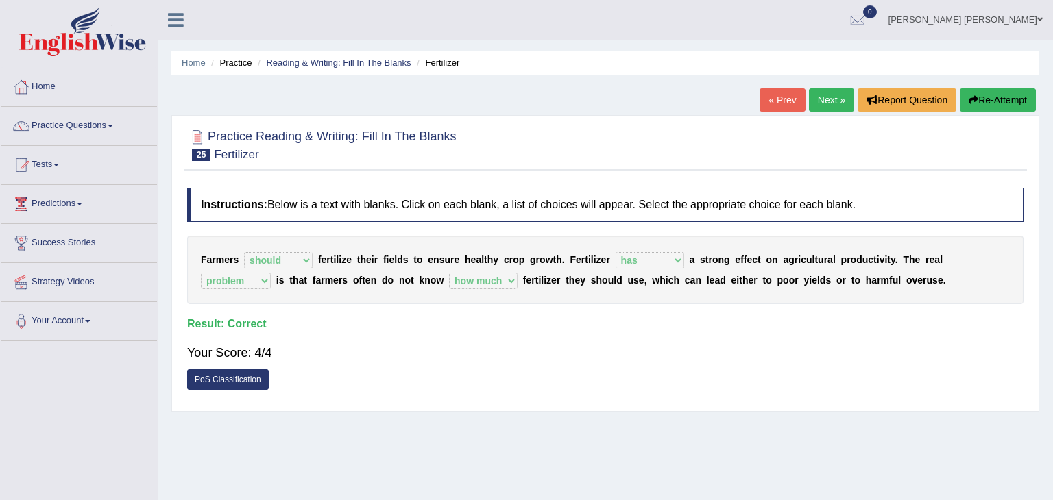
click at [826, 99] on link "Next »" at bounding box center [831, 99] width 45 height 23
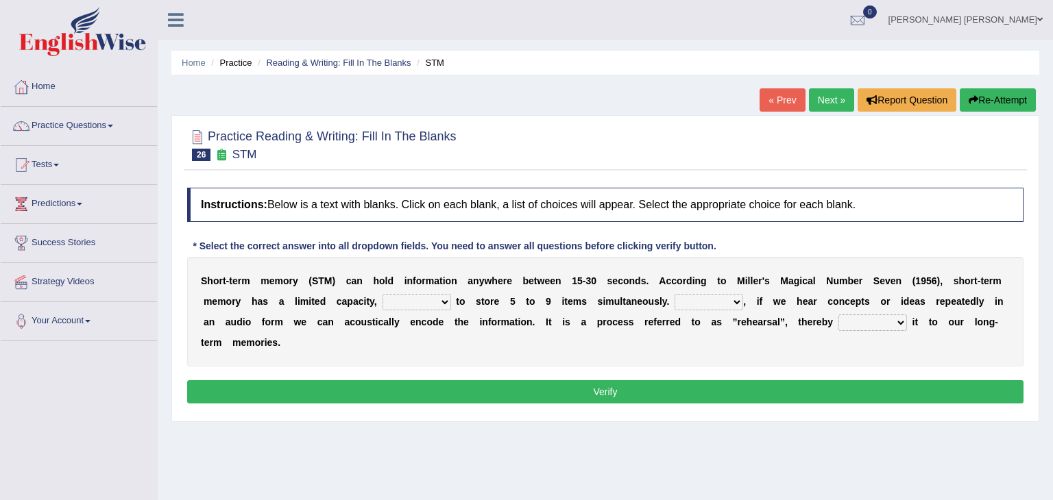
click at [387, 302] on select "being able is able be able unable" at bounding box center [416, 302] width 69 height 16
select select "being able"
click at [382, 294] on select "being able is able be able unable" at bounding box center [416, 302] width 69 height 16
click at [674, 301] on select "However So Moreover Therefore" at bounding box center [708, 302] width 69 height 16
select select "Moreover"
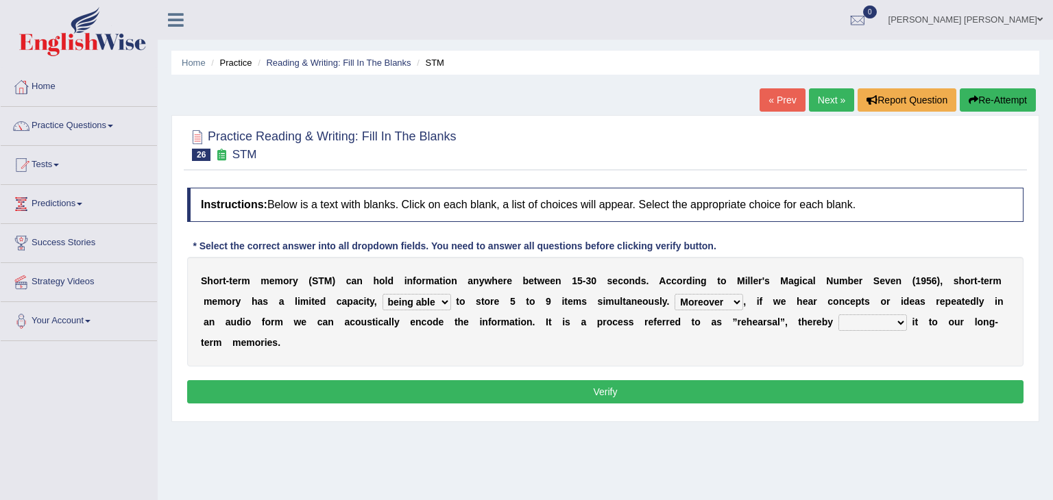
click at [674, 294] on select "However So Moreover Therefore" at bounding box center [708, 302] width 69 height 16
click at [838, 319] on select "commit commits commiting commited" at bounding box center [872, 323] width 69 height 16
select select "commiting"
click at [838, 315] on select "commit commits commiting commited" at bounding box center [872, 323] width 69 height 16
click at [387, 299] on select "being able is able be able unable" at bounding box center [416, 302] width 69 height 16
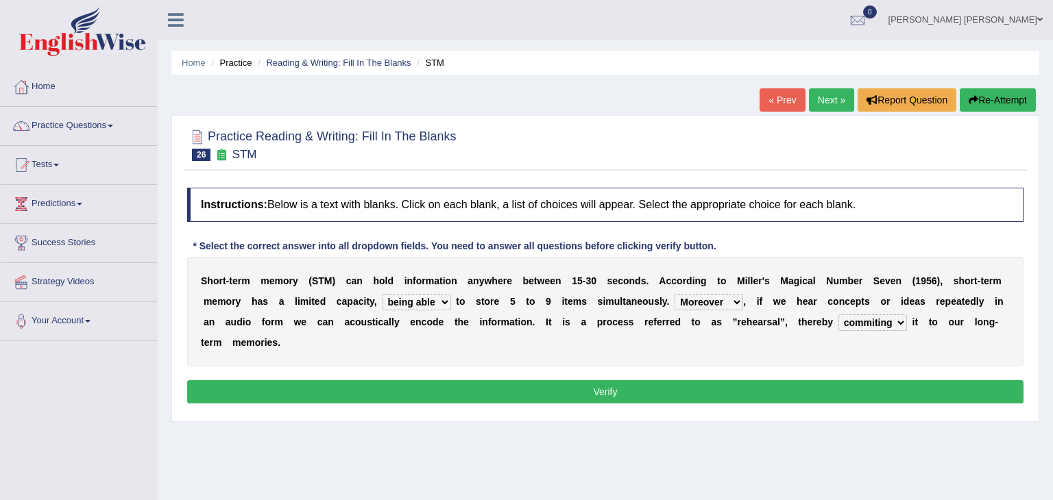
click at [387, 299] on select "being able is able be able unable" at bounding box center [416, 302] width 69 height 16
click at [390, 299] on select "being able is able be able unable" at bounding box center [416, 302] width 69 height 16
select select "is able"
click at [382, 294] on select "being able is able be able unable" at bounding box center [416, 302] width 69 height 16
click at [403, 380] on button "Verify" at bounding box center [605, 391] width 836 height 23
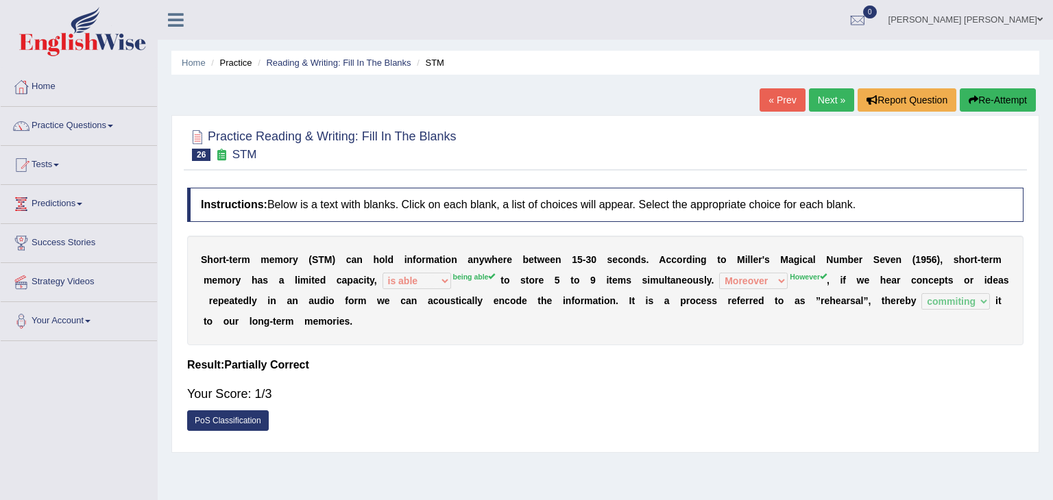
click at [835, 96] on link "Next »" at bounding box center [831, 99] width 45 height 23
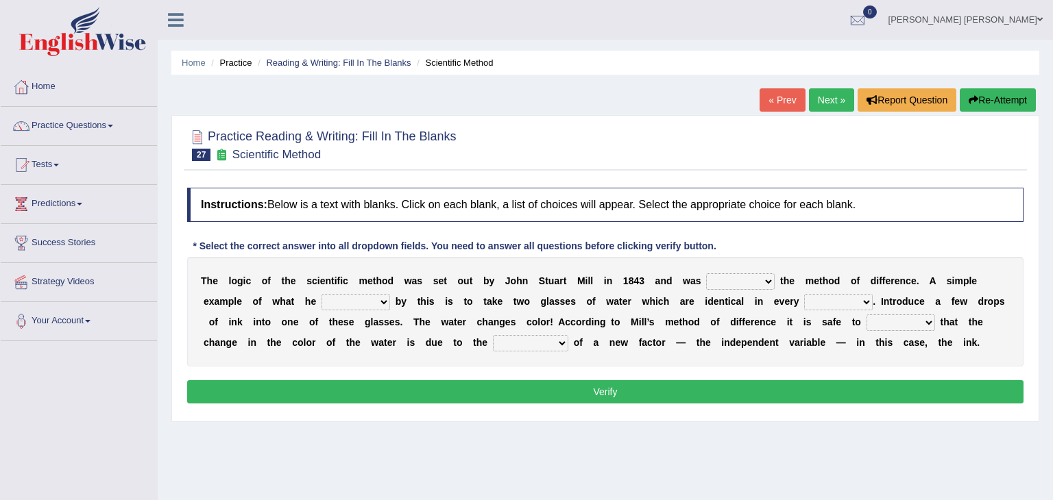
click at [736, 281] on select "pointed claimed demanded named" at bounding box center [740, 281] width 69 height 16
select select "named"
click at [706, 273] on select "pointed claimed demanded named" at bounding box center [740, 281] width 69 height 16
click at [321, 304] on select "capped charged found meant" at bounding box center [355, 302] width 69 height 16
select select "found"
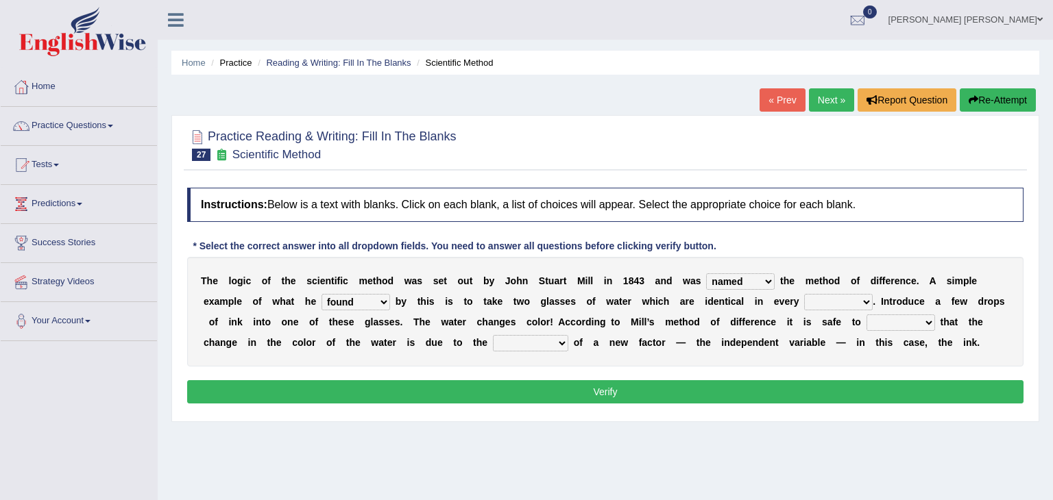
click at [321, 294] on select "capped charged found meant" at bounding box center [355, 302] width 69 height 16
click at [804, 302] on select "thought identity measure respect" at bounding box center [838, 302] width 69 height 16
click at [805, 380] on button "Verify" at bounding box center [605, 391] width 836 height 23
click at [935, 320] on b at bounding box center [937, 322] width 5 height 11
click at [866, 319] on select "assume discuss prefer acclaim" at bounding box center [900, 323] width 69 height 16
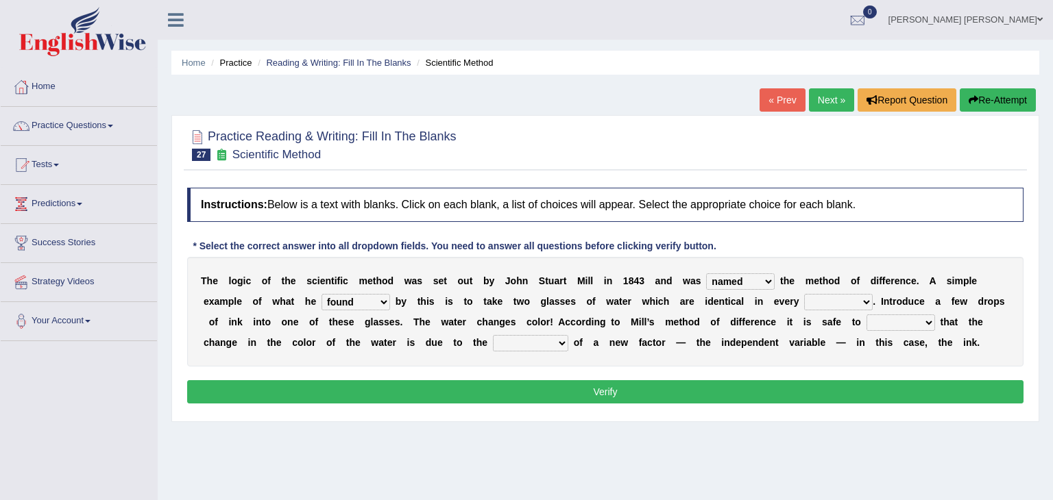
select select "assume"
click at [866, 315] on select "assume discuss prefer acclaim" at bounding box center [900, 323] width 69 height 16
click at [493, 339] on select "introduction magnitude preparation purification" at bounding box center [530, 343] width 75 height 16
select select "introduction"
click at [493, 335] on select "introduction magnitude preparation purification" at bounding box center [530, 343] width 75 height 16
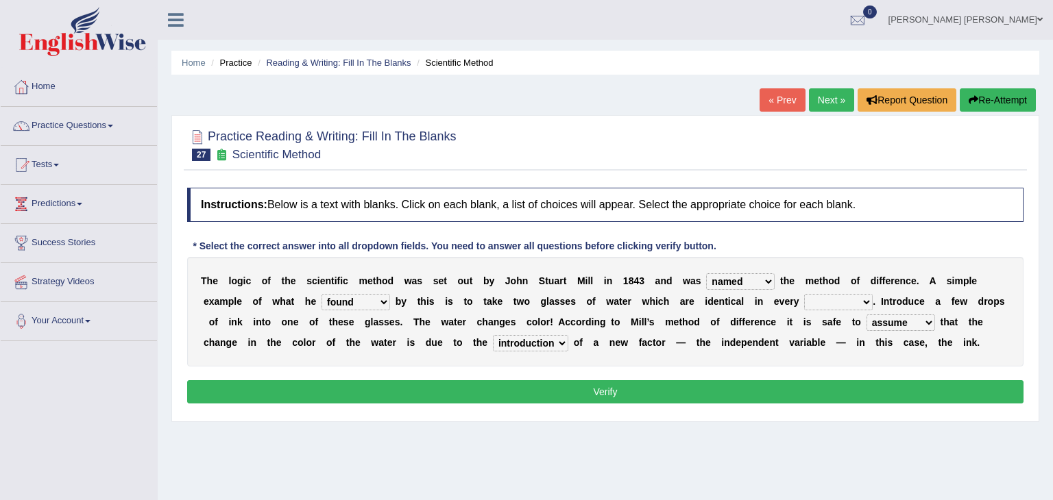
click at [804, 299] on select "thought identity measure respect" at bounding box center [838, 302] width 69 height 16
select select "measure"
click at [804, 294] on select "thought identity measure respect" at bounding box center [838, 302] width 69 height 16
click at [664, 393] on button "Verify" at bounding box center [605, 391] width 836 height 23
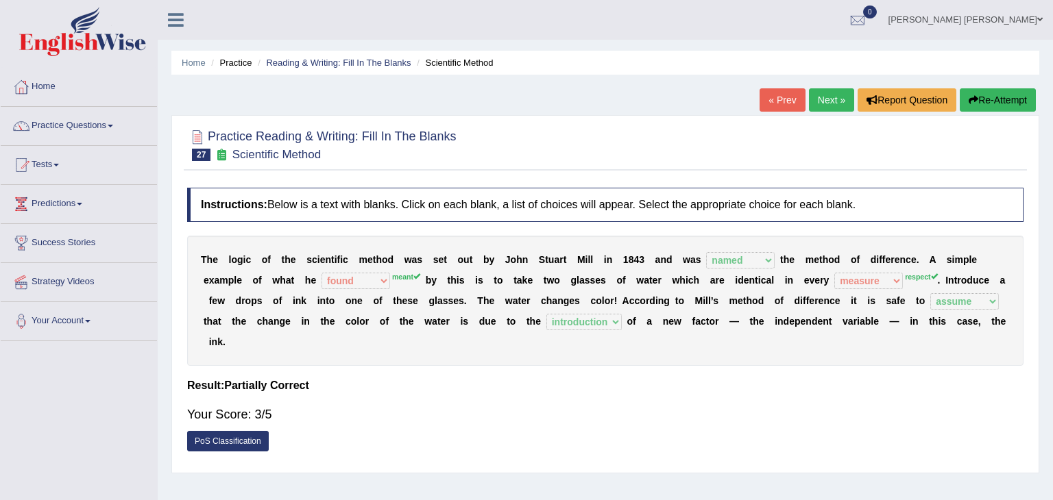
click at [838, 96] on link "Next »" at bounding box center [831, 99] width 45 height 23
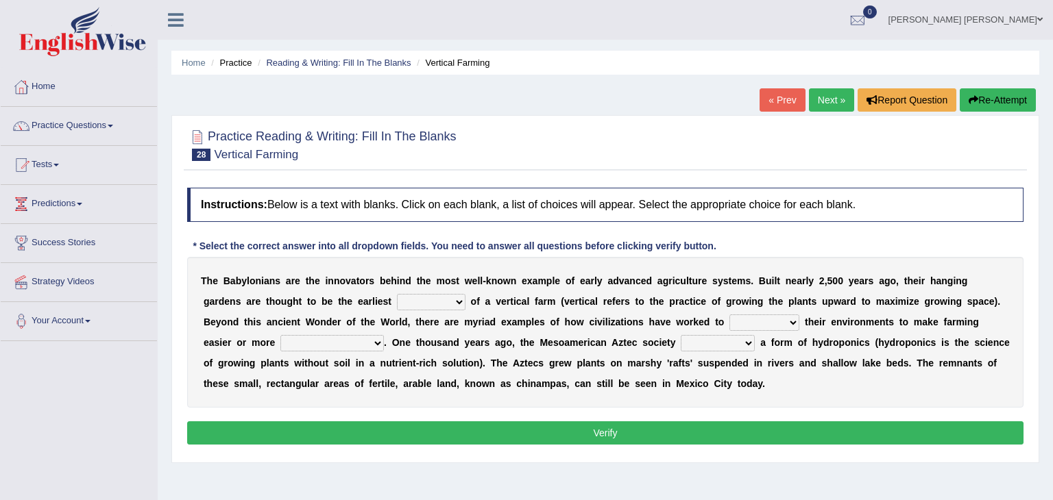
click at [571, 279] on b "f" at bounding box center [572, 280] width 3 height 11
click at [397, 301] on select "prototype failure discredit protocol" at bounding box center [431, 302] width 69 height 16
select select "prototype"
click at [397, 294] on select "prototype failure discredit protocol" at bounding box center [431, 302] width 69 height 16
click at [729, 320] on select "manipulate escape respect disarrange" at bounding box center [764, 323] width 70 height 16
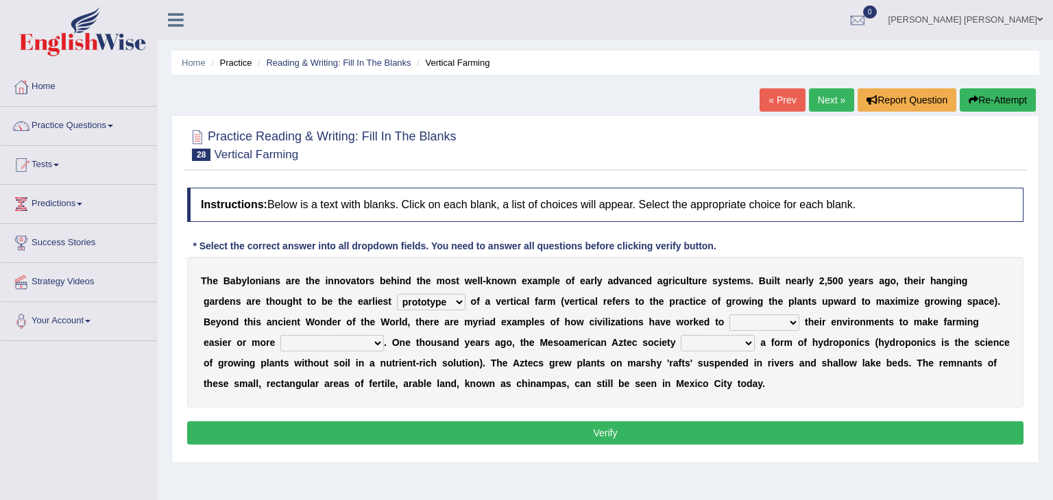
select select "escape"
click at [729, 315] on select "manipulate escape respect disarrange" at bounding box center [764, 323] width 70 height 16
click at [384, 335] on select "productive constructive connective counterproductive" at bounding box center [331, 343] width 103 height 16
select select "productive"
click at [384, 335] on select "productive constructive connective counterproductive" at bounding box center [331, 343] width 103 height 16
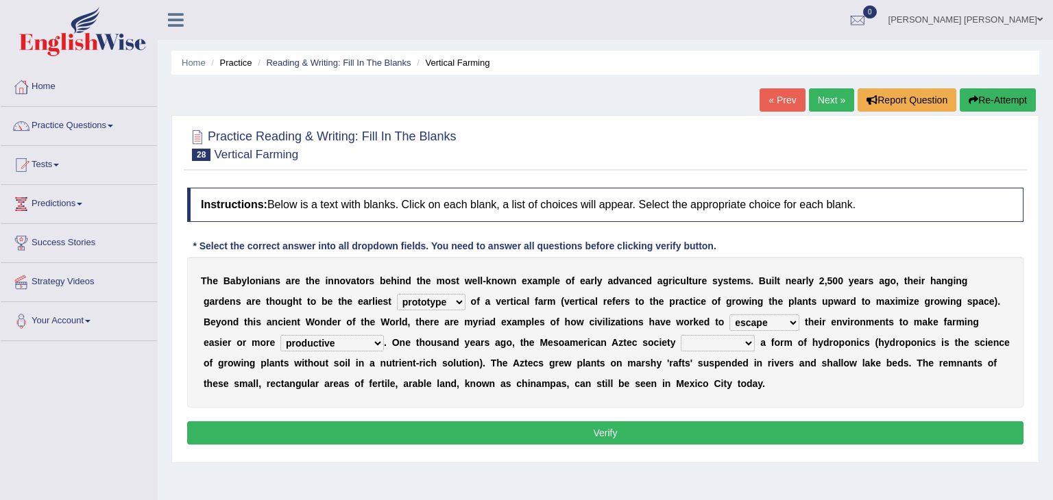
click at [680, 341] on select "domineered volunteered pioneered engineered" at bounding box center [717, 343] width 74 height 16
select select "pioneered"
click at [680, 335] on select "domineered volunteered pioneered engineered" at bounding box center [717, 343] width 74 height 16
click at [537, 430] on button "Verify" at bounding box center [605, 432] width 836 height 23
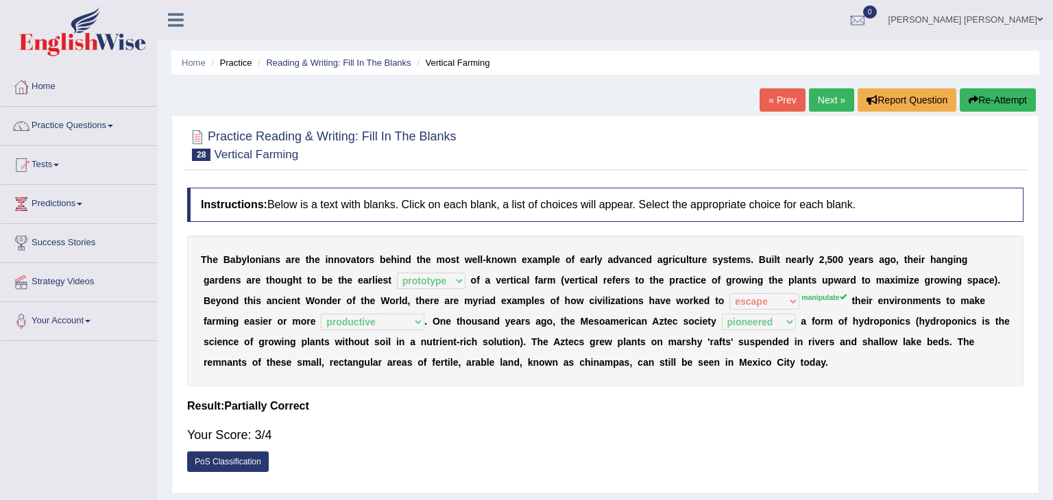
click at [834, 95] on link "Next »" at bounding box center [831, 99] width 45 height 23
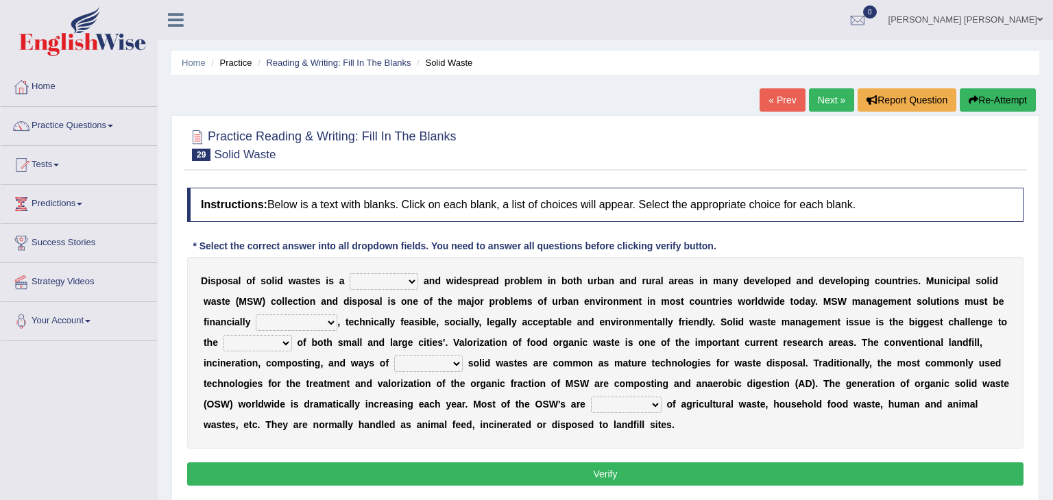
click at [402, 278] on select "slanting stinging stalling shafting" at bounding box center [383, 281] width 69 height 16
click at [399, 282] on select "slanting stinging stalling shafting" at bounding box center [383, 281] width 69 height 16
click at [400, 274] on select "slanting stinging stalling shafting" at bounding box center [383, 281] width 69 height 16
click at [403, 280] on select "slanting stinging stalling shafting" at bounding box center [383, 281] width 69 height 16
click at [404, 279] on select "slanting stinging stalling shafting" at bounding box center [383, 281] width 69 height 16
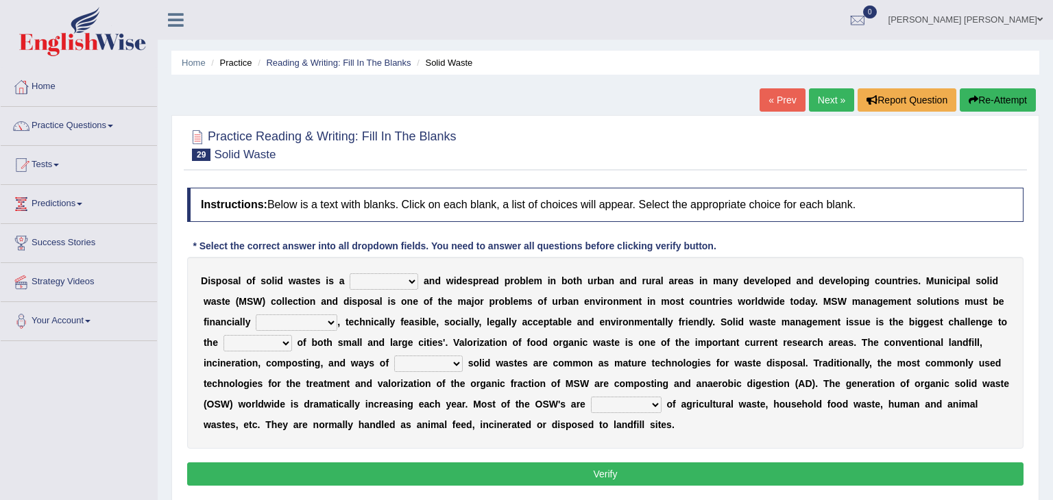
select select "stalling"
click at [349, 273] on select "slanting stinging stalling shafting" at bounding box center [383, 281] width 69 height 16
click at [271, 321] on select "unattainable sustainable objectionable treasonable" at bounding box center [297, 323] width 82 height 16
select select "sustainable"
click at [256, 315] on select "unattainable sustainable objectionable treasonable" at bounding box center [297, 323] width 82 height 16
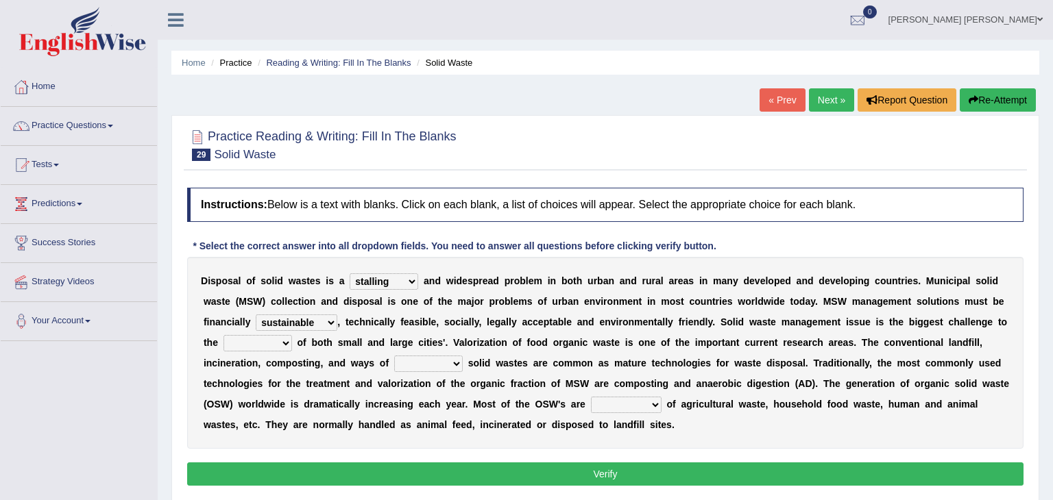
click at [292, 335] on select "plants culture authorities history" at bounding box center [257, 343] width 69 height 16
select select "history"
click at [292, 335] on select "plants culture authorities history" at bounding box center [257, 343] width 69 height 16
click at [394, 363] on select "reserving preserving deserving handling" at bounding box center [428, 364] width 69 height 16
select select "handling"
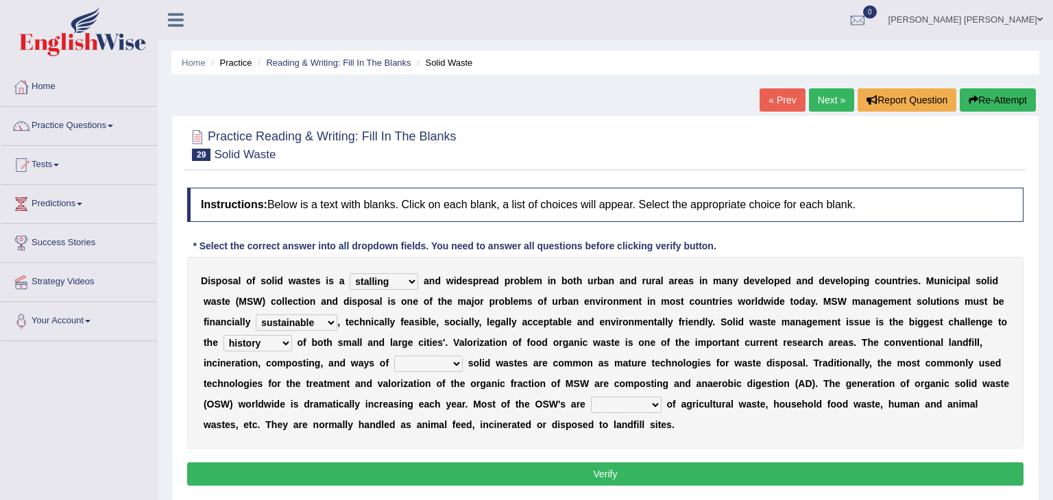
click at [394, 356] on select "reserving preserving deserving handling" at bounding box center [428, 364] width 69 height 16
click at [591, 400] on select "composed disposed composing disposing" at bounding box center [626, 405] width 71 height 16
select select "disposing"
click at [591, 397] on select "composed disposed composing disposing" at bounding box center [626, 405] width 71 height 16
click at [444, 480] on button "Verify" at bounding box center [605, 474] width 836 height 23
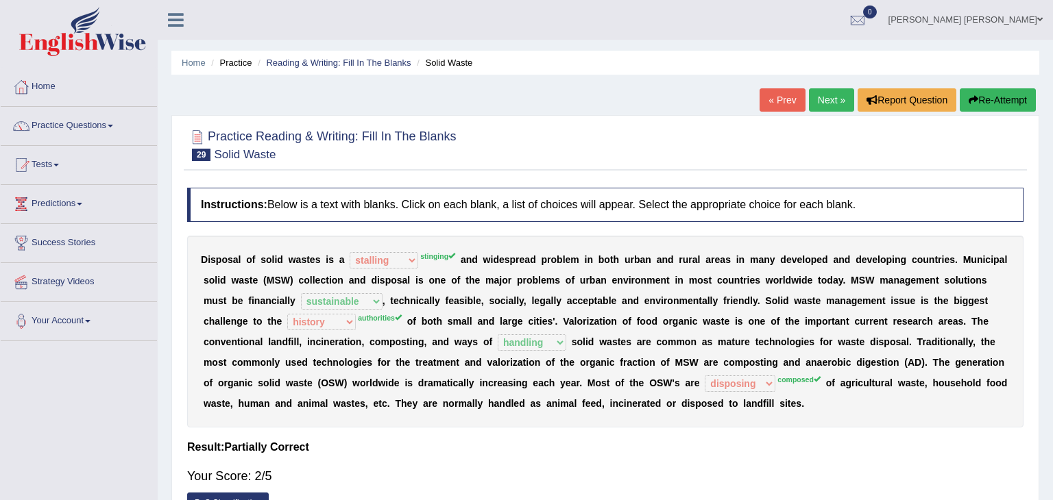
click at [831, 101] on link "Next »" at bounding box center [831, 99] width 45 height 23
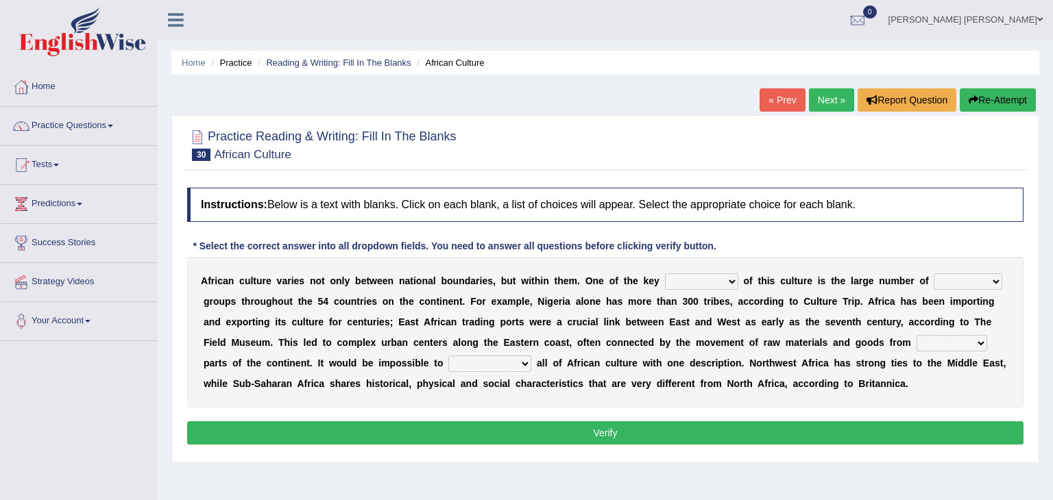
click at [700, 279] on select "conjectures features issues doubts" at bounding box center [701, 281] width 73 height 16
select select "features"
click at [665, 273] on select "conjectures features issues doubts" at bounding box center [701, 281] width 73 height 16
click at [950, 281] on select "ethic ethnic eugenic epic" at bounding box center [967, 281] width 69 height 16
select select "ethnic"
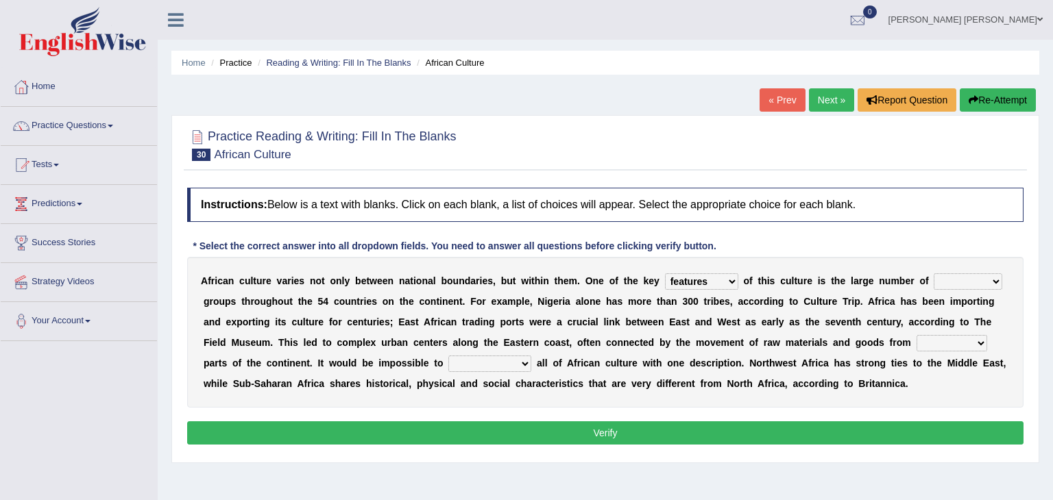
click at [933, 273] on select "ethic ethnic eugenic epic" at bounding box center [967, 281] width 69 height 16
click at [916, 341] on select "forelocked interlocked unlocked landlocked" at bounding box center [951, 343] width 71 height 16
select select "interlocked"
click at [916, 335] on select "forelocked interlocked unlocked landlocked" at bounding box center [951, 343] width 71 height 16
click at [448, 362] on select "characterize conceptualize symbolize synthesize" at bounding box center [489, 364] width 83 height 16
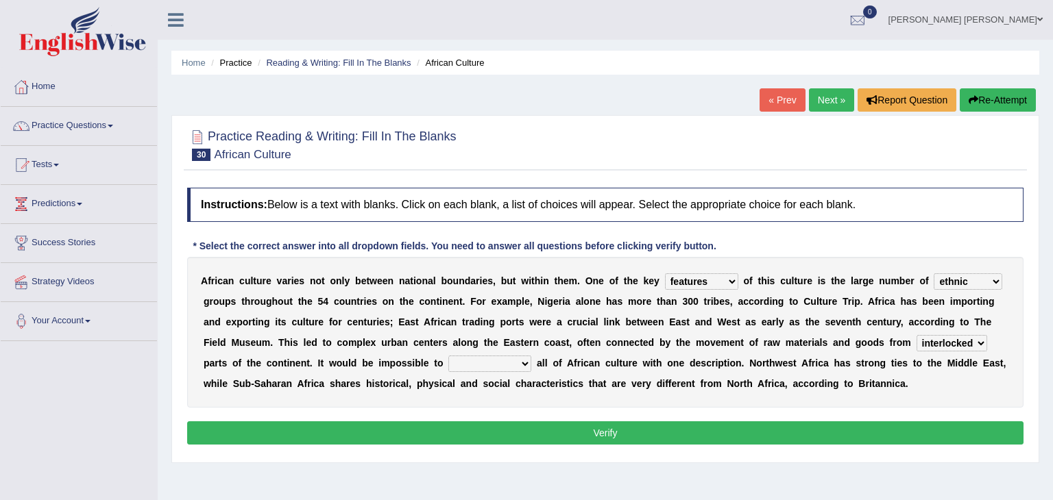
select select "characterize"
click at [448, 356] on select "characterize conceptualize symbolize synthesize" at bounding box center [489, 364] width 83 height 16
click at [366, 426] on button "Verify" at bounding box center [605, 432] width 836 height 23
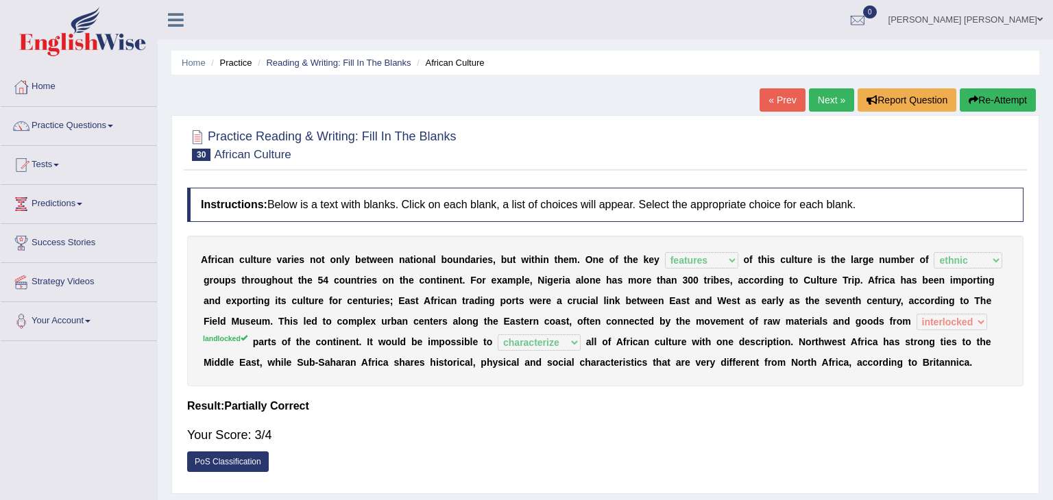
click at [837, 103] on link "Next »" at bounding box center [831, 99] width 45 height 23
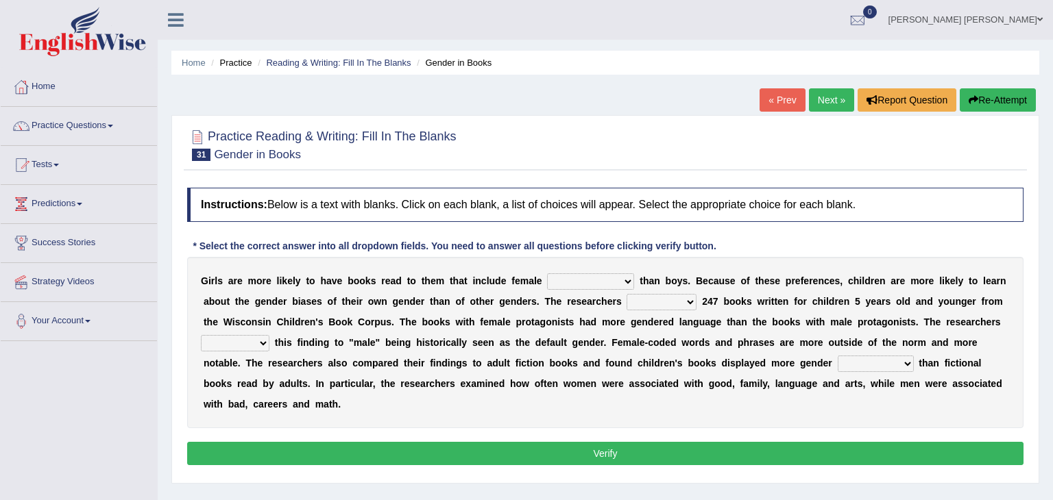
click at [600, 279] on select "protagonists cosmogonists agonists expressionists" at bounding box center [590, 281] width 87 height 16
click at [595, 282] on select "protagonists cosmogonists agonists expressionists" at bounding box center [590, 281] width 87 height 16
click at [601, 276] on select "protagonists cosmogonists agonists expressionists" at bounding box center [590, 281] width 87 height 16
click at [599, 276] on select "protagonists cosmogonists agonists expressionists" at bounding box center [590, 281] width 87 height 16
click at [598, 278] on select "protagonists cosmogonists agonists expressionists" at bounding box center [590, 281] width 87 height 16
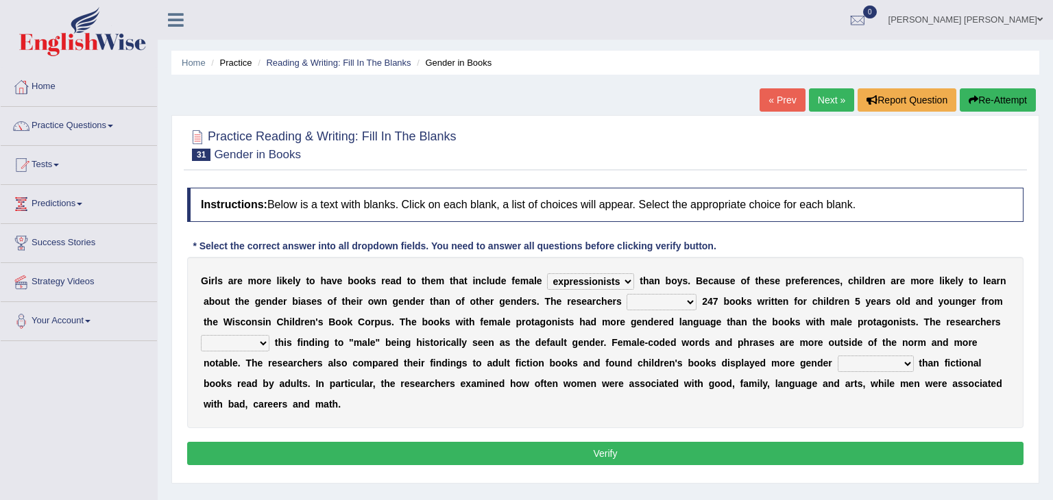
click at [547, 273] on select "protagonists cosmogonists agonists expressionists" at bounding box center [590, 281] width 87 height 16
click at [601, 280] on select "protagonists cosmogonists agonists expressionists" at bounding box center [590, 281] width 87 height 16
select select "cosmogonists"
click at [547, 273] on select "protagonists cosmogonists agonists expressionists" at bounding box center [590, 281] width 87 height 16
click at [626, 302] on select "hydrolyzed paralyzed catalyzed analyzed" at bounding box center [661, 302] width 70 height 16
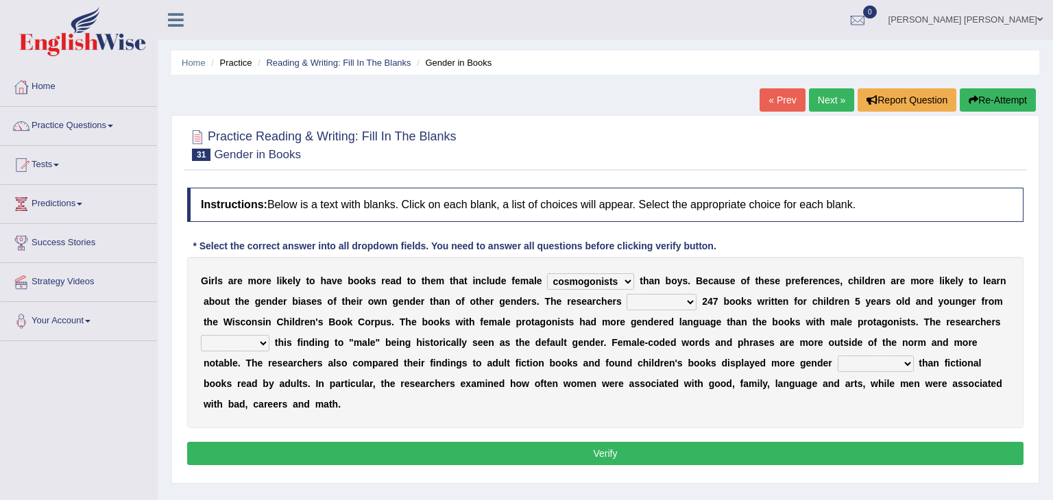
select select "analyzed"
click at [626, 294] on select "hydrolyzed paralyzed catalyzed analyzed" at bounding box center [661, 302] width 70 height 16
click at [595, 282] on select "protagonists cosmogonists agonists expressionists" at bounding box center [590, 281] width 87 height 16
select select "protagonists"
click at [547, 273] on select "protagonists cosmogonists agonists expressionists" at bounding box center [590, 281] width 87 height 16
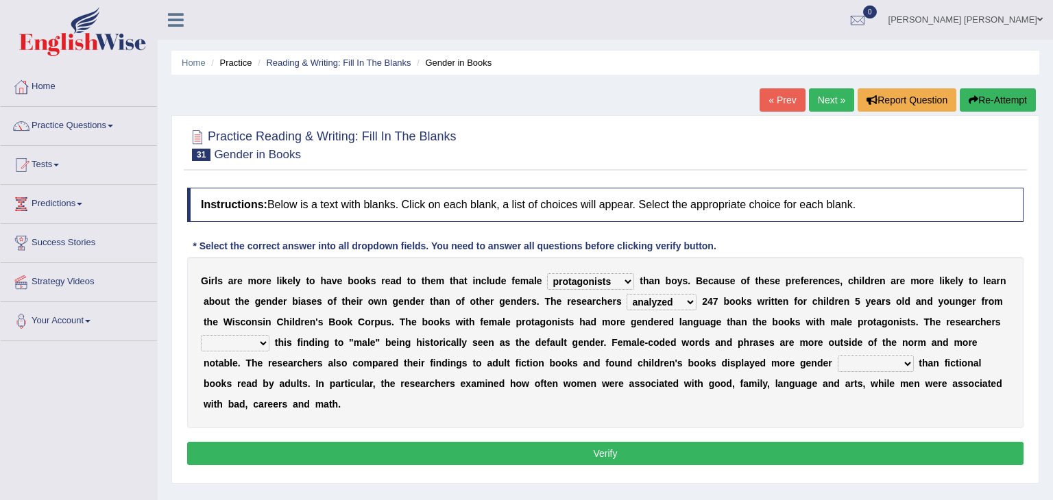
click at [269, 335] on select "contribute tribute distribute attribute" at bounding box center [235, 343] width 69 height 16
select select "tribute"
click at [269, 335] on select "contribute tribute distribute attribute" at bounding box center [235, 343] width 69 height 16
click at [837, 361] on select "stereotypes teletypes prototypes electrotypes" at bounding box center [875, 364] width 76 height 16
select select "prototypes"
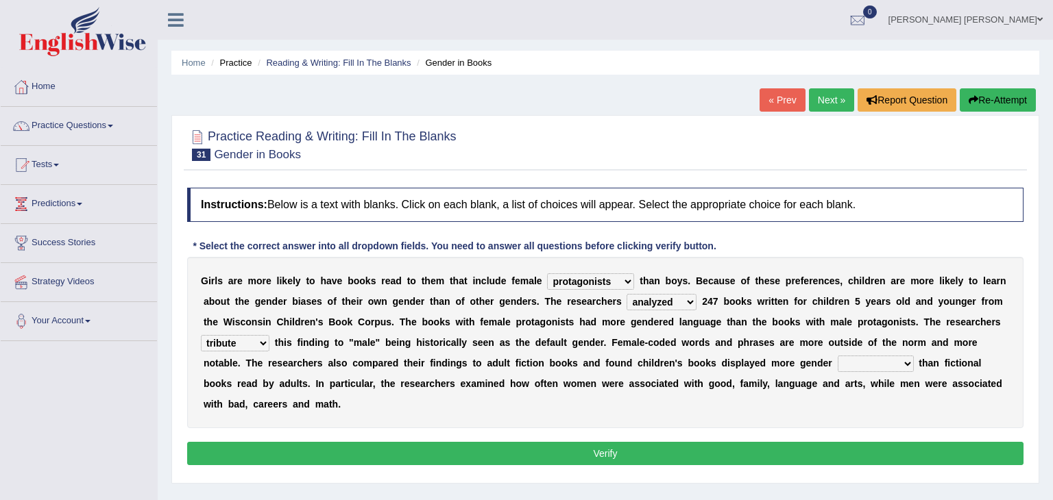
click at [837, 356] on select "stereotypes teletypes prototypes electrotypes" at bounding box center [875, 364] width 76 height 16
click at [635, 442] on button "Verify" at bounding box center [605, 453] width 836 height 23
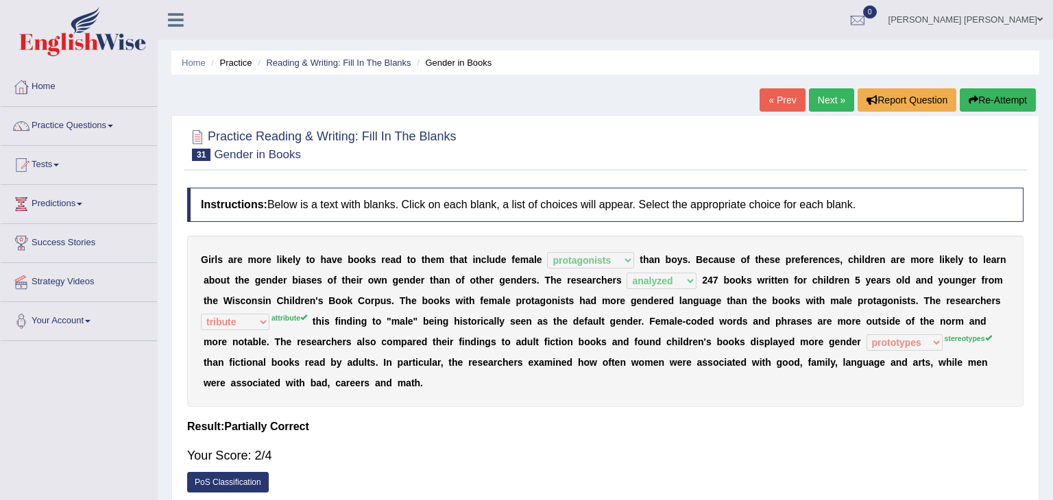
click at [829, 101] on link "Next »" at bounding box center [831, 99] width 45 height 23
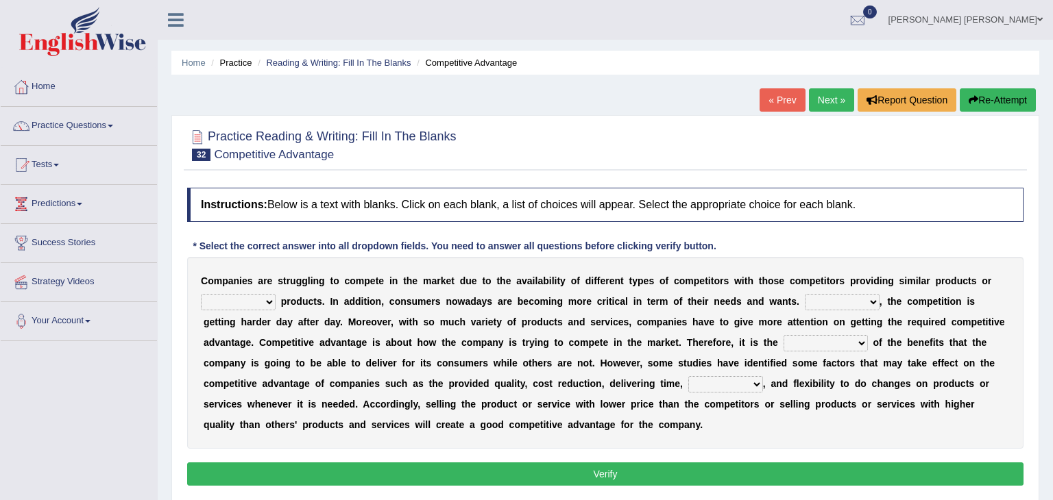
click at [679, 121] on div "Practice Reading & Writing: Fill In The Blanks 32 Competitive Advantage Instruc…" at bounding box center [605, 309] width 868 height 389
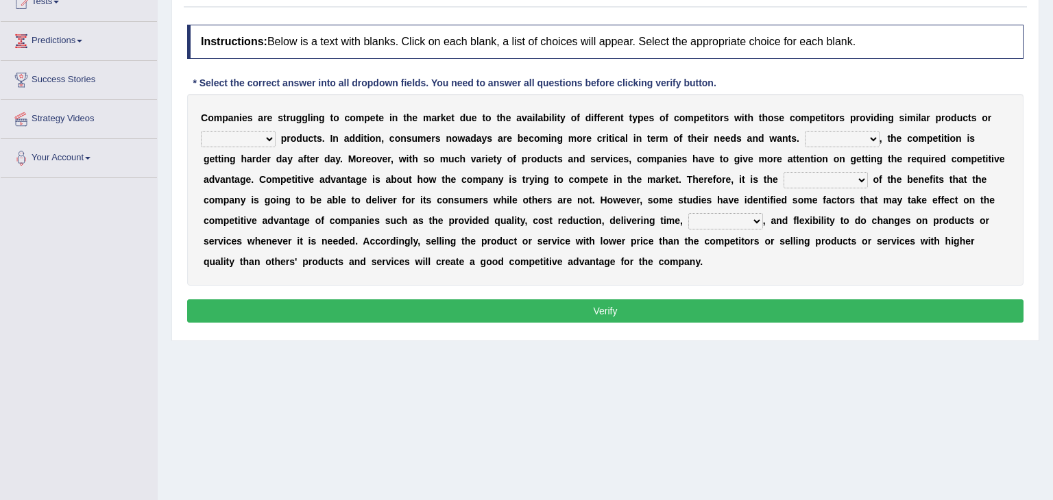
scroll to position [164, 0]
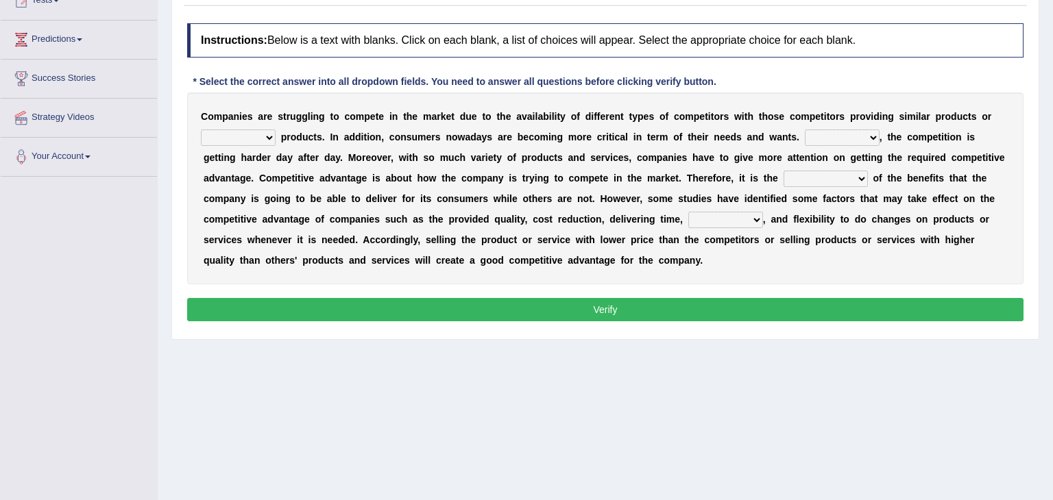
click at [267, 135] on select "constitution restitution substitution institution" at bounding box center [238, 138] width 75 height 16
select select "substitution"
click at [201, 130] on select "constitution restitution substitution institution" at bounding box center [238, 138] width 75 height 16
click at [829, 136] on select "However Instead Additionally Therefore" at bounding box center [841, 138] width 75 height 16
click at [804, 130] on select "However Instead Additionally Therefore" at bounding box center [841, 138] width 75 height 16
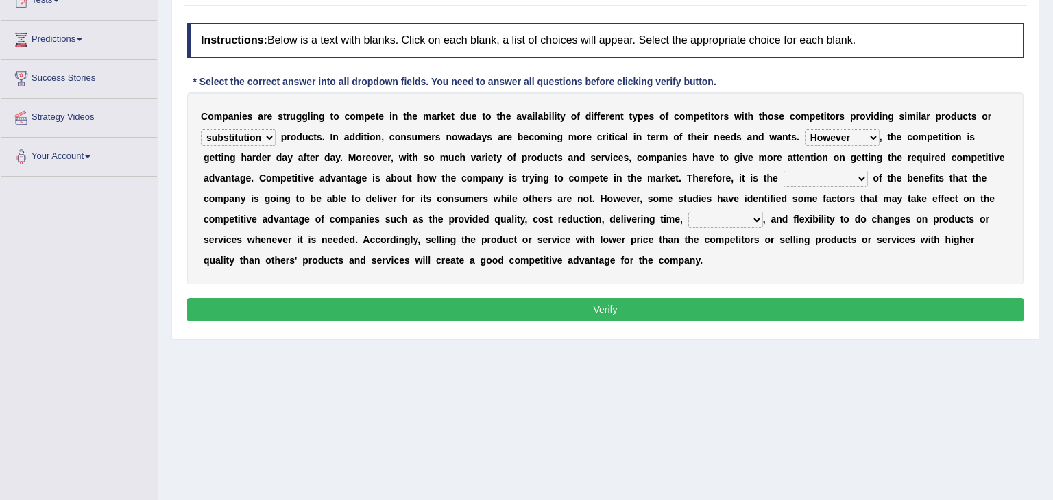
click at [829, 136] on select "However Instead Additionally Therefore" at bounding box center [841, 138] width 75 height 16
select select "Therefore"
click at [804, 130] on select "However Instead Additionally Therefore" at bounding box center [841, 138] width 75 height 16
click at [783, 173] on select "dissemination ordination determination incarnation" at bounding box center [825, 179] width 84 height 16
select select "determination"
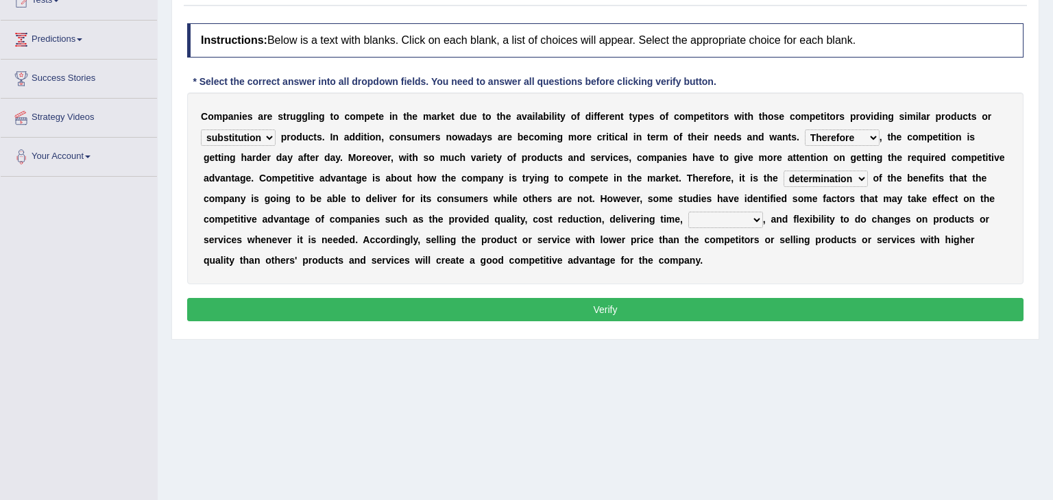
click at [783, 171] on select "dissemination ordination determination incarnation" at bounding box center [825, 179] width 84 height 16
click at [688, 217] on select "captivation aggregation deprivation innovation" at bounding box center [725, 220] width 75 height 16
select select "aggregation"
click at [688, 212] on select "captivation aggregation deprivation innovation" at bounding box center [725, 220] width 75 height 16
click at [688, 215] on select "captivation aggregation deprivation innovation" at bounding box center [725, 220] width 75 height 16
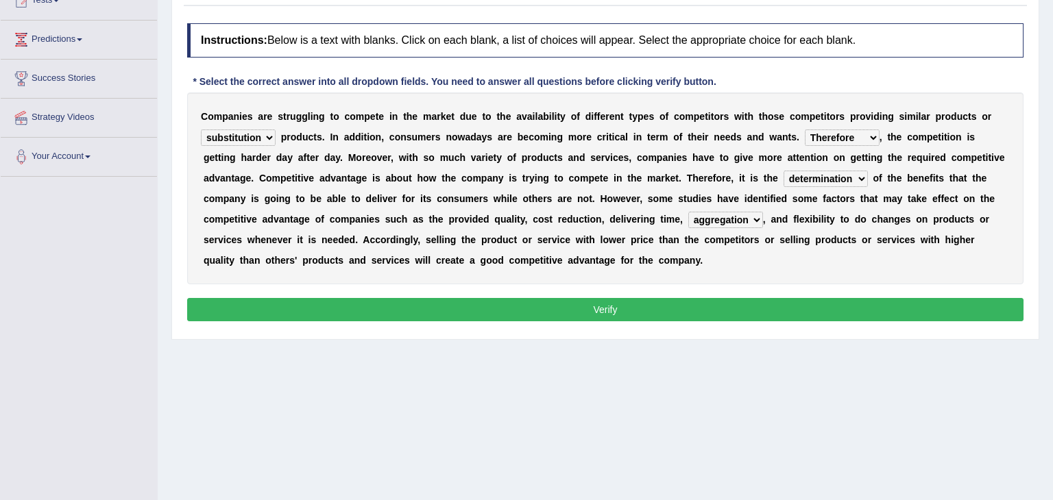
click at [688, 212] on select "captivation aggregation deprivation innovation" at bounding box center [725, 220] width 75 height 16
click at [524, 315] on button "Verify" at bounding box center [605, 309] width 836 height 23
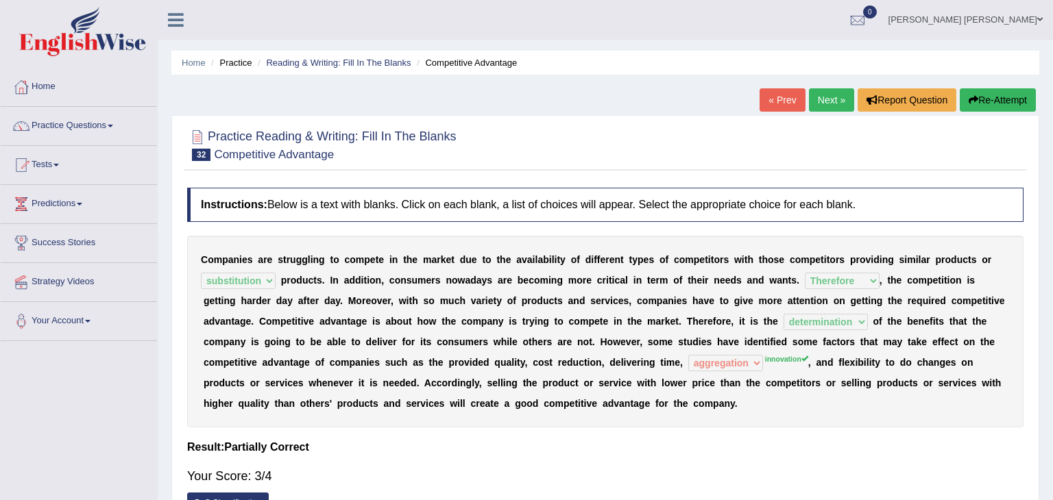
scroll to position [0, 0]
